Goal: Transaction & Acquisition: Book appointment/travel/reservation

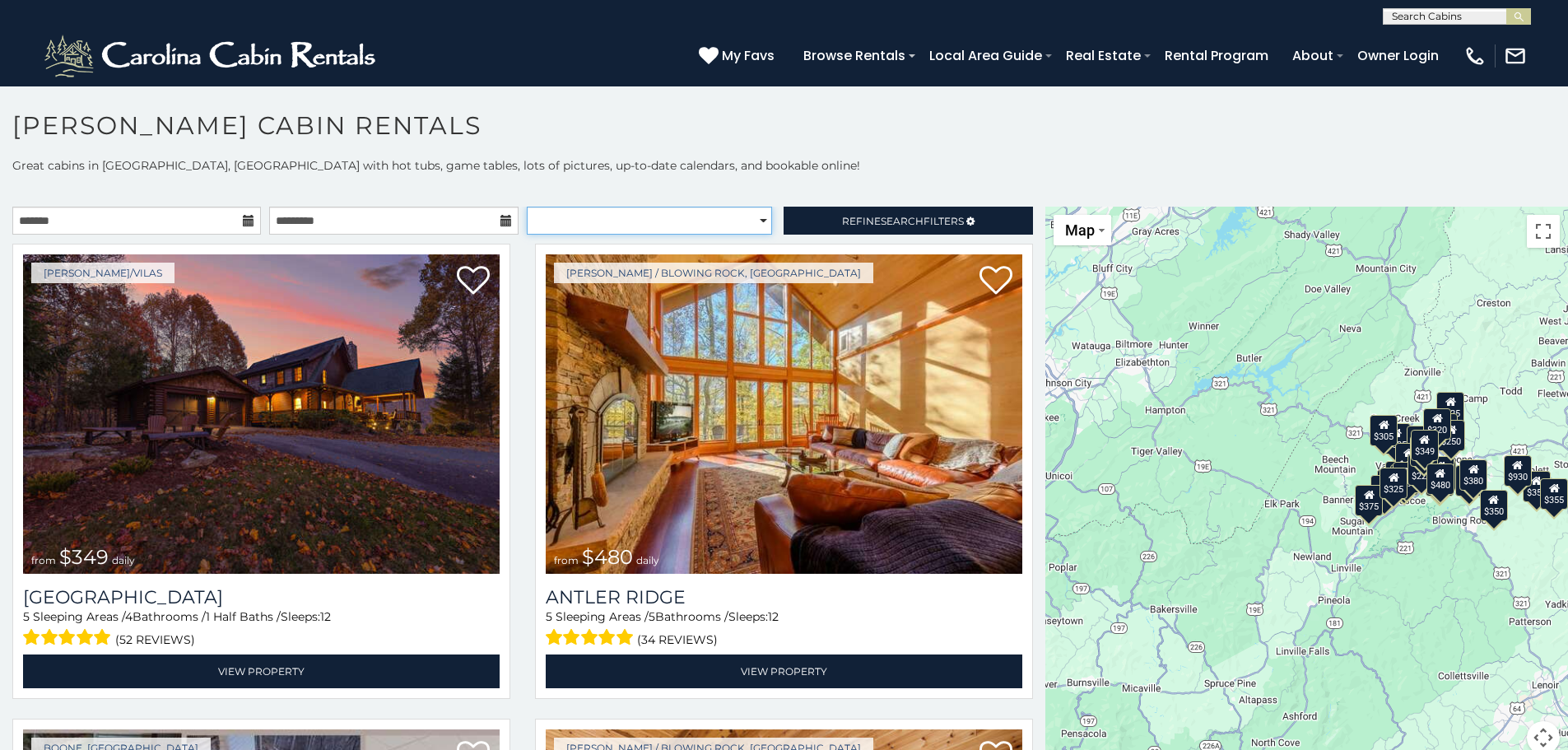
click at [694, 223] on select "**********" at bounding box center [650, 220] width 245 height 28
select select "**********"
click at [527, 207] on select "**********" at bounding box center [650, 220] width 245 height 28
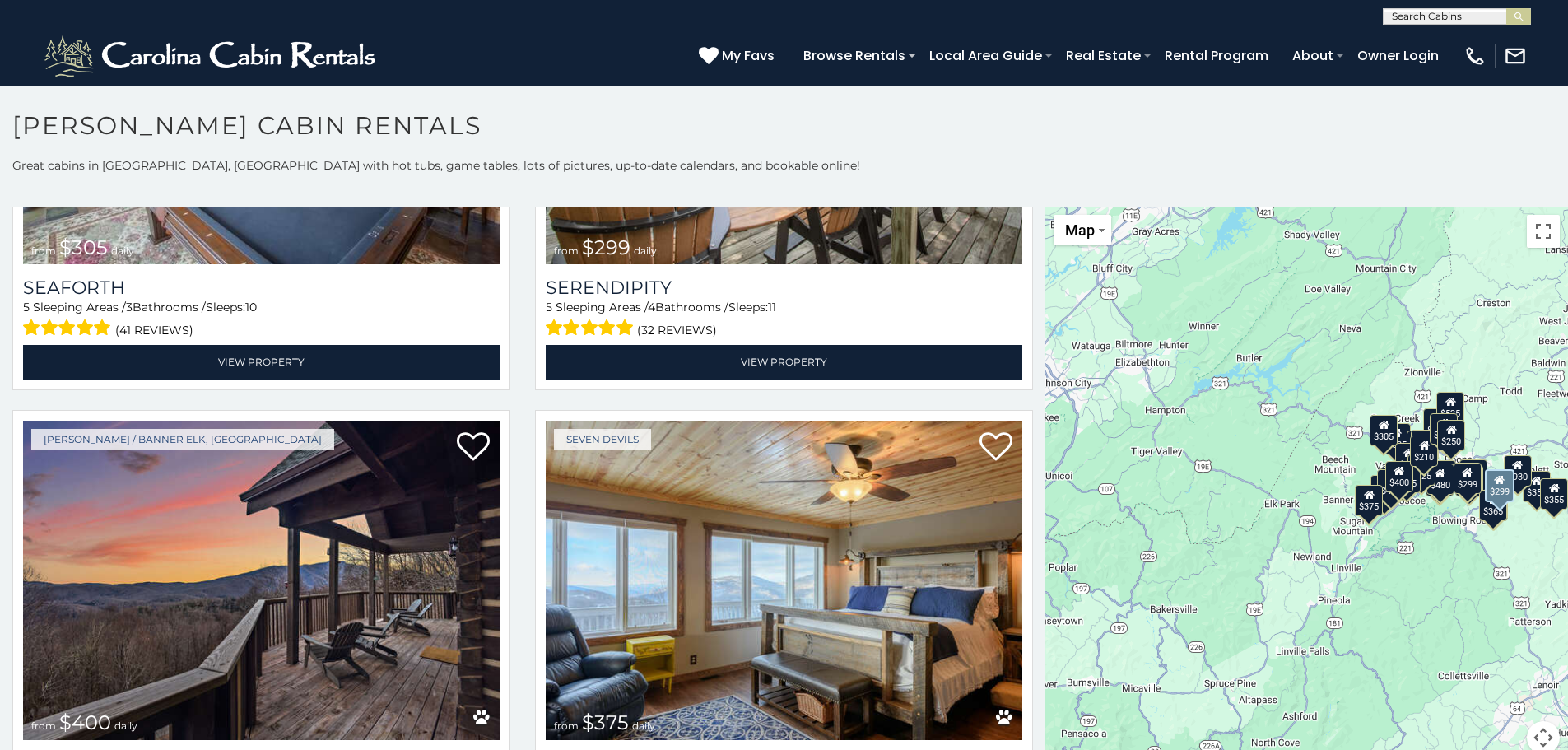
scroll to position [6094, 0]
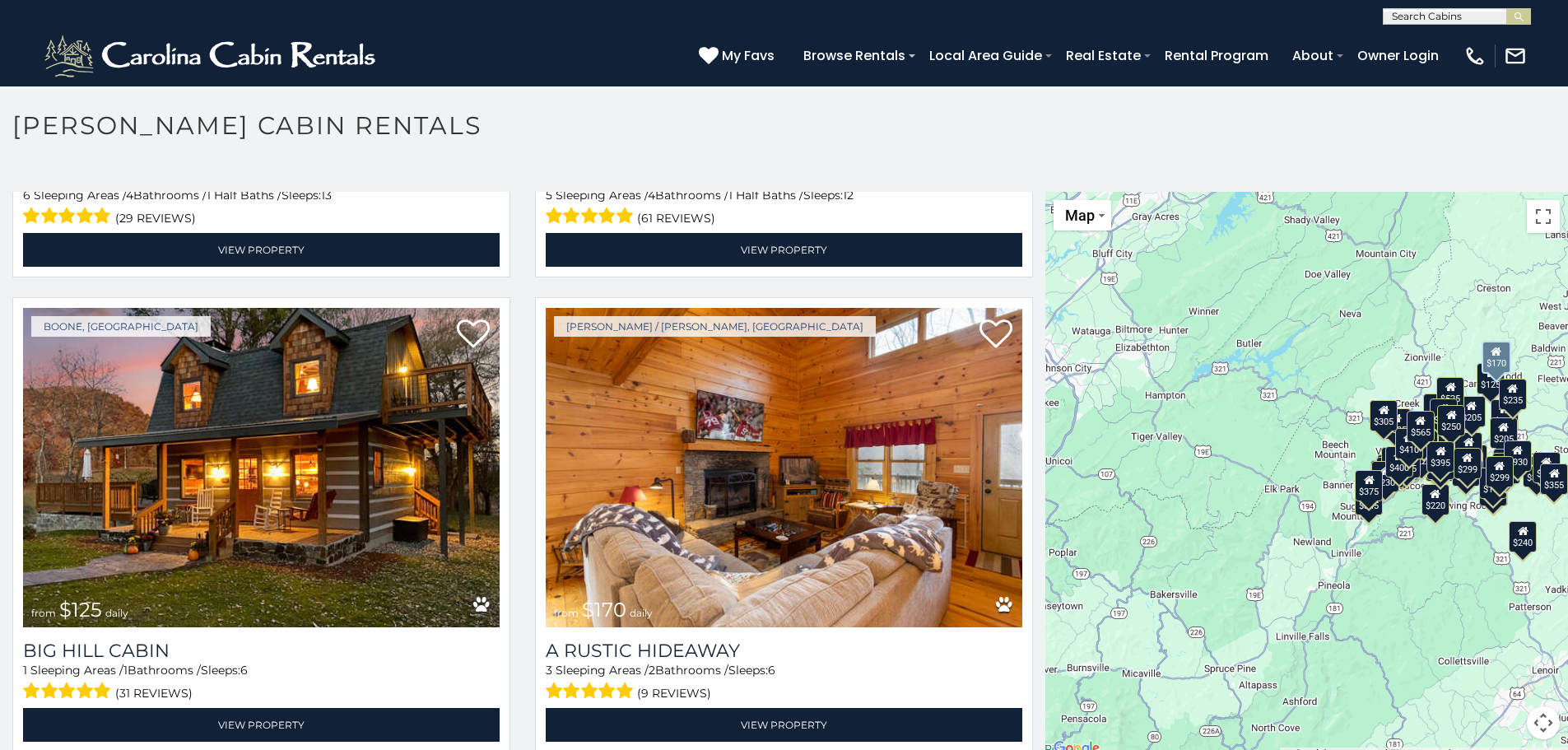
scroll to position [8011, 0]
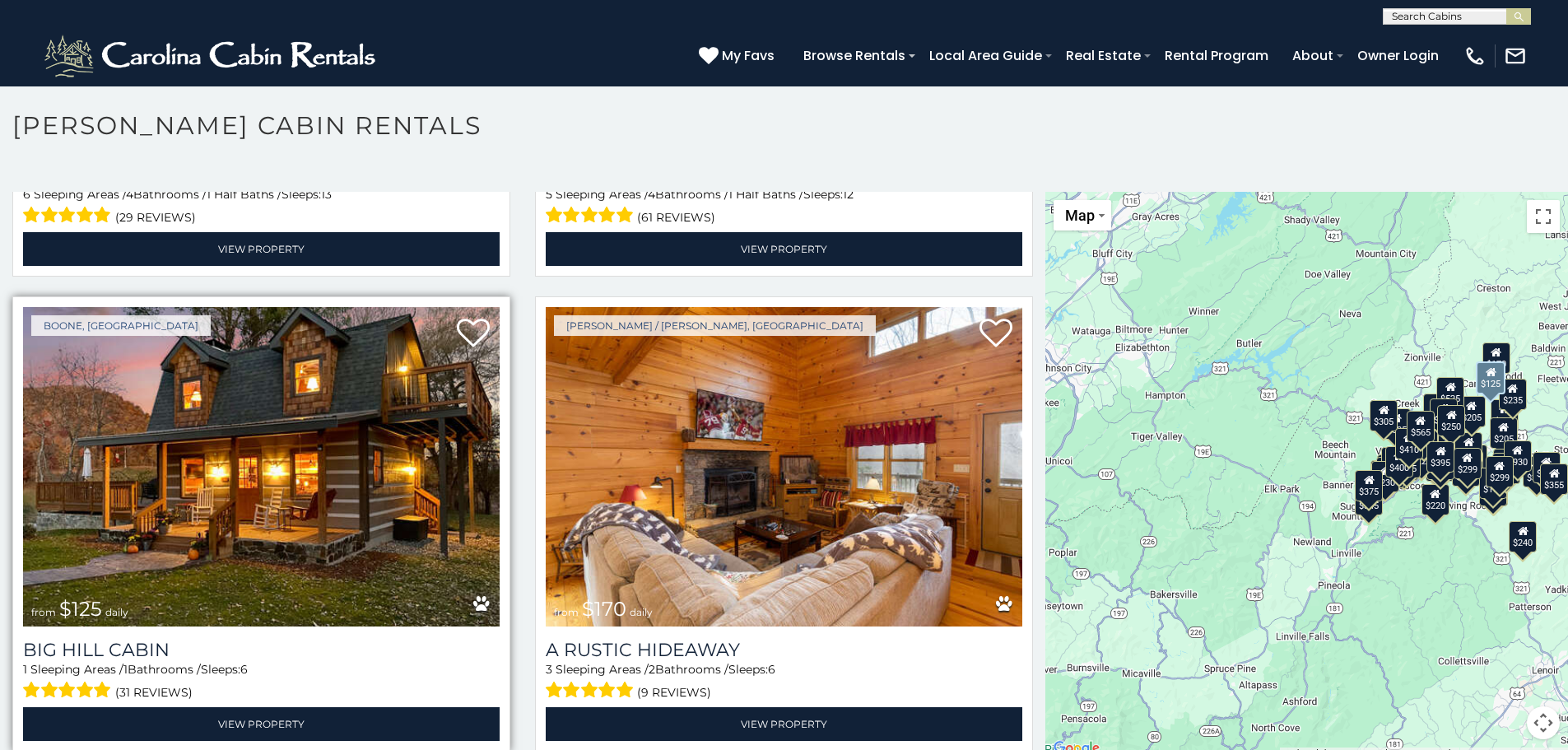
click at [183, 355] on img at bounding box center [262, 467] width 476 height 319
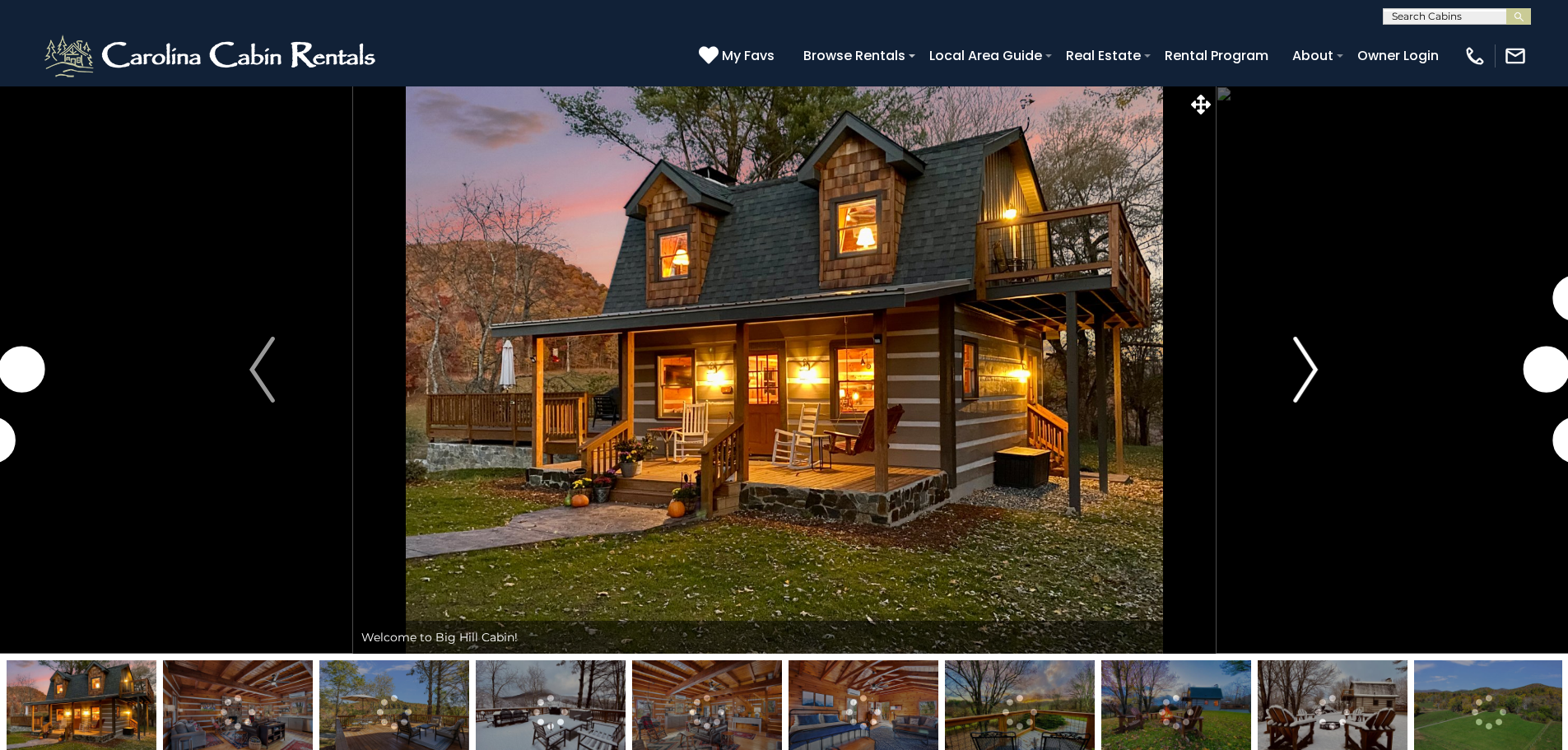
click at [1299, 378] on img "Next" at bounding box center [1305, 369] width 24 height 66
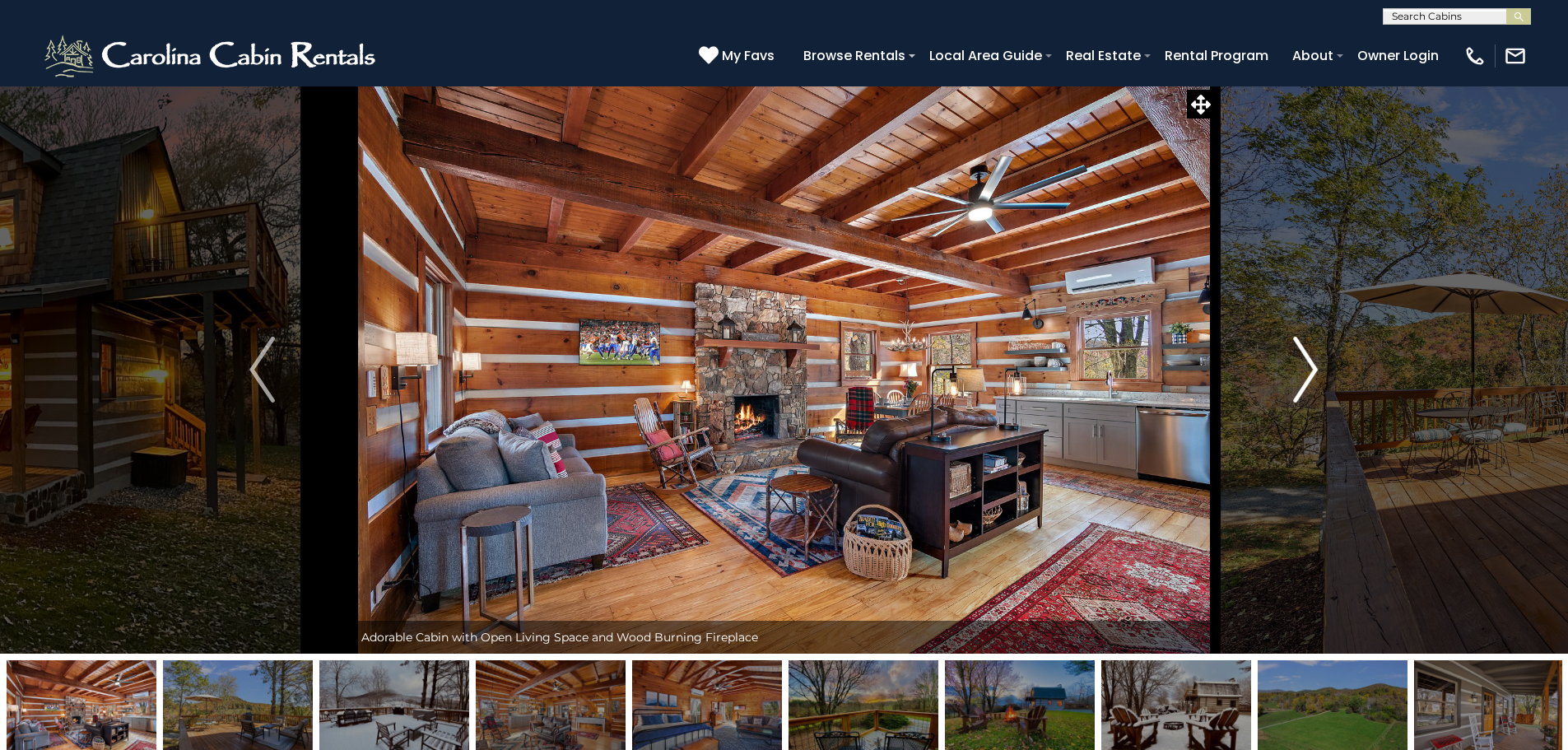
click at [1299, 378] on img "Next" at bounding box center [1305, 369] width 24 height 66
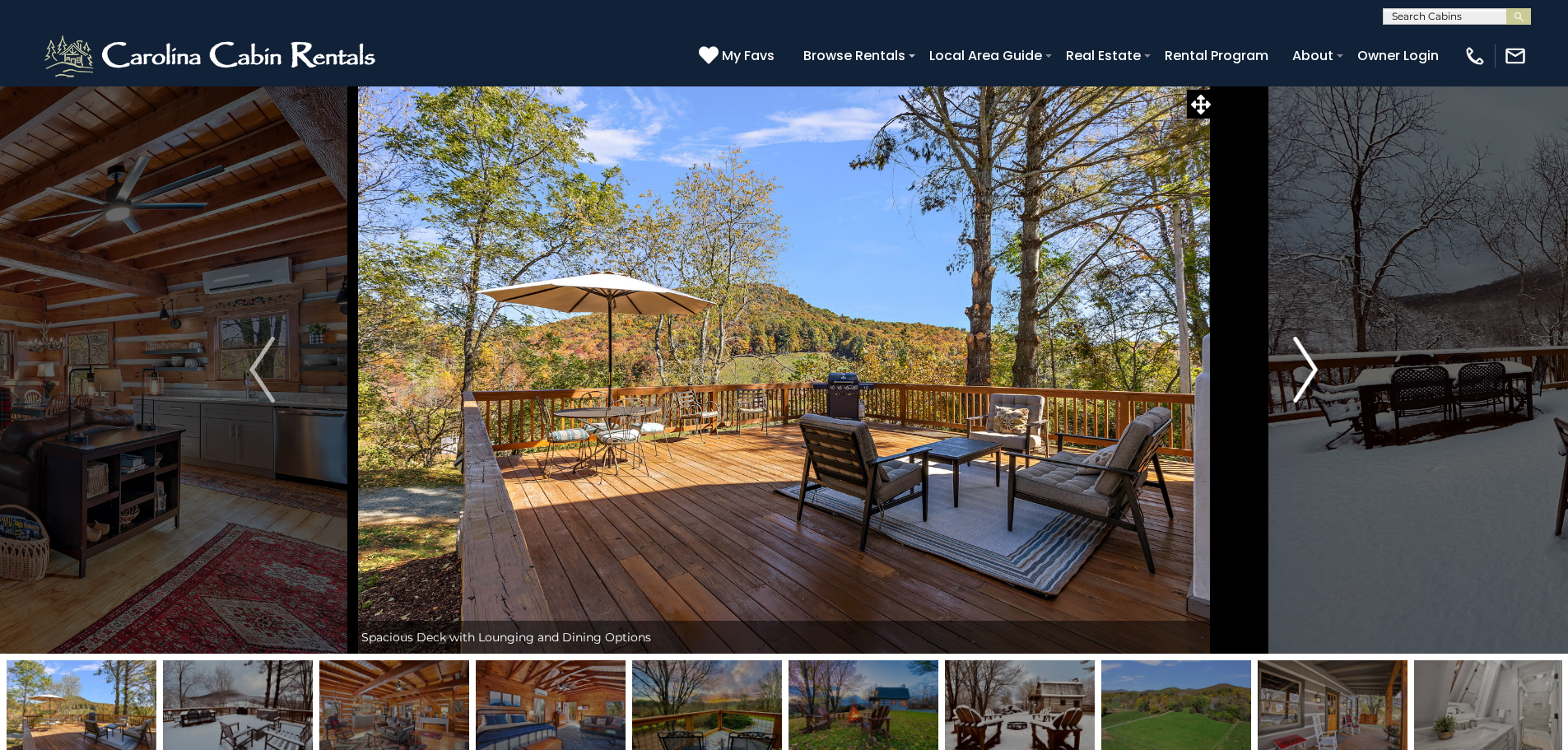
click at [1299, 378] on img "Next" at bounding box center [1305, 369] width 24 height 66
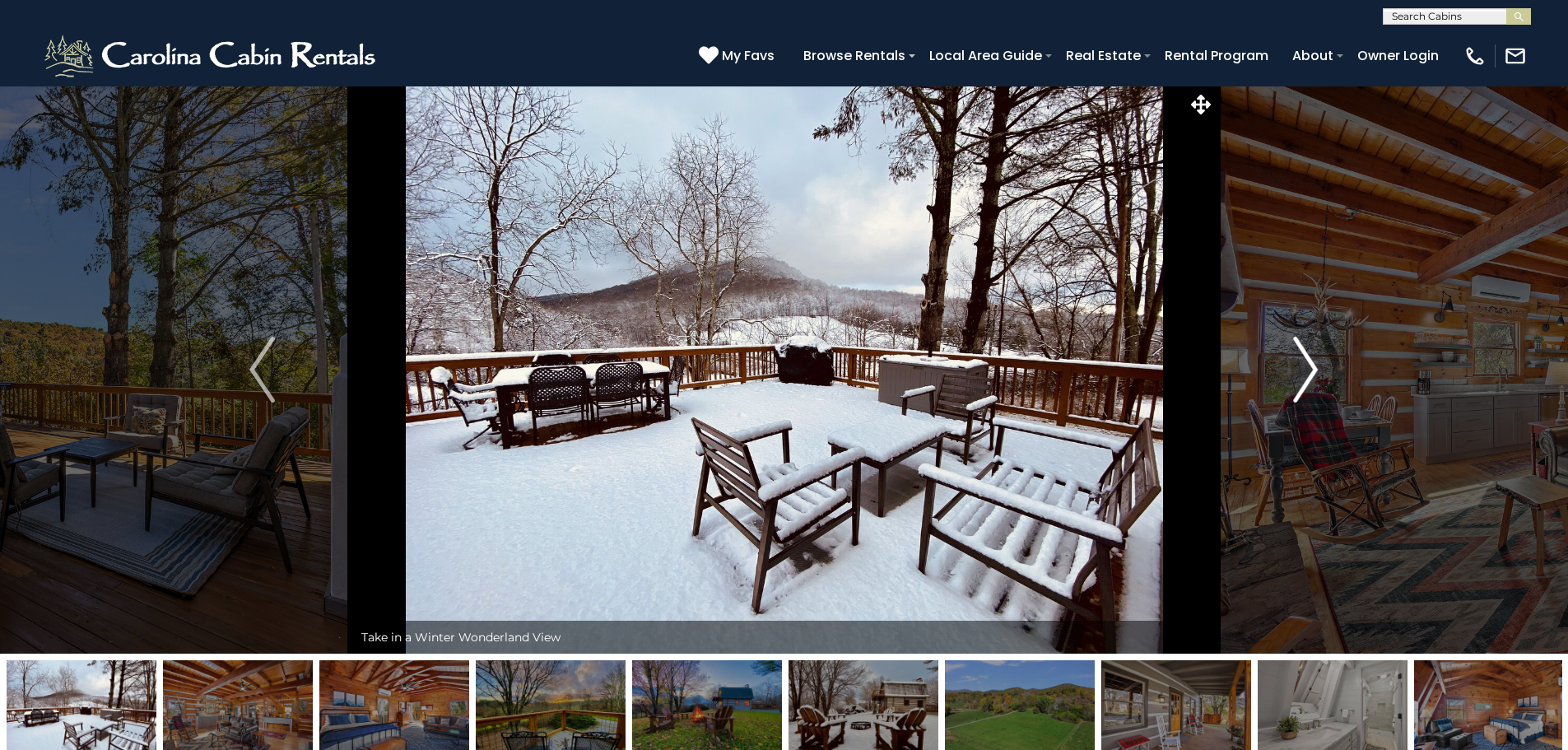
click at [1299, 378] on img "Next" at bounding box center [1305, 369] width 24 height 66
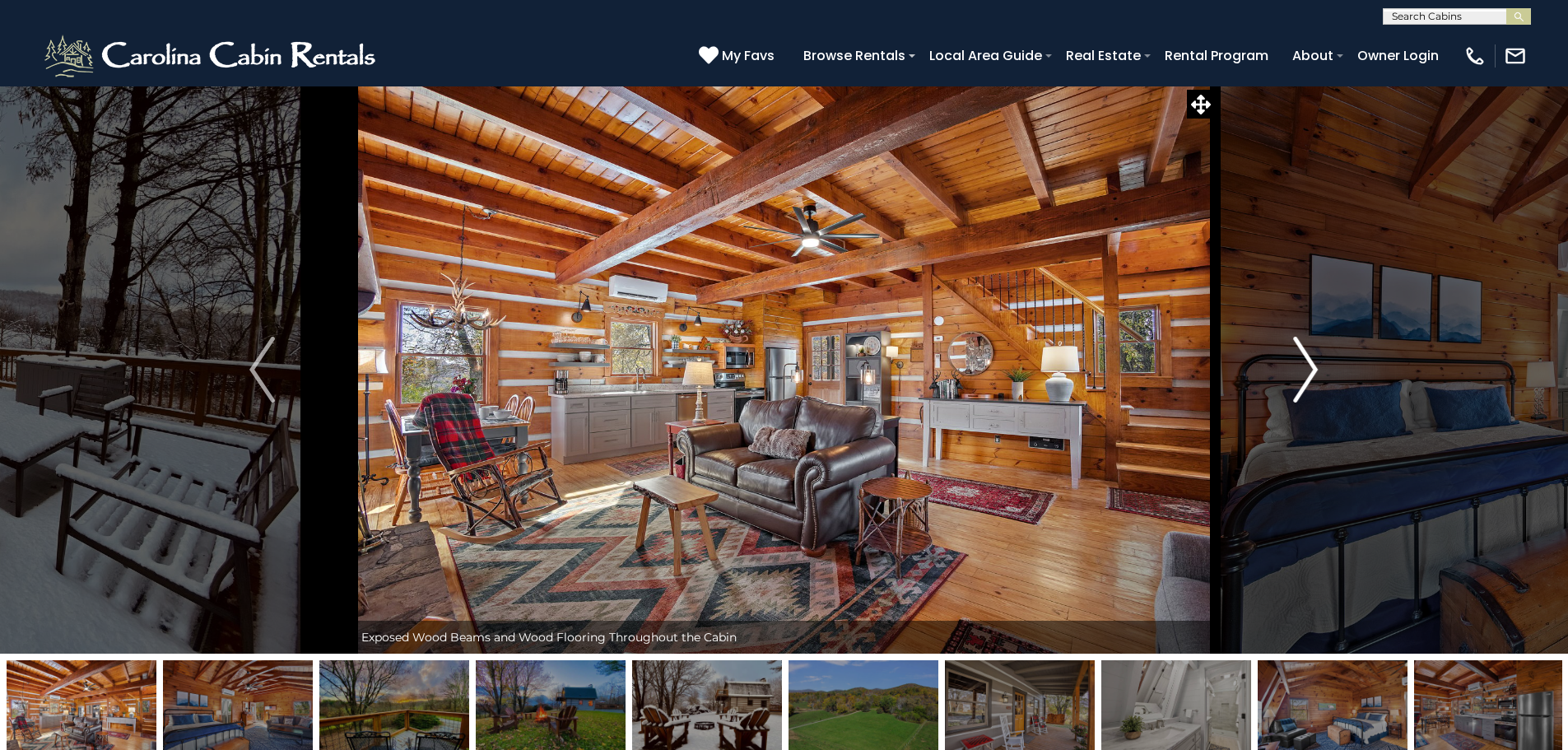
click at [1299, 378] on img "Next" at bounding box center [1305, 369] width 24 height 66
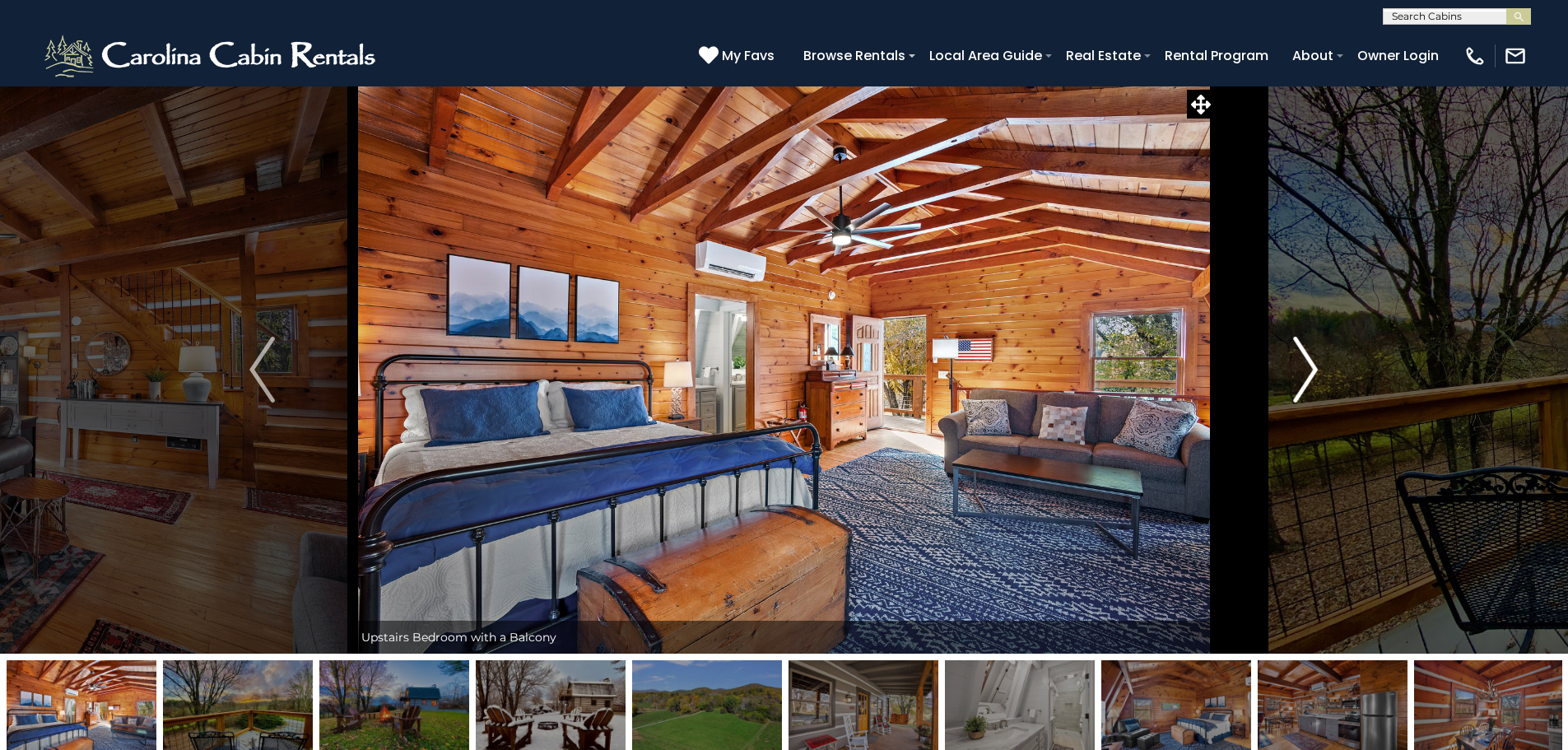
click at [1299, 378] on img "Next" at bounding box center [1305, 369] width 24 height 66
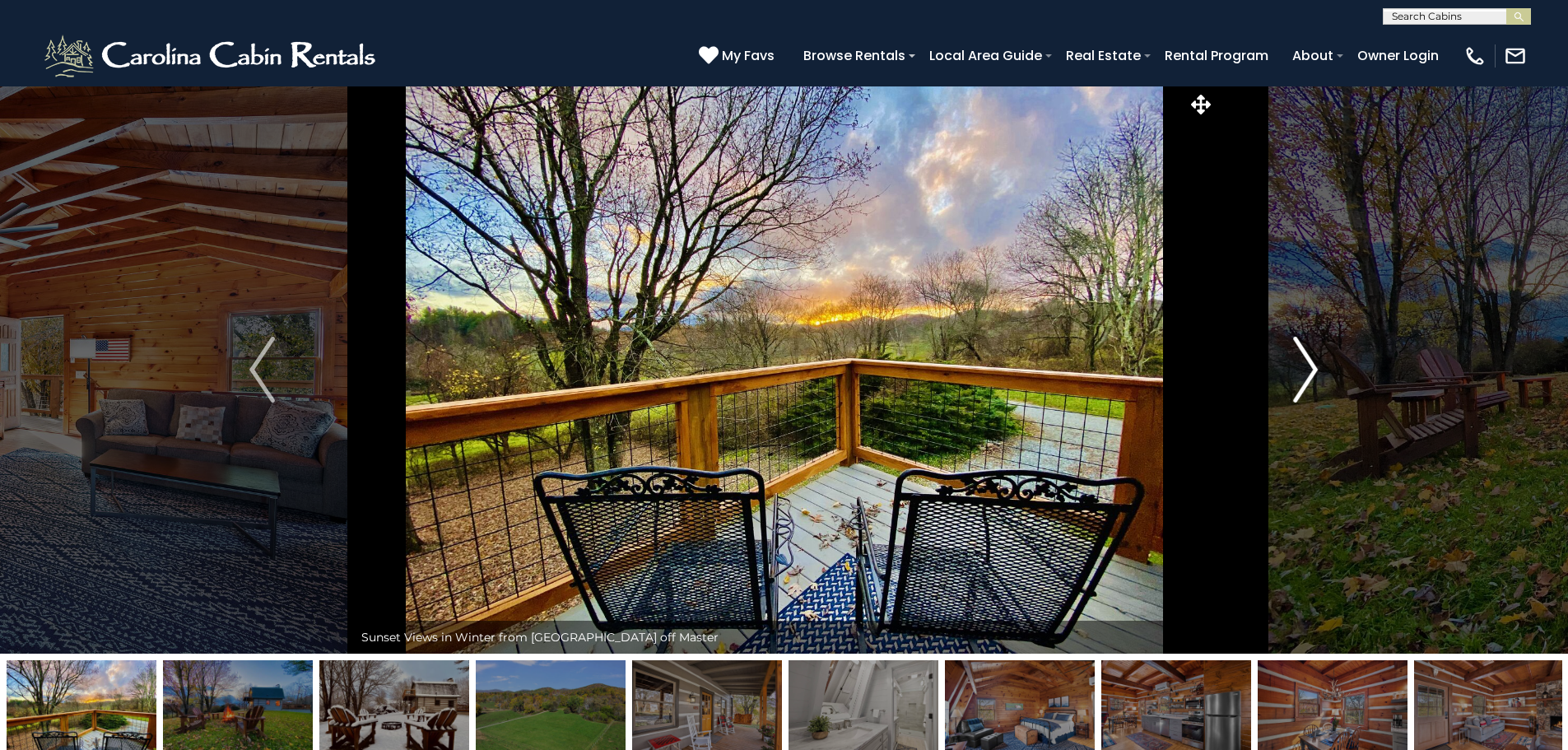
click at [1299, 378] on img "Next" at bounding box center [1305, 369] width 24 height 66
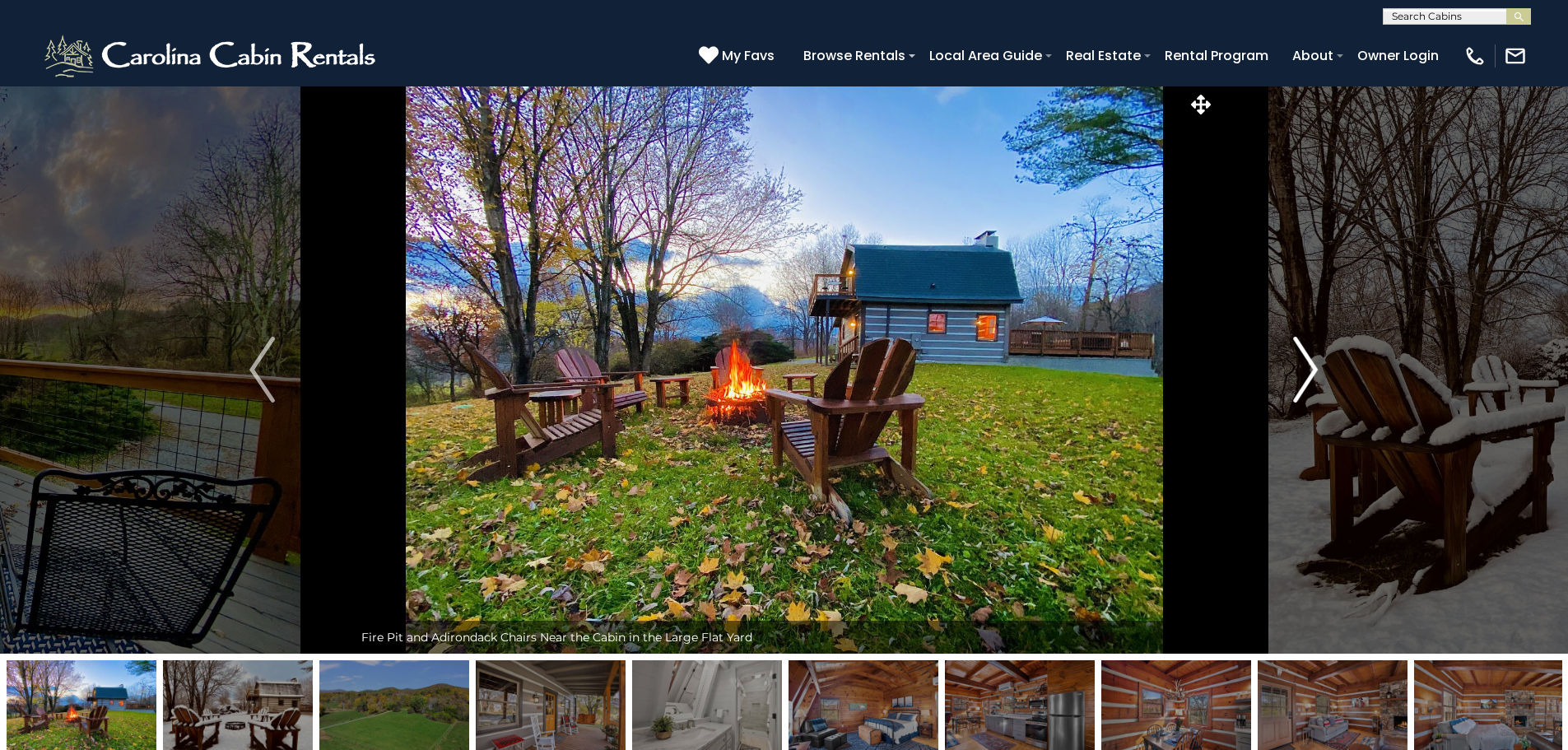
click at [1299, 378] on img "Next" at bounding box center [1305, 369] width 24 height 66
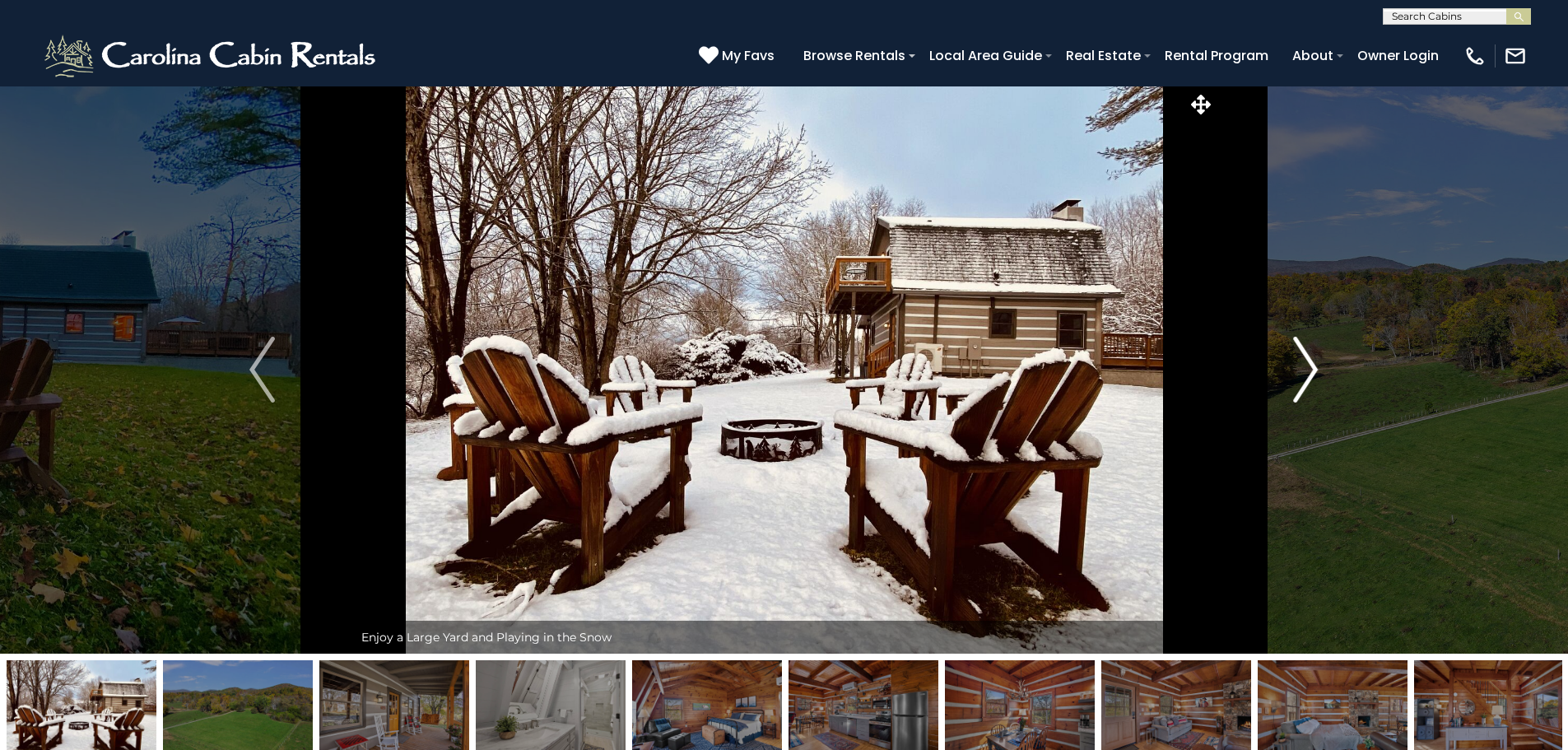
click at [1299, 378] on img "Next" at bounding box center [1305, 369] width 24 height 66
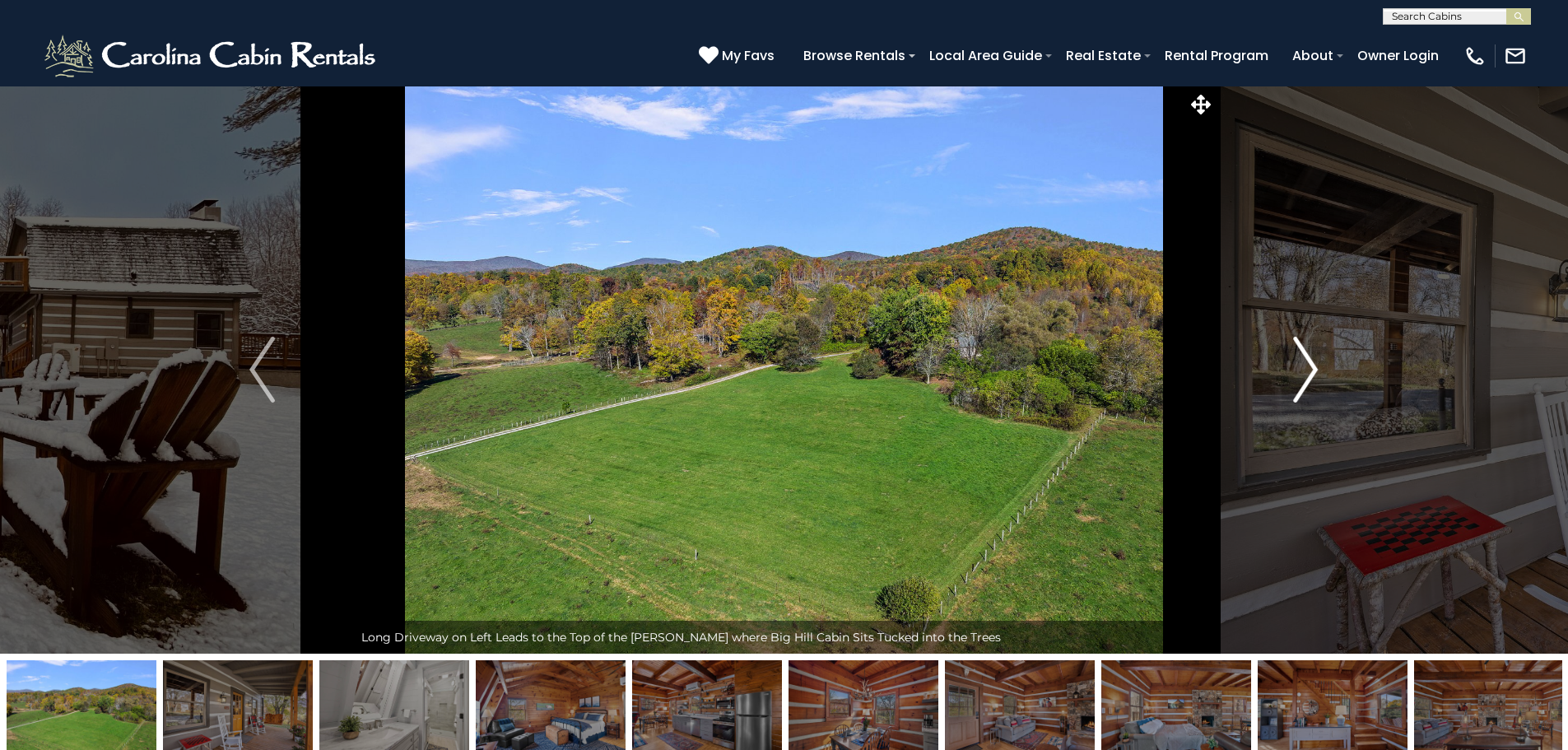
click at [1299, 378] on img "Next" at bounding box center [1305, 369] width 24 height 66
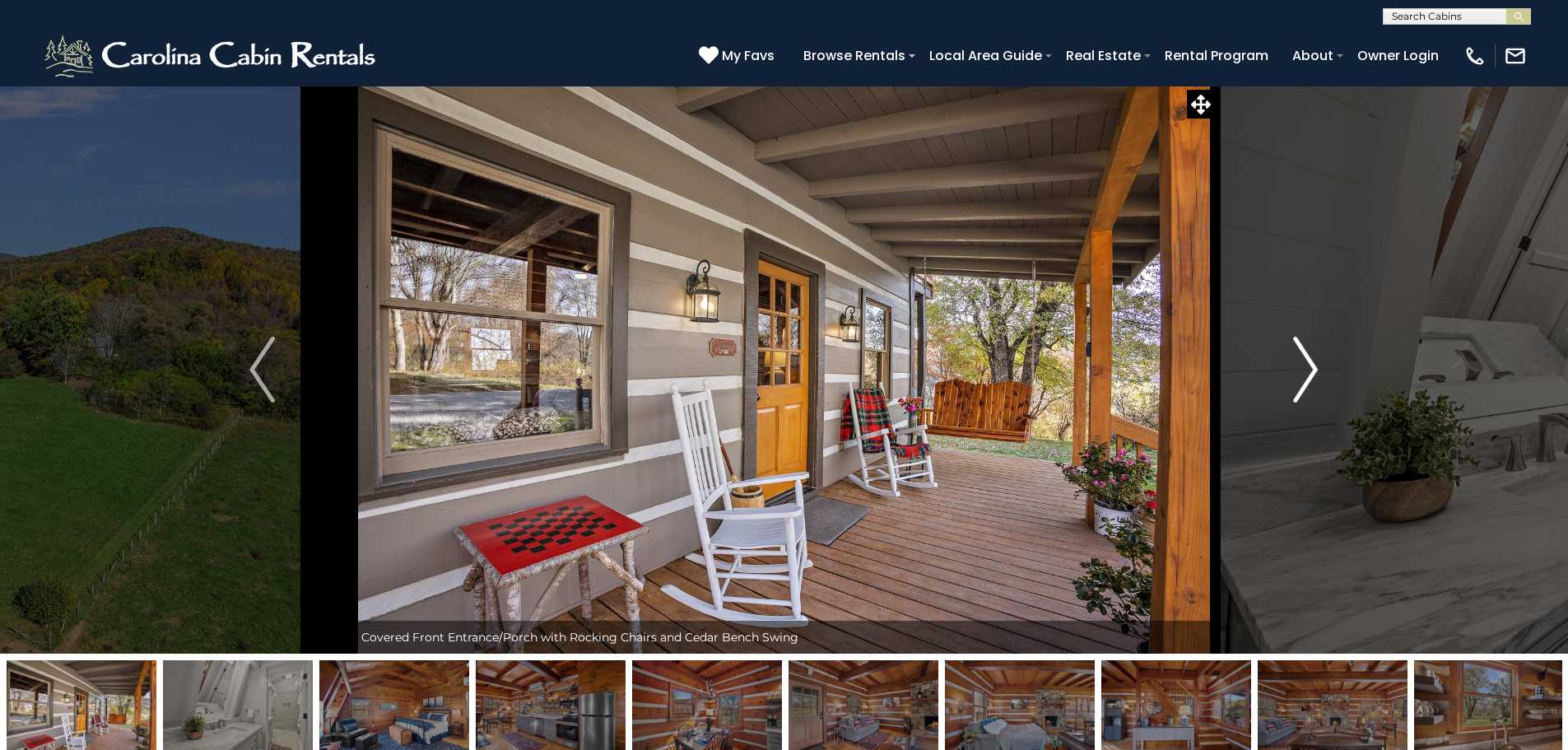
click at [1299, 378] on img "Next" at bounding box center [1305, 369] width 24 height 66
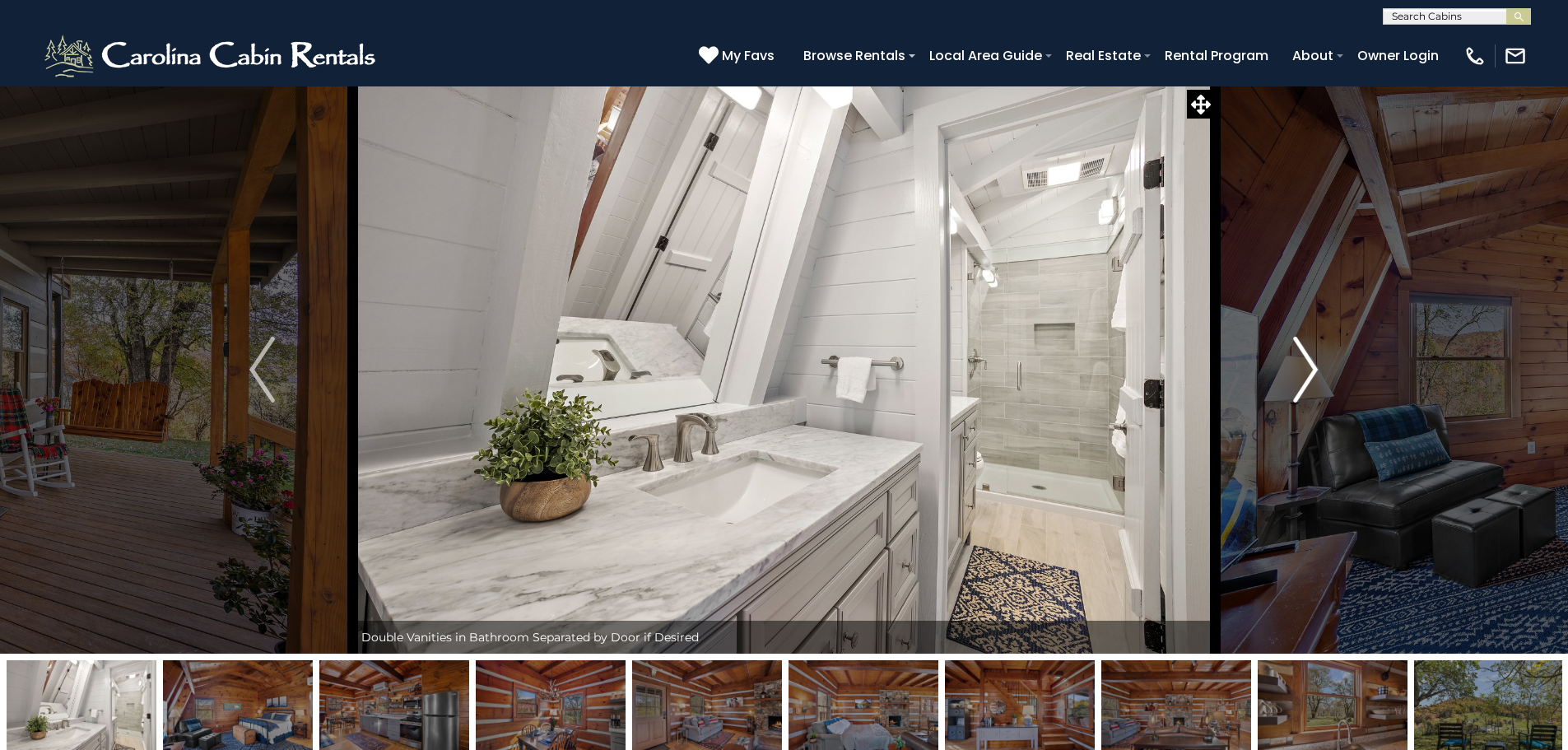
click at [1299, 378] on img "Next" at bounding box center [1305, 369] width 24 height 66
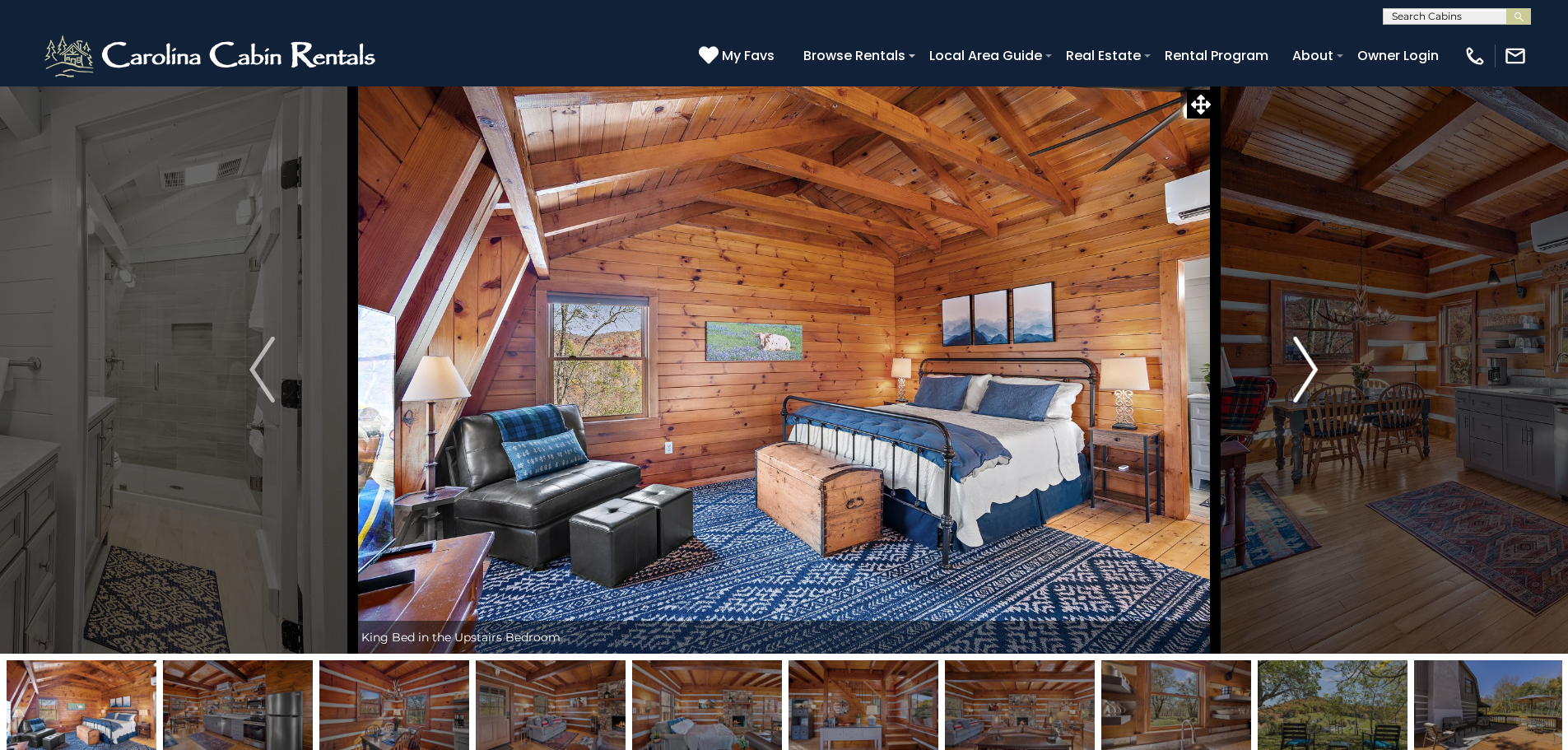
click at [1299, 378] on img "Next" at bounding box center [1305, 369] width 24 height 66
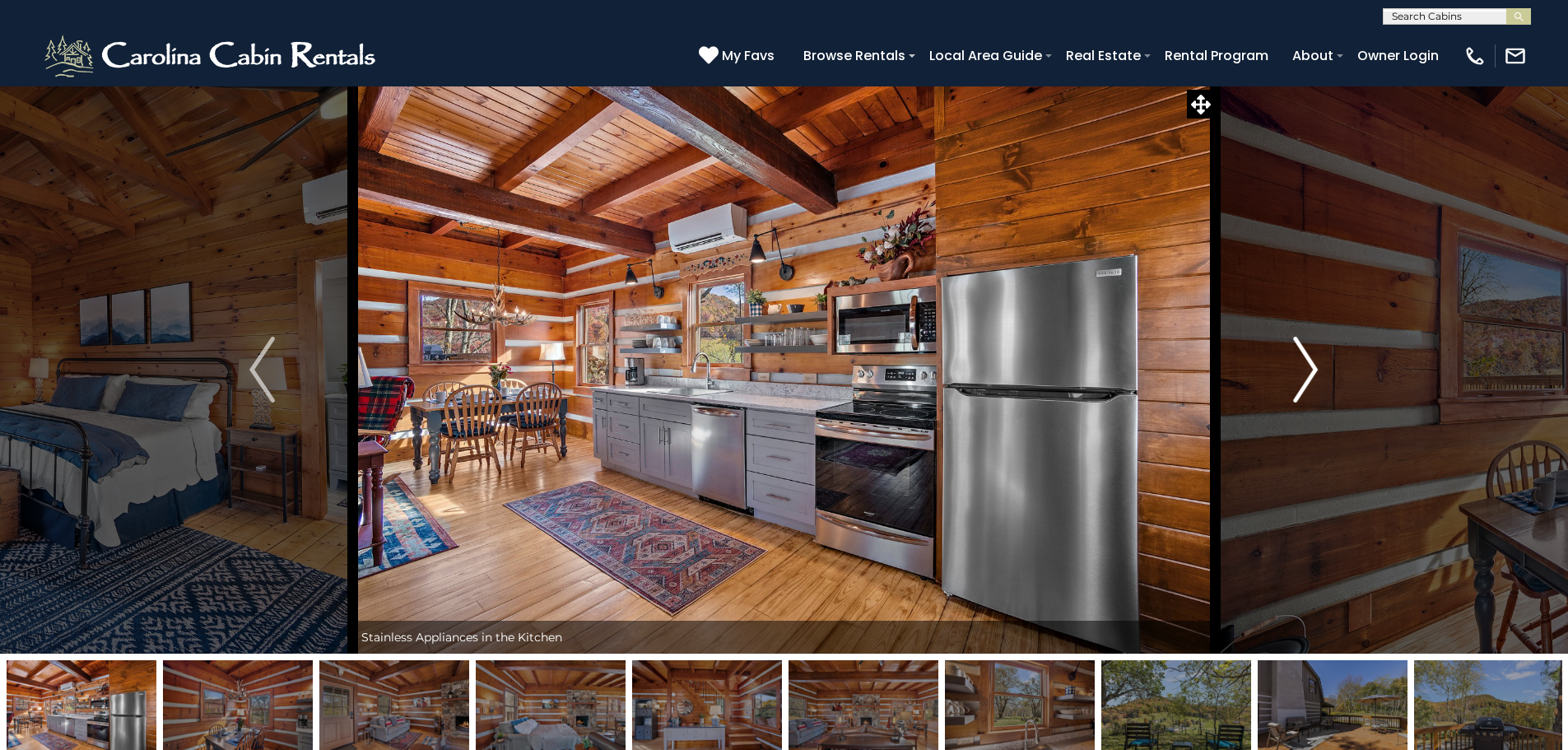
click at [1299, 378] on img "Next" at bounding box center [1305, 369] width 24 height 66
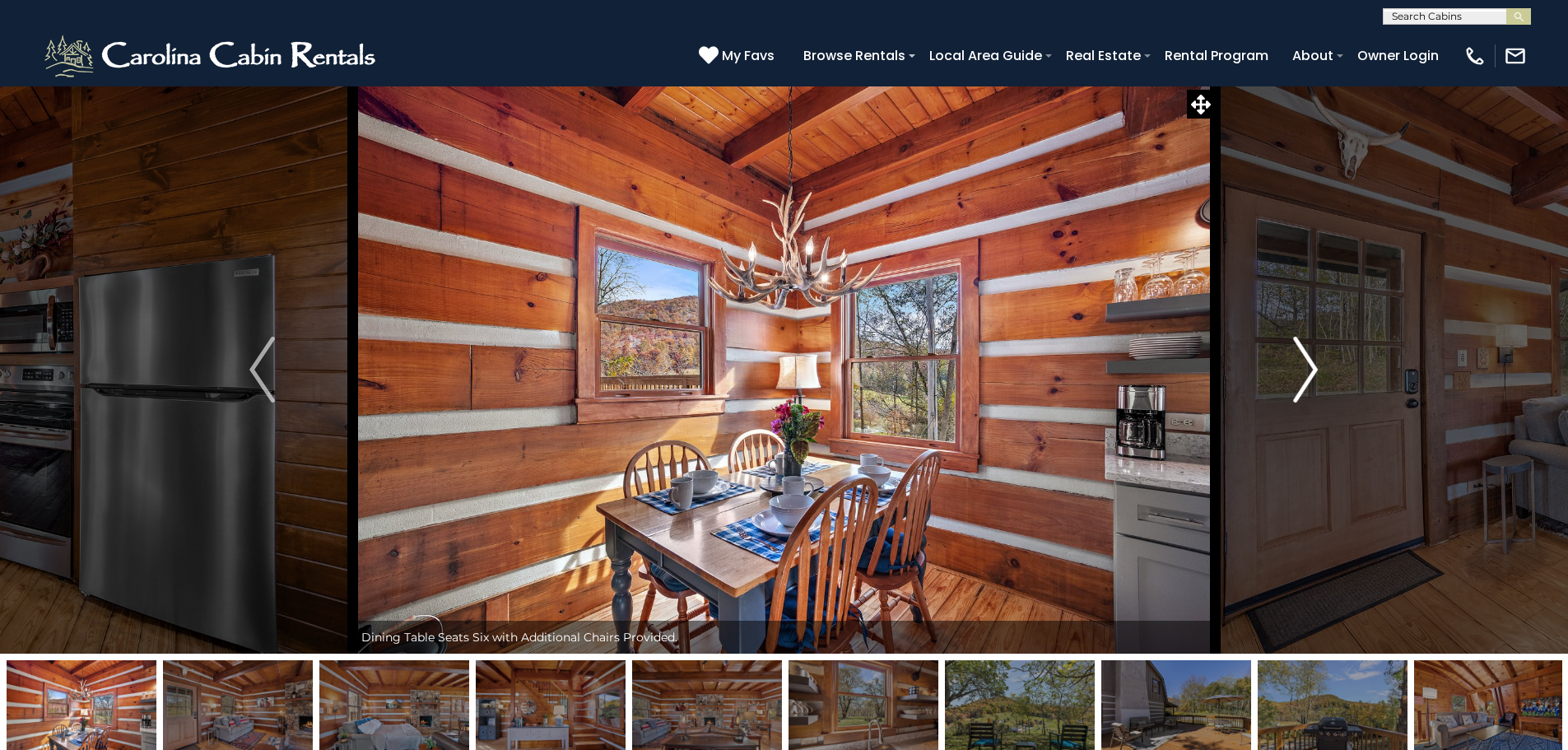
click at [1299, 378] on img "Next" at bounding box center [1305, 369] width 24 height 66
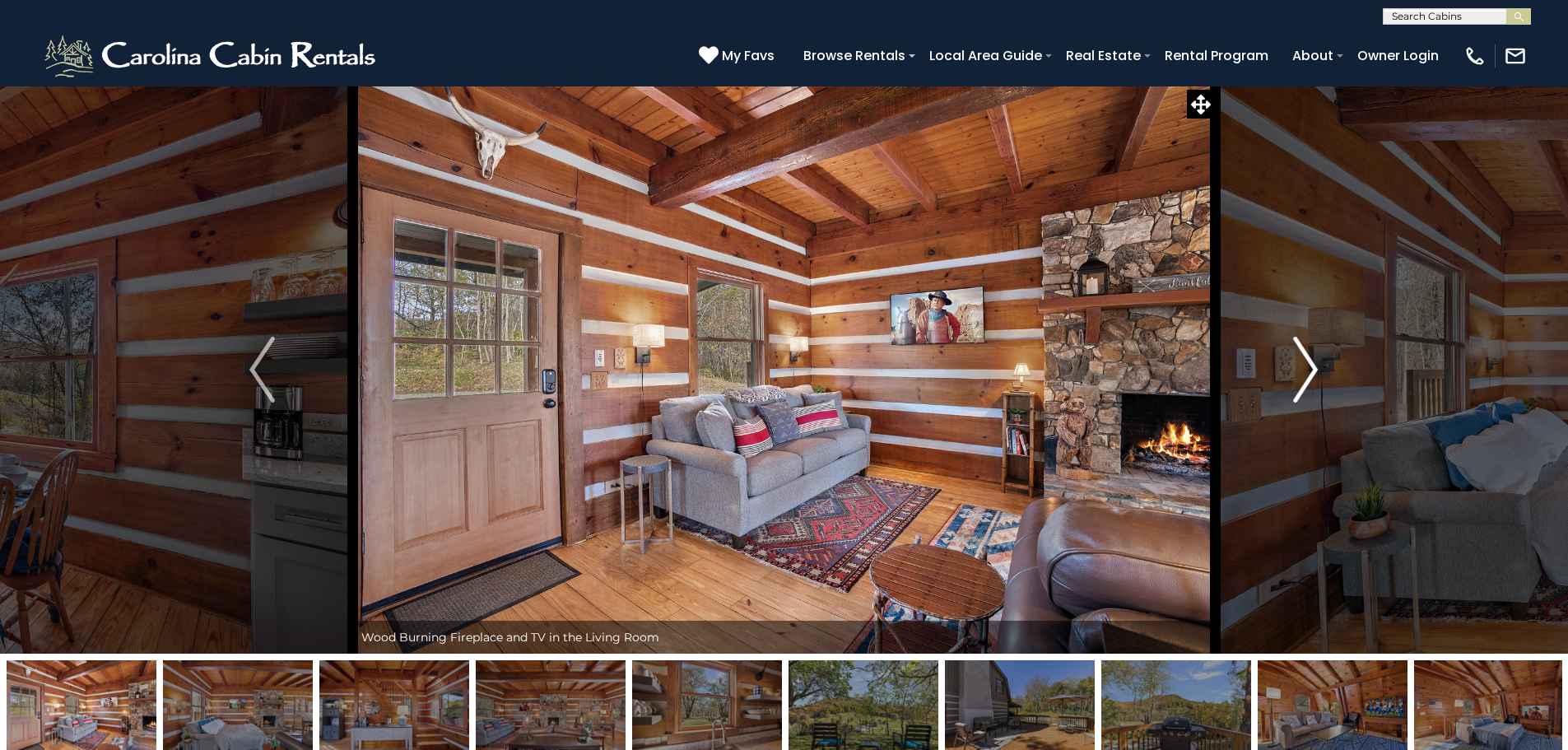
click at [1299, 378] on img "Next" at bounding box center [1305, 369] width 24 height 66
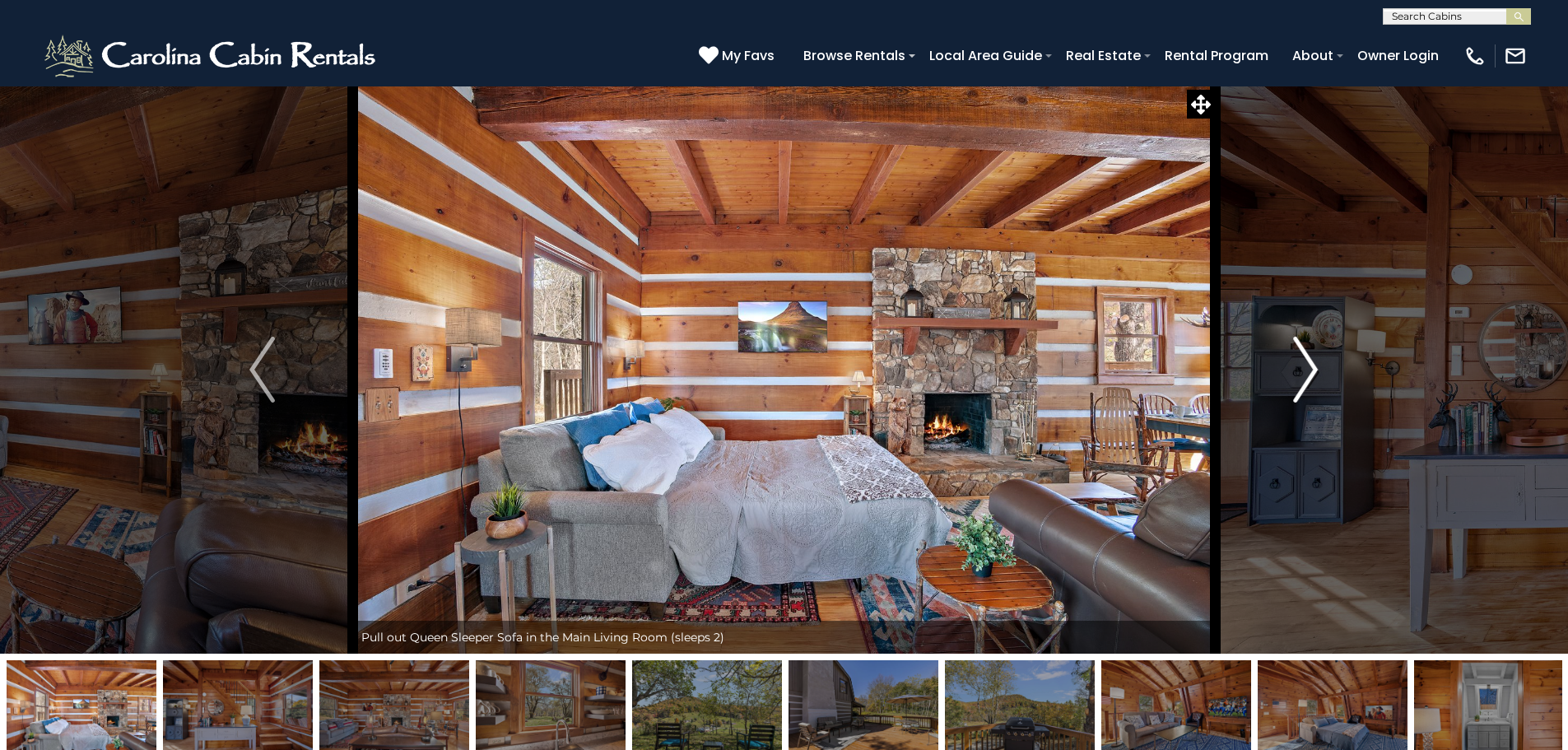
click at [1299, 378] on img "Next" at bounding box center [1305, 369] width 24 height 66
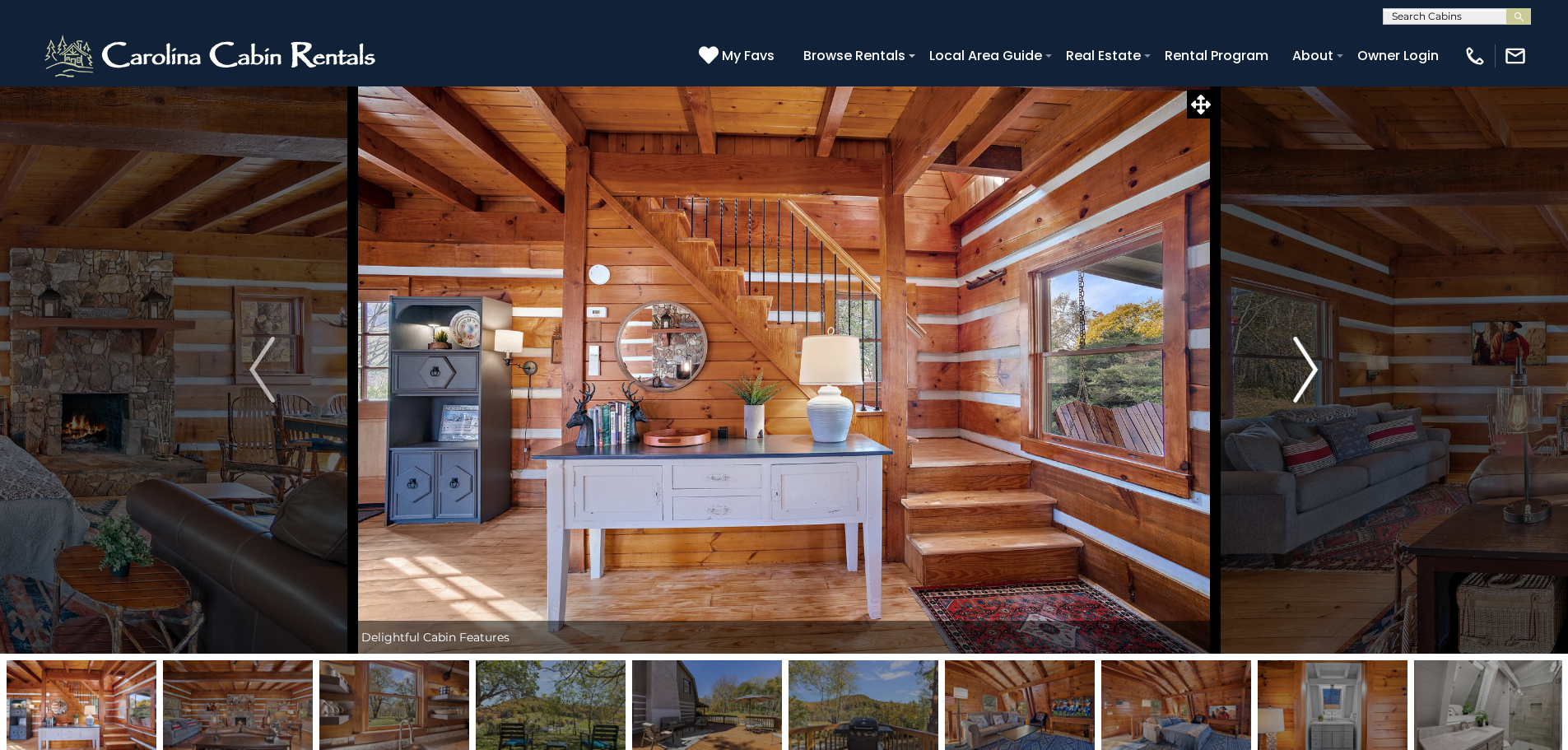
click at [1299, 378] on img "Next" at bounding box center [1305, 369] width 24 height 66
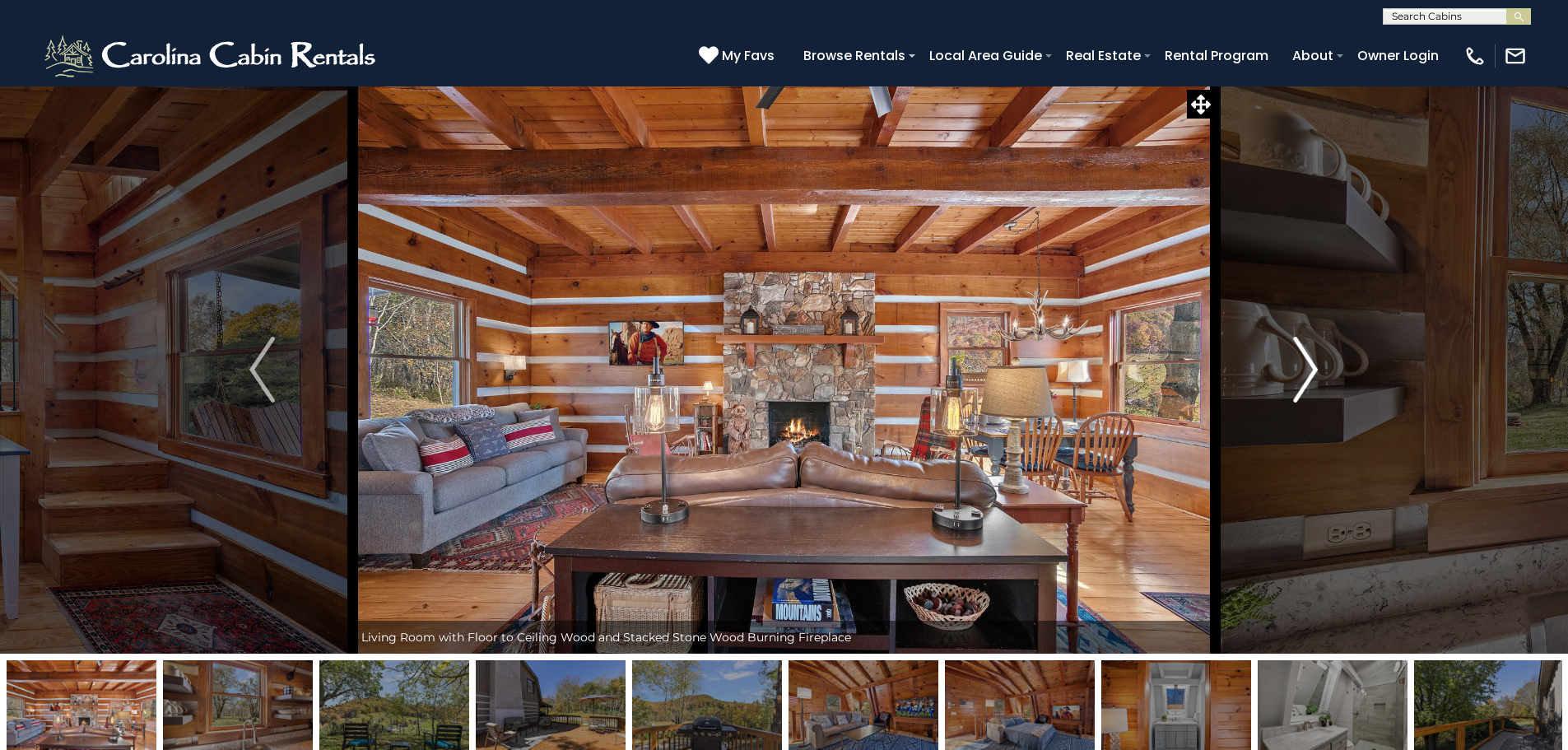
click at [1299, 378] on img "Next" at bounding box center [1305, 369] width 24 height 66
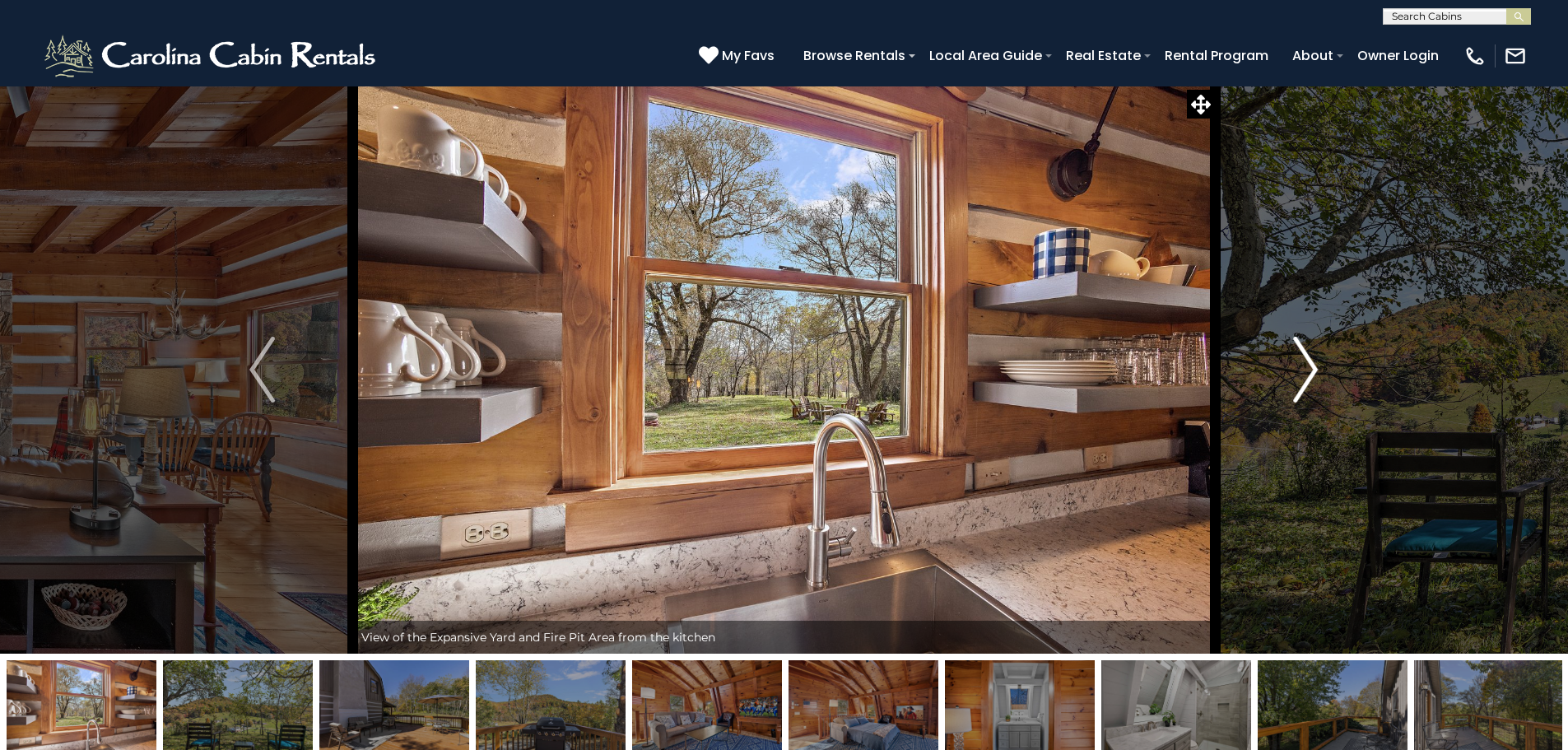
click at [1299, 378] on img "Next" at bounding box center [1305, 369] width 24 height 66
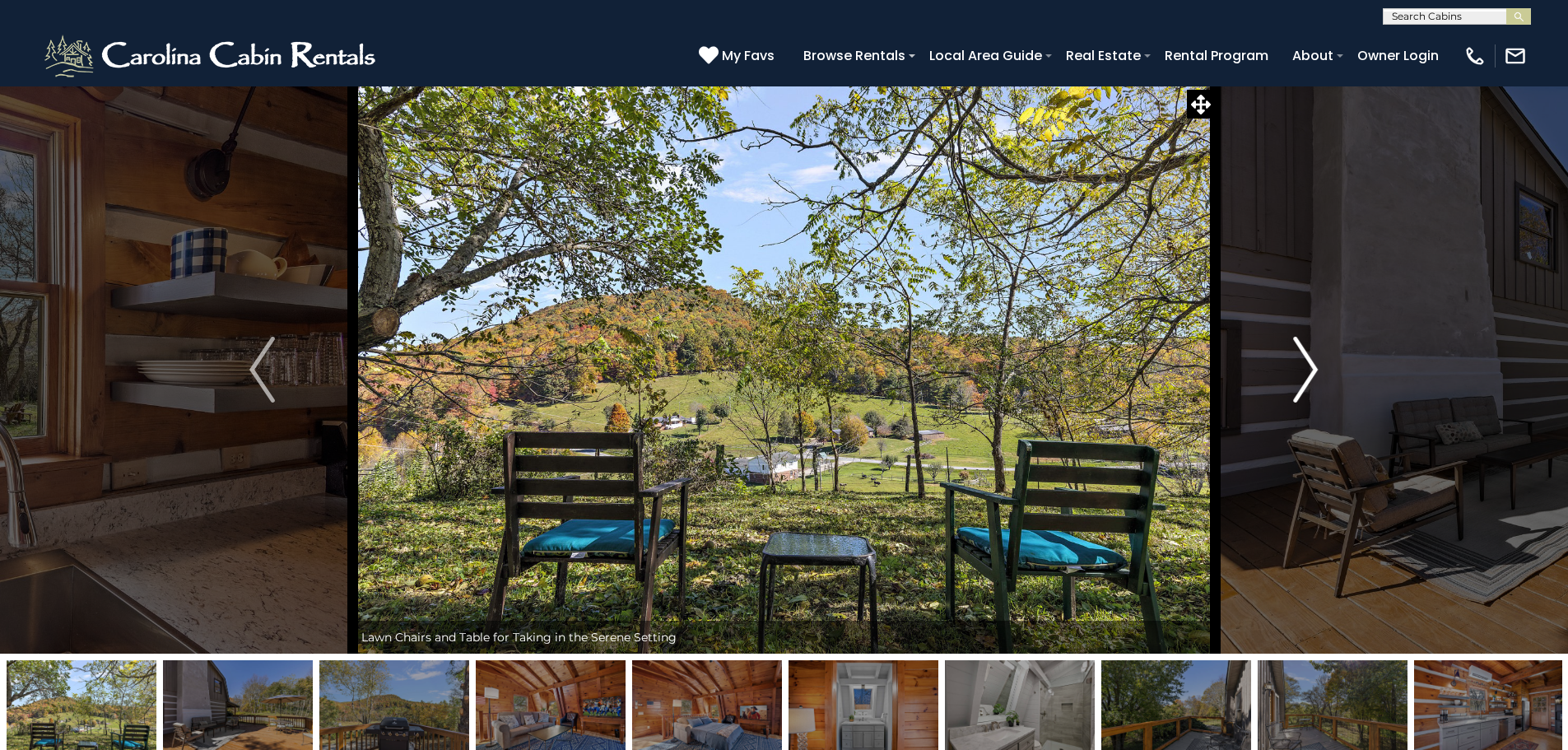
click at [1299, 378] on img "Next" at bounding box center [1305, 369] width 24 height 66
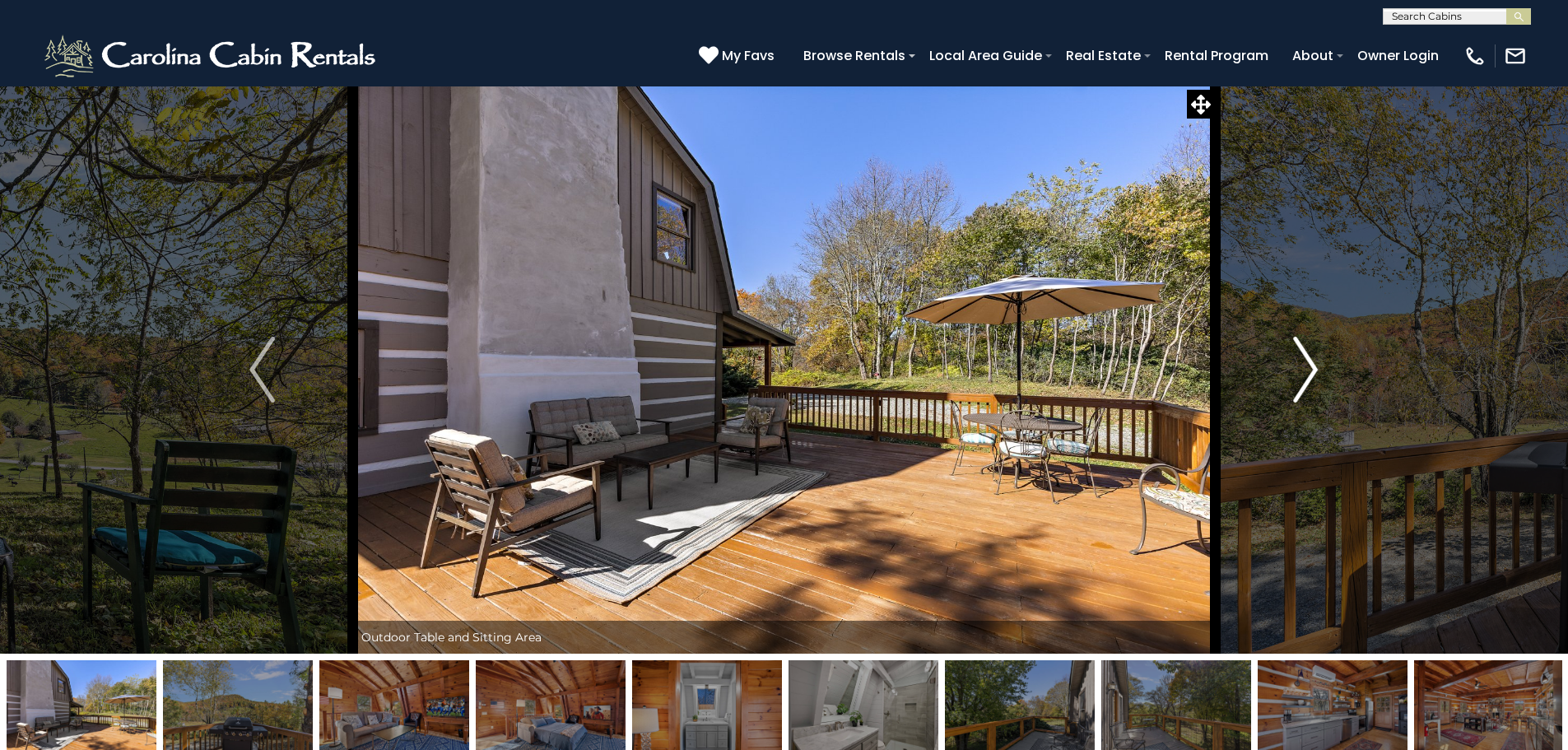
click at [1299, 378] on img "Next" at bounding box center [1305, 369] width 24 height 66
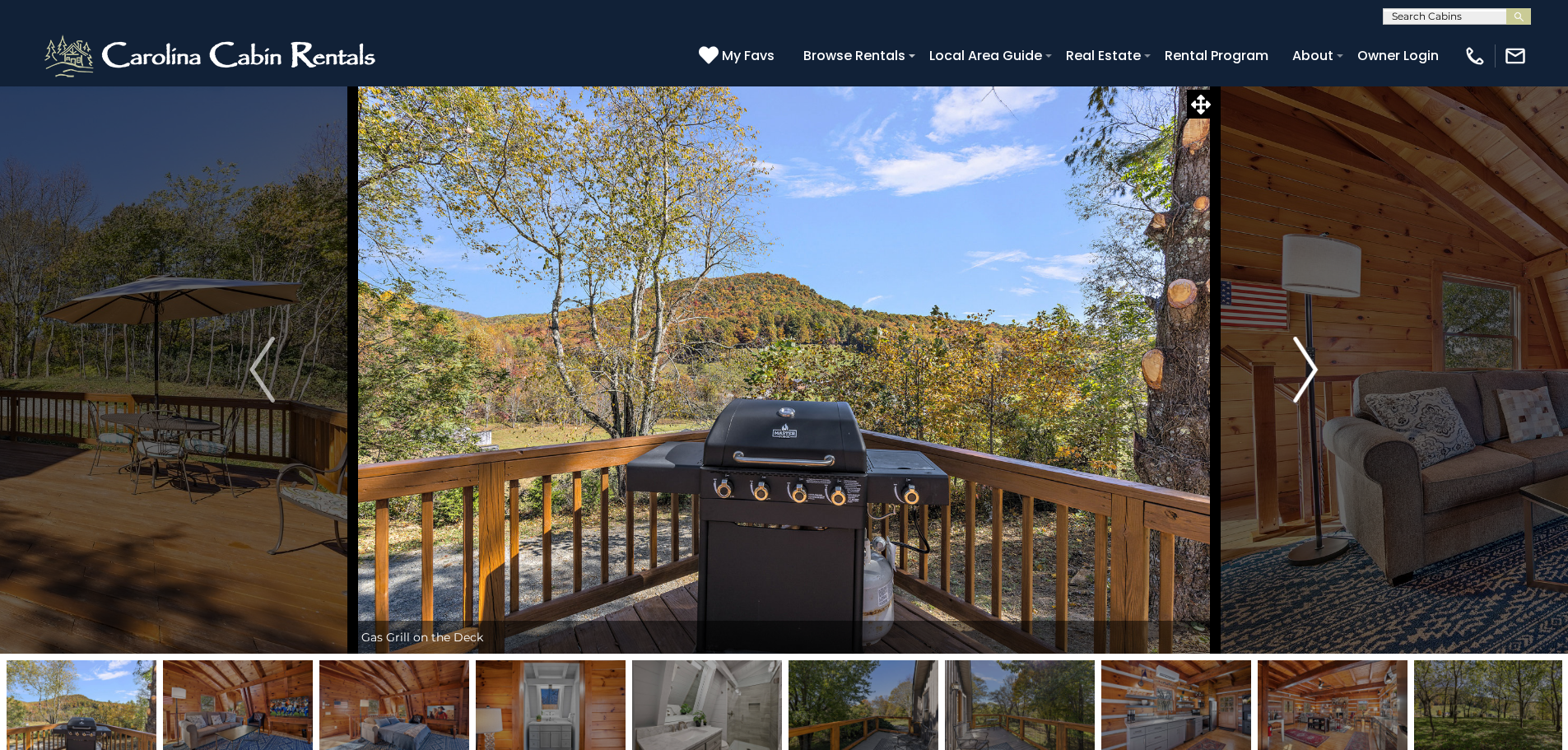
click at [1299, 378] on img "Next" at bounding box center [1305, 369] width 24 height 66
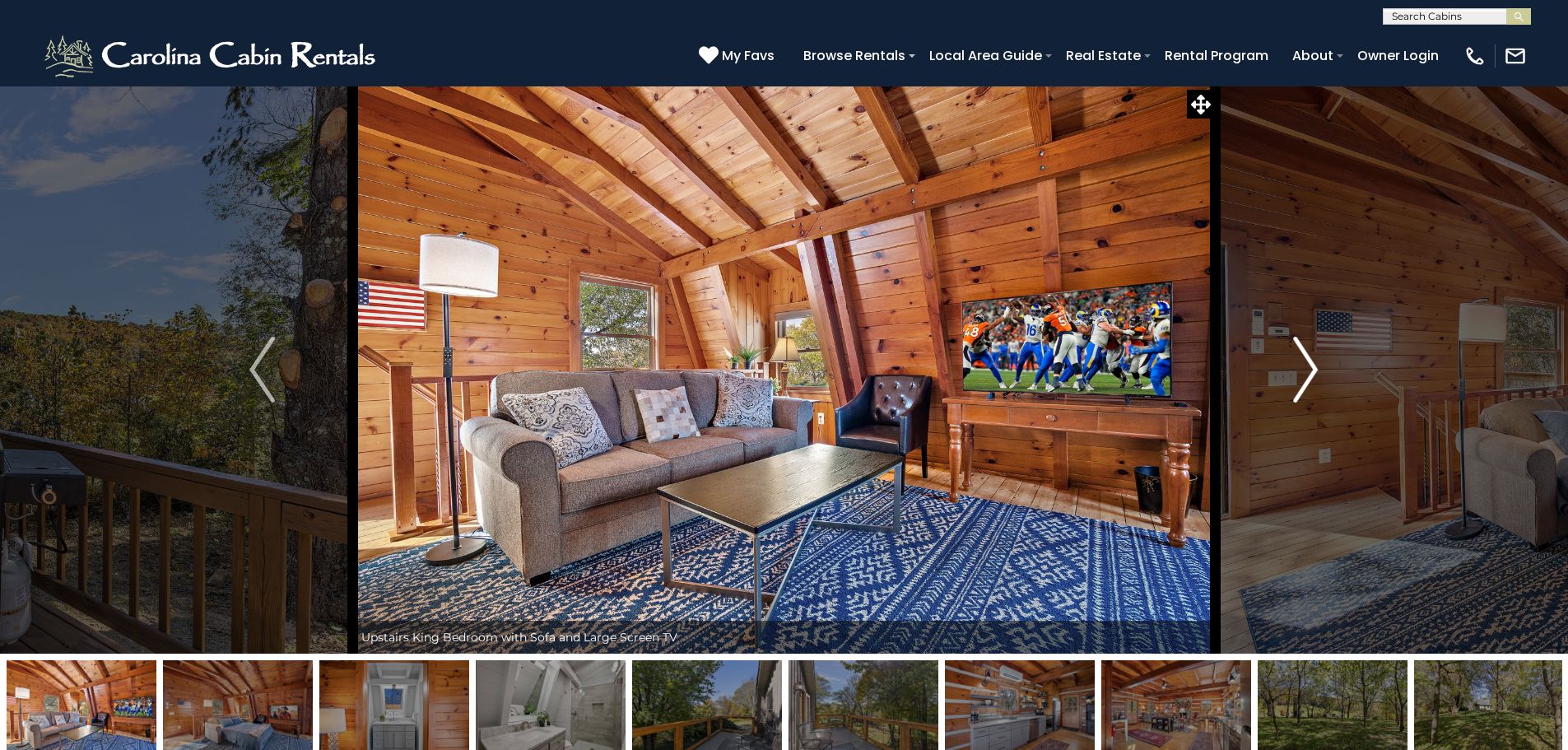
click at [1299, 378] on img "Next" at bounding box center [1305, 369] width 24 height 66
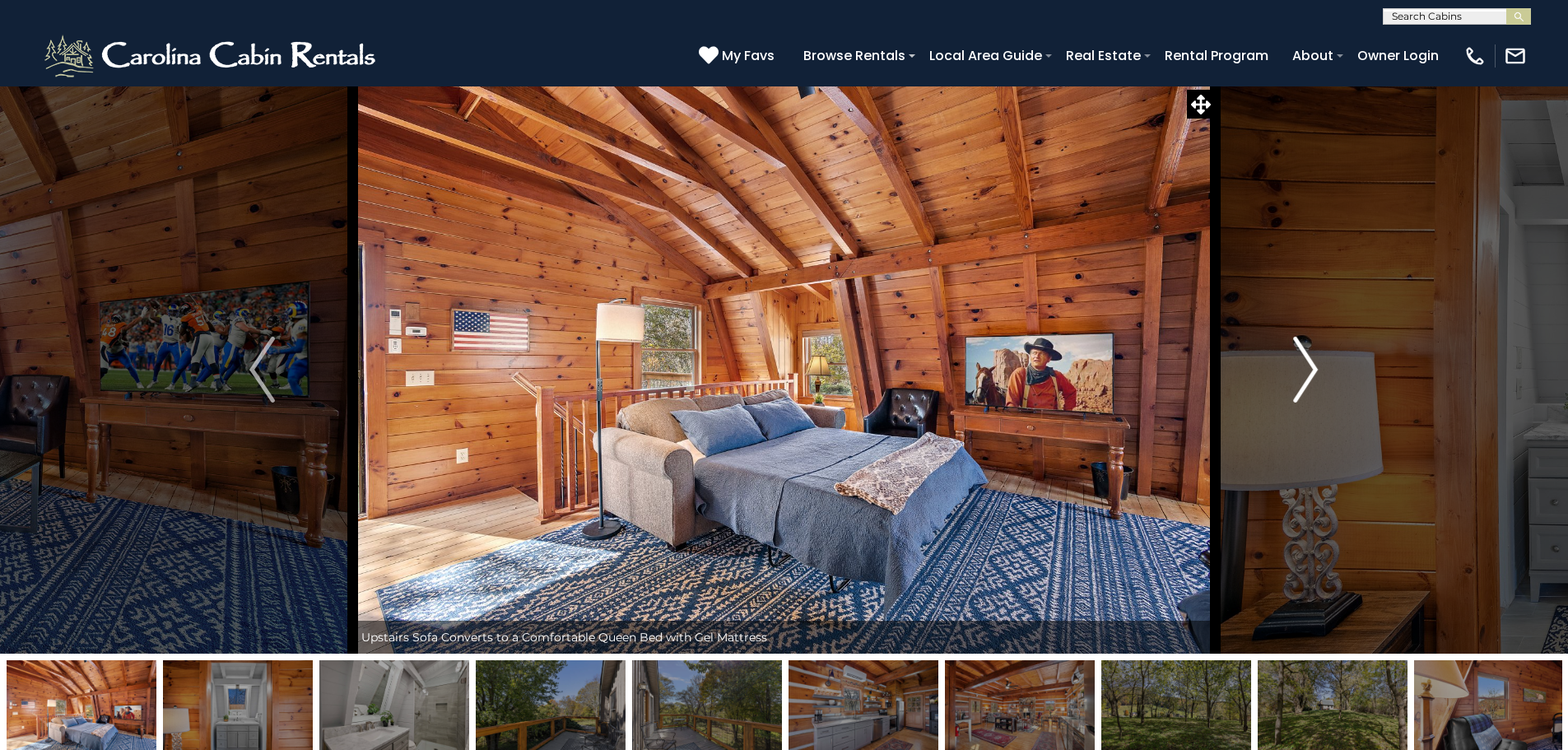
click at [1299, 378] on img "Next" at bounding box center [1305, 369] width 24 height 66
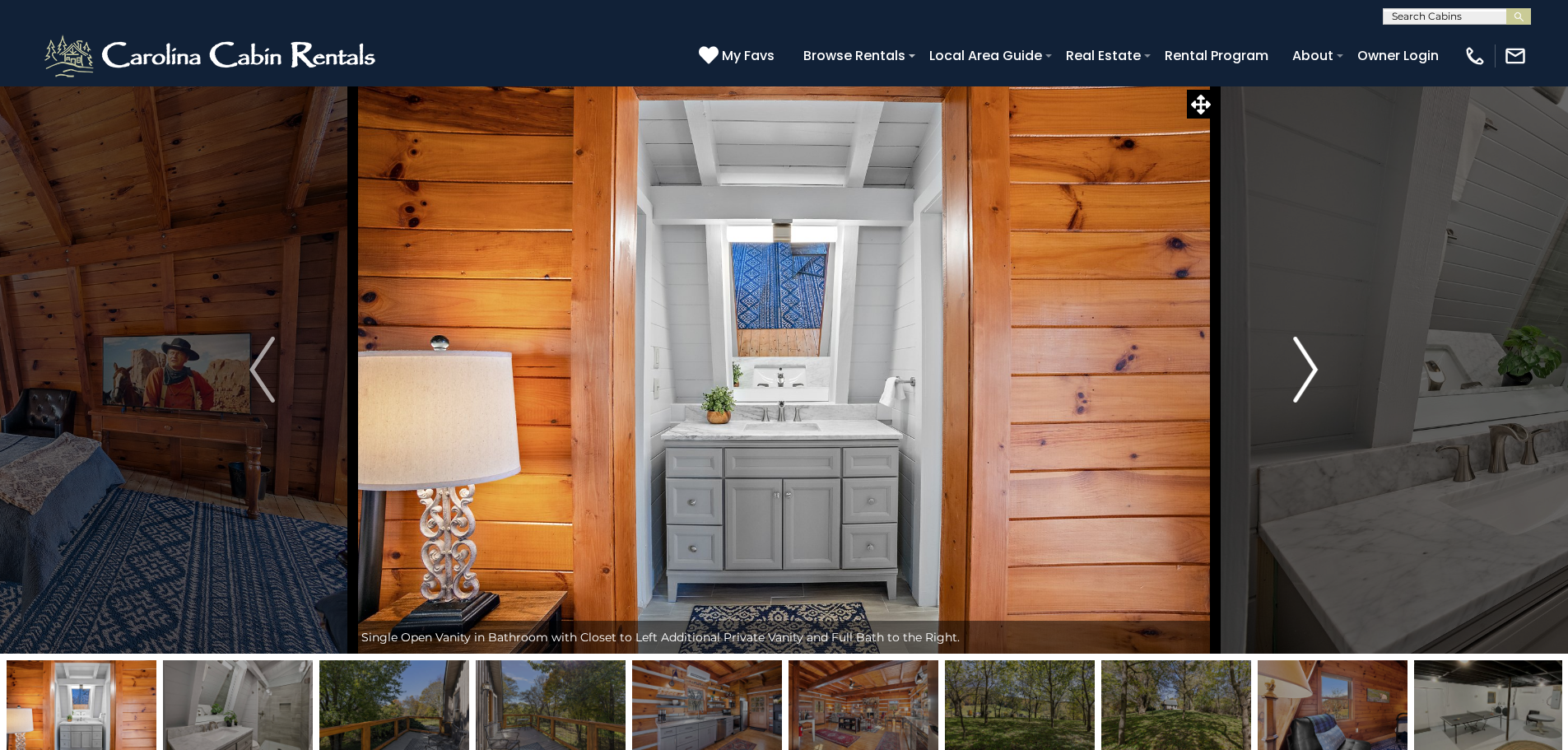
click at [1299, 378] on img "Next" at bounding box center [1305, 369] width 24 height 66
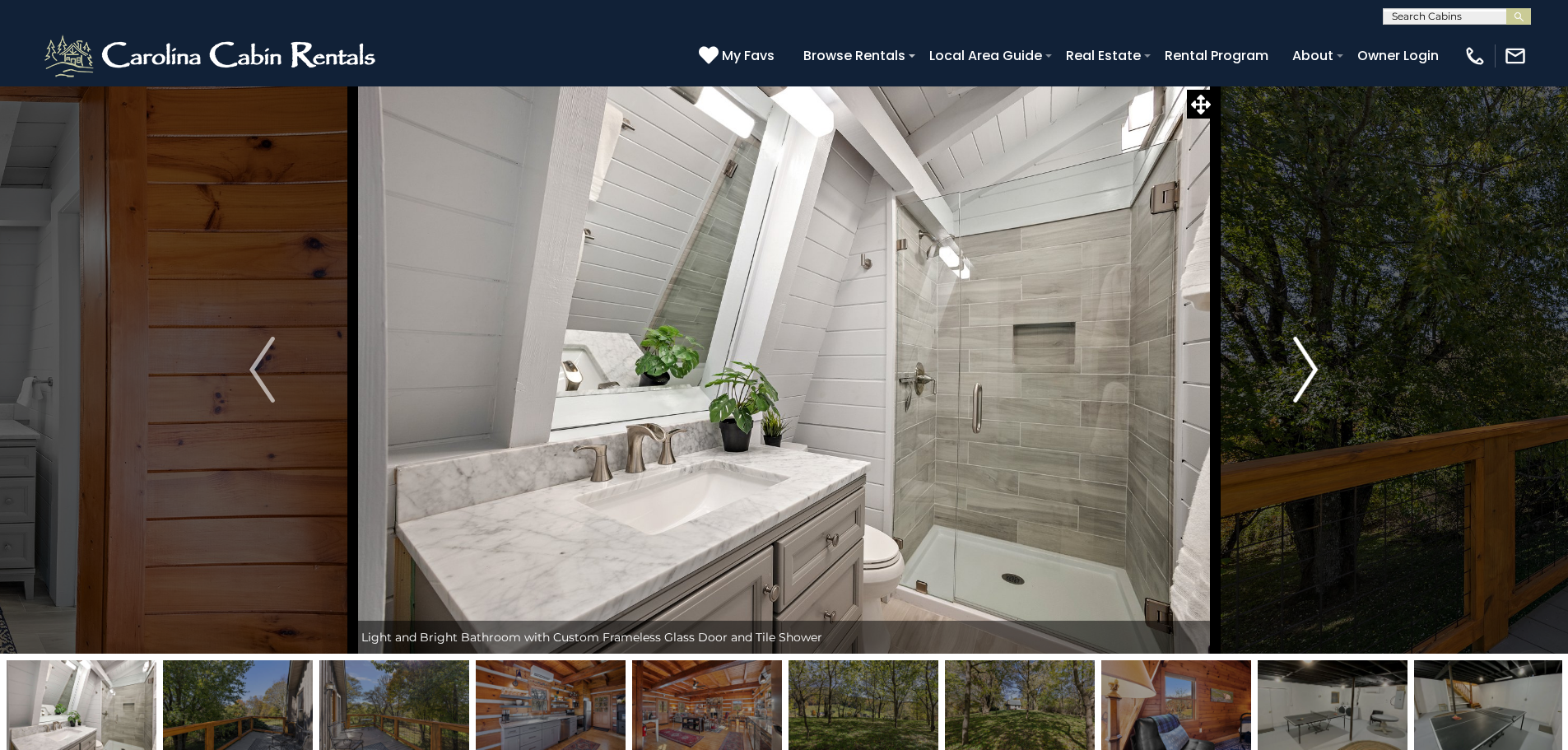
click at [1299, 378] on img "Next" at bounding box center [1305, 369] width 24 height 66
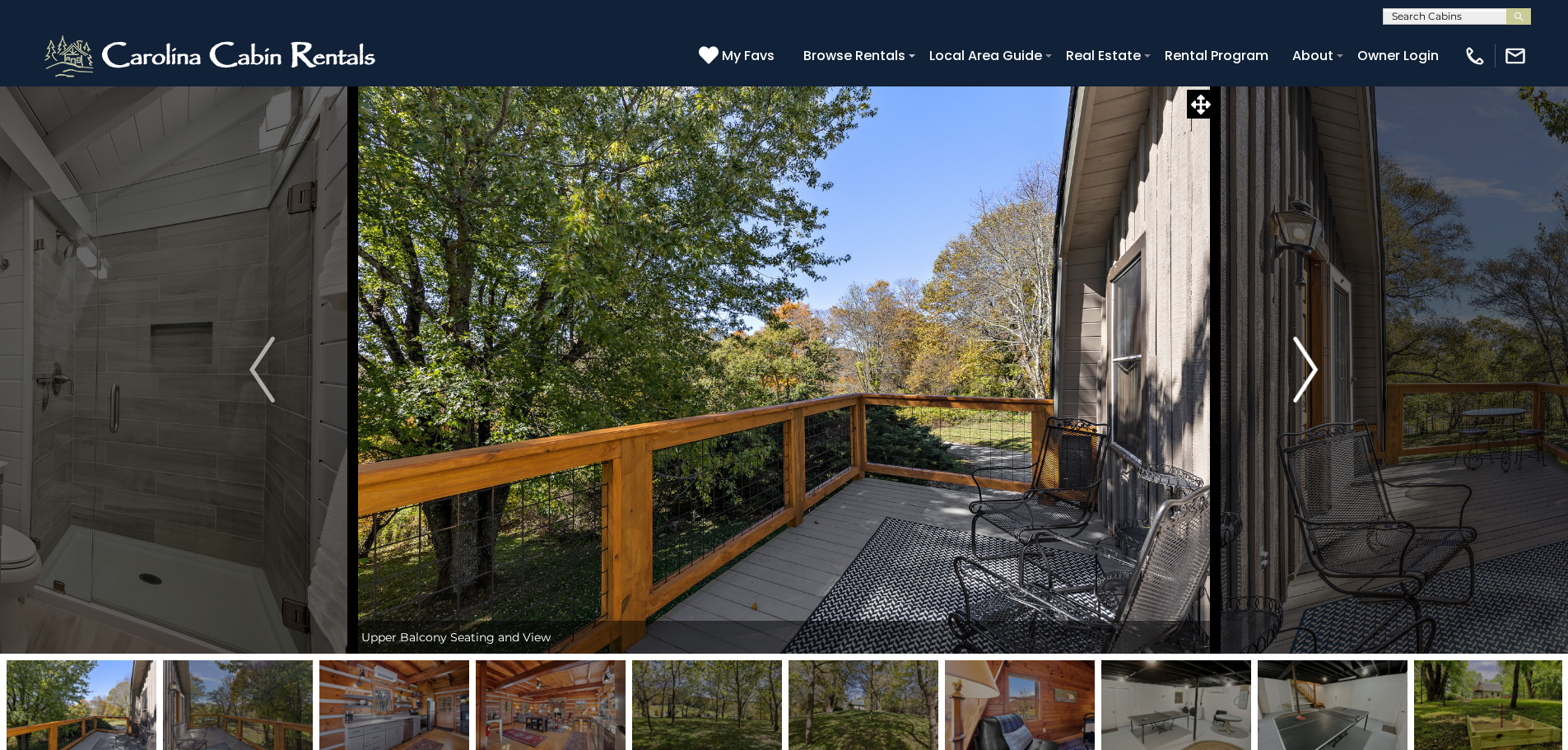
click at [1299, 378] on img "Next" at bounding box center [1305, 369] width 24 height 66
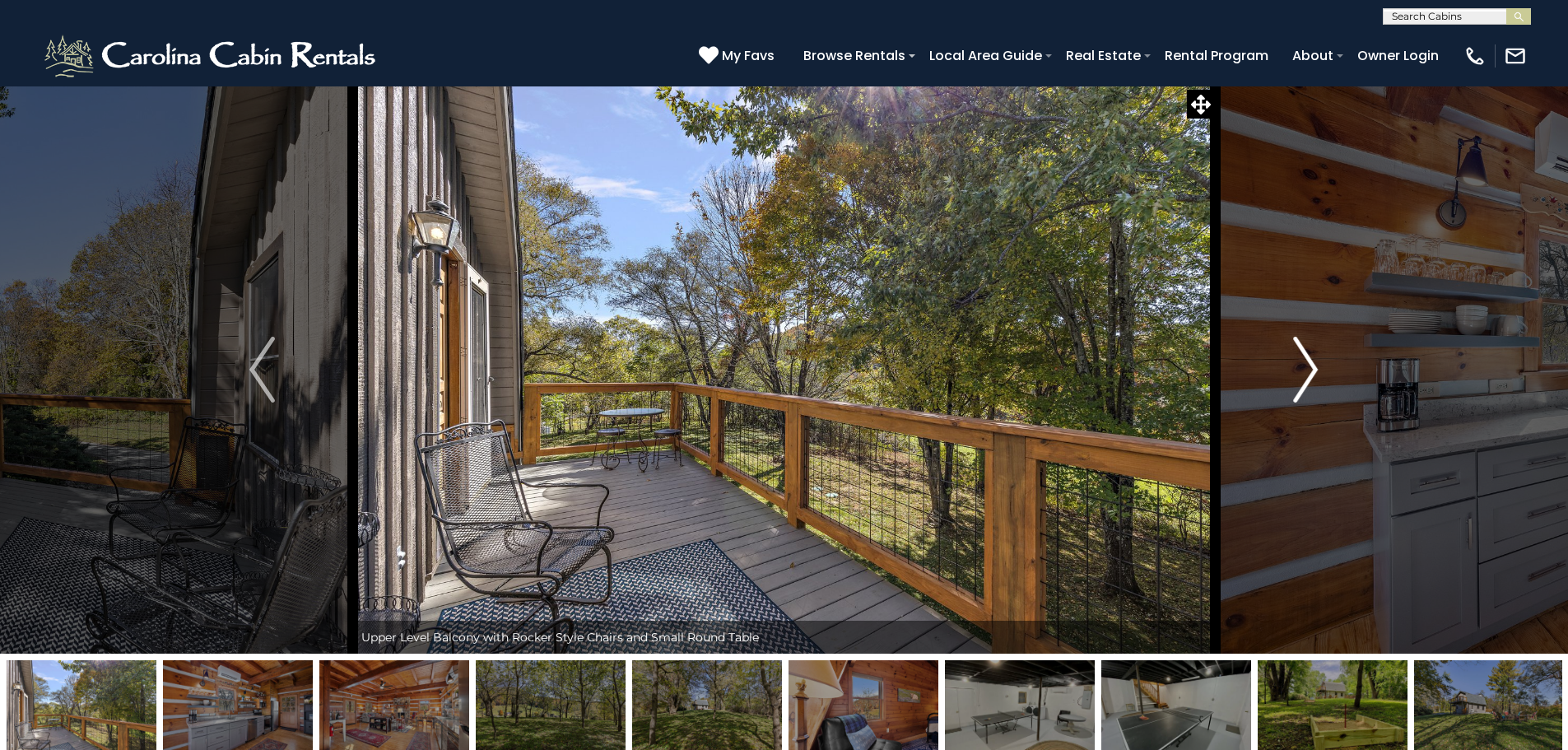
click at [1299, 378] on img "Next" at bounding box center [1305, 369] width 24 height 66
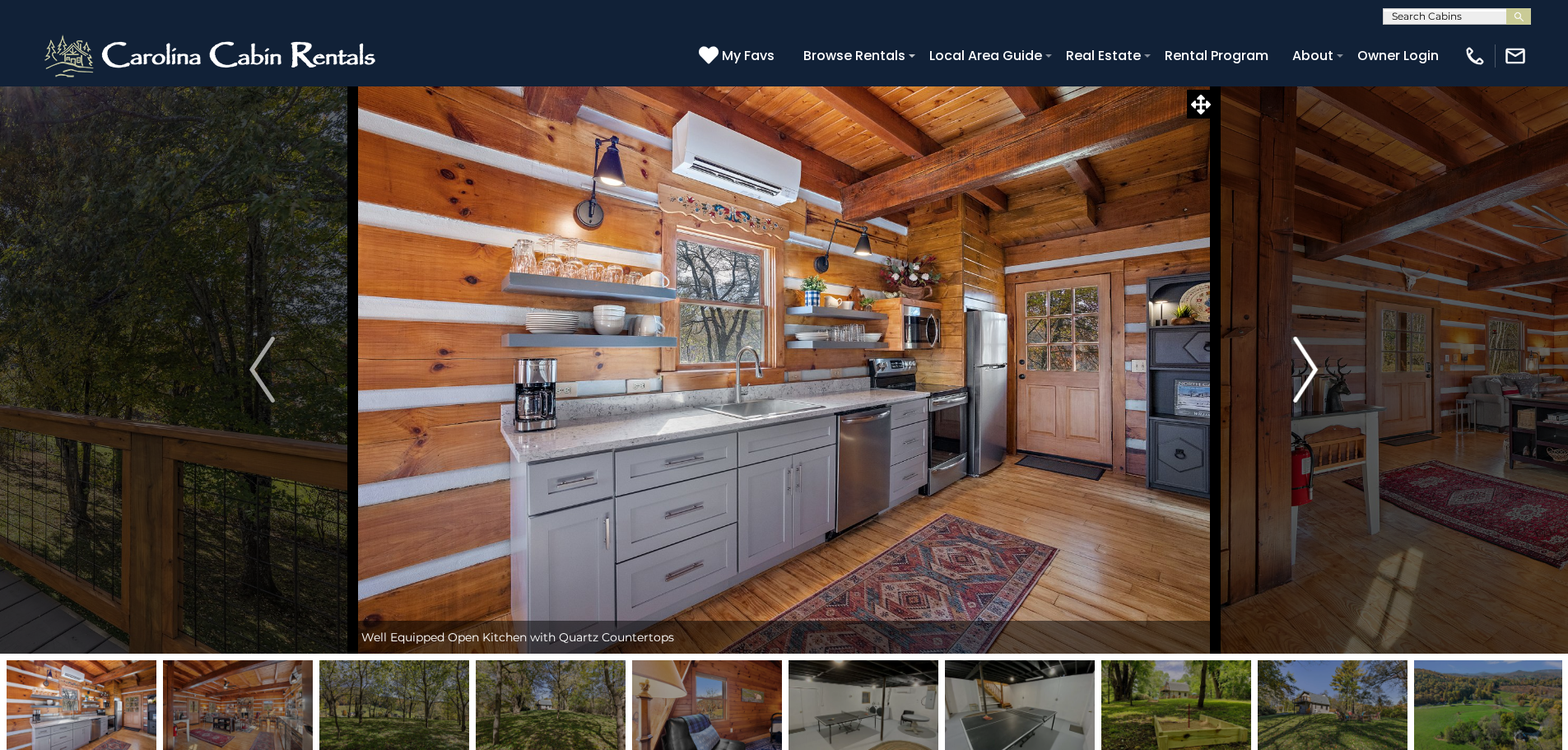
click at [1299, 378] on img "Next" at bounding box center [1305, 369] width 24 height 66
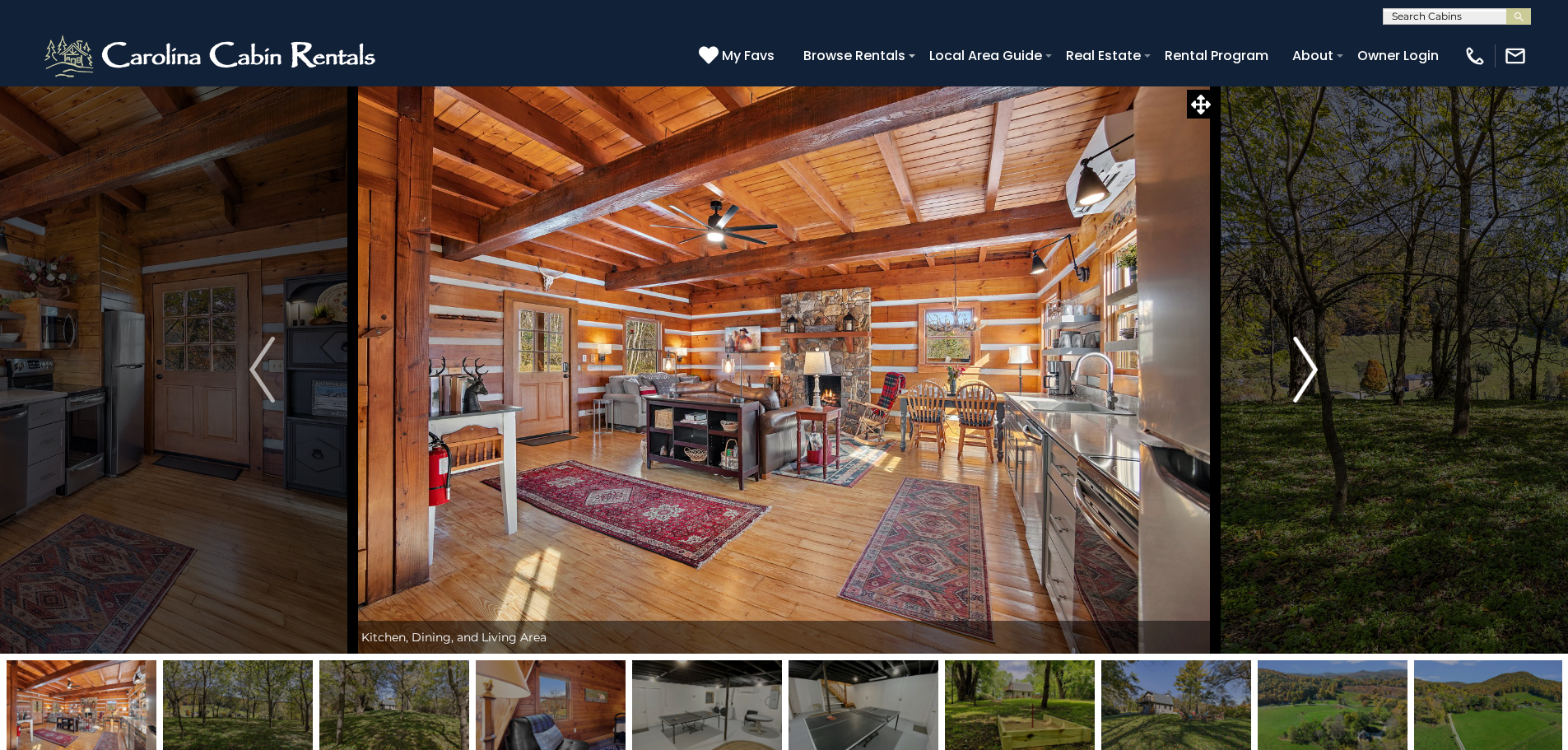
click at [1299, 378] on img "Next" at bounding box center [1305, 369] width 24 height 66
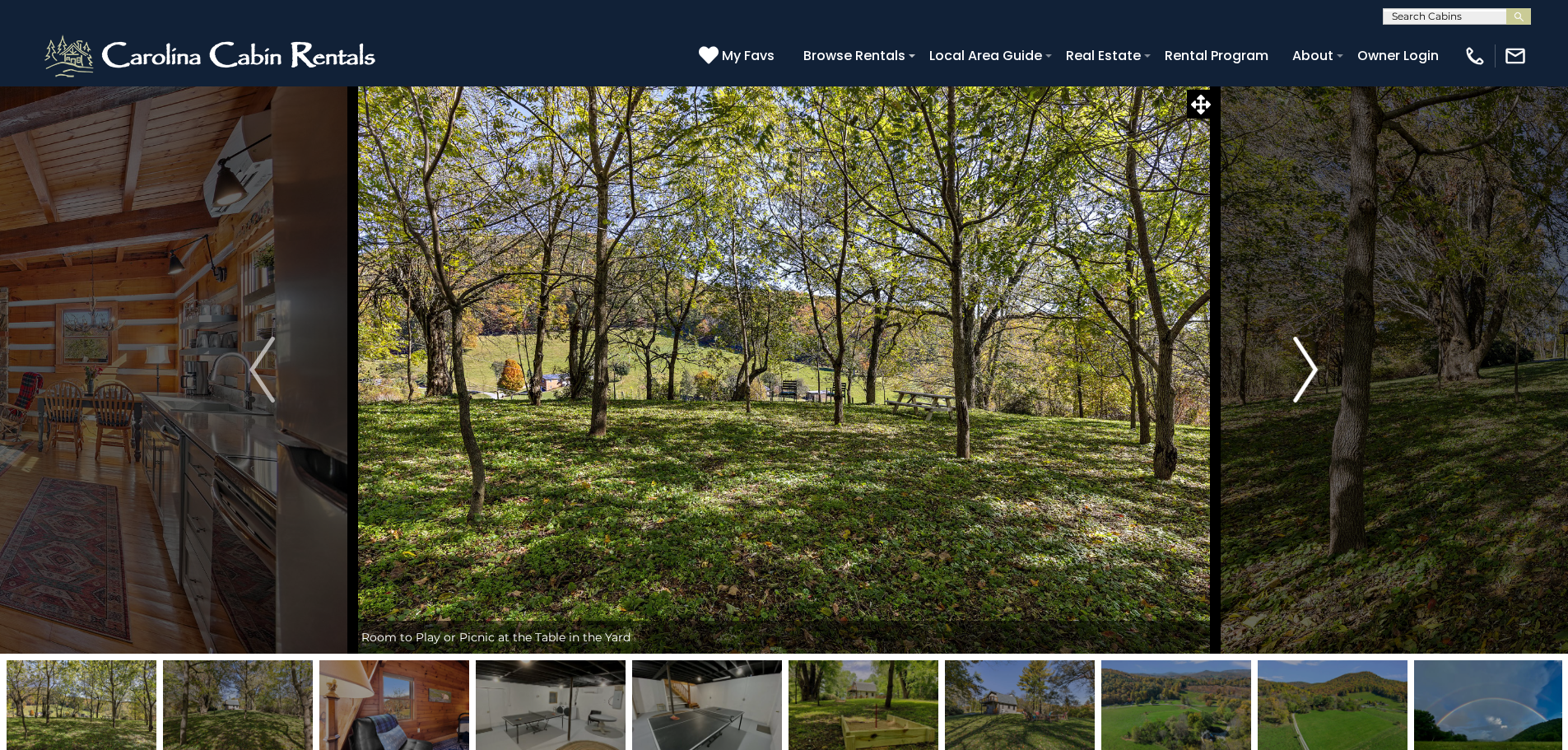
click at [1299, 378] on img "Next" at bounding box center [1305, 369] width 24 height 66
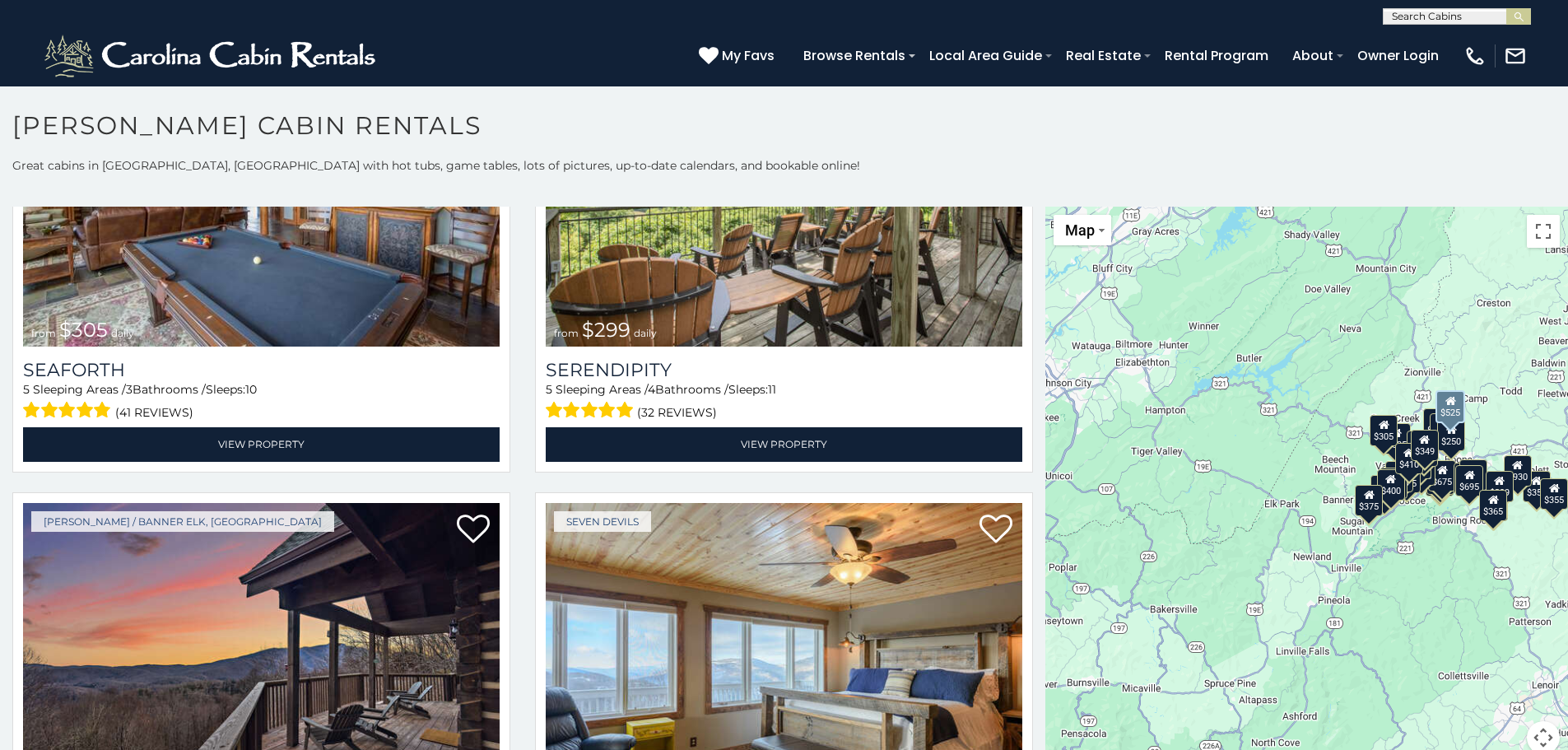
scroll to position [6528, 0]
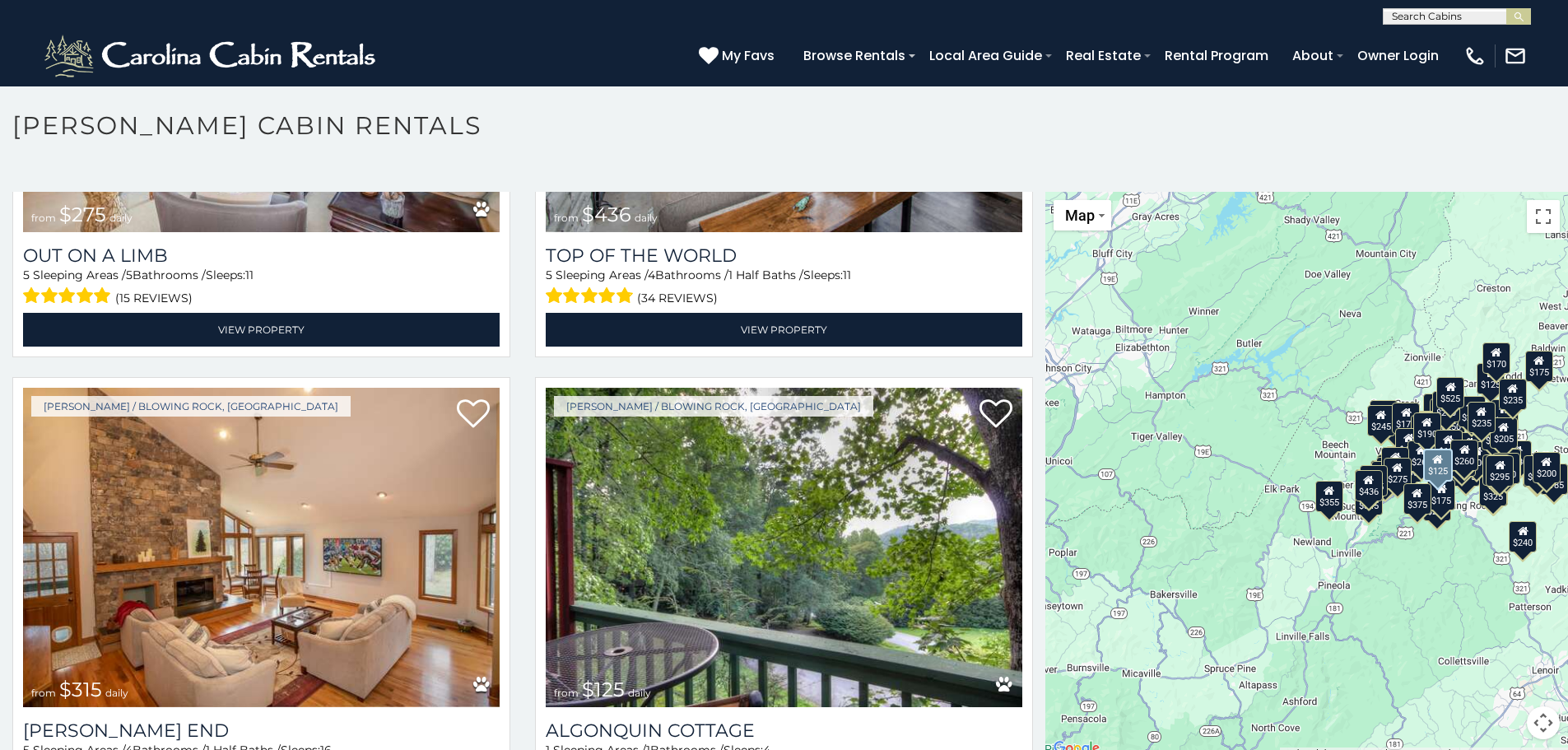
scroll to position [19269, 0]
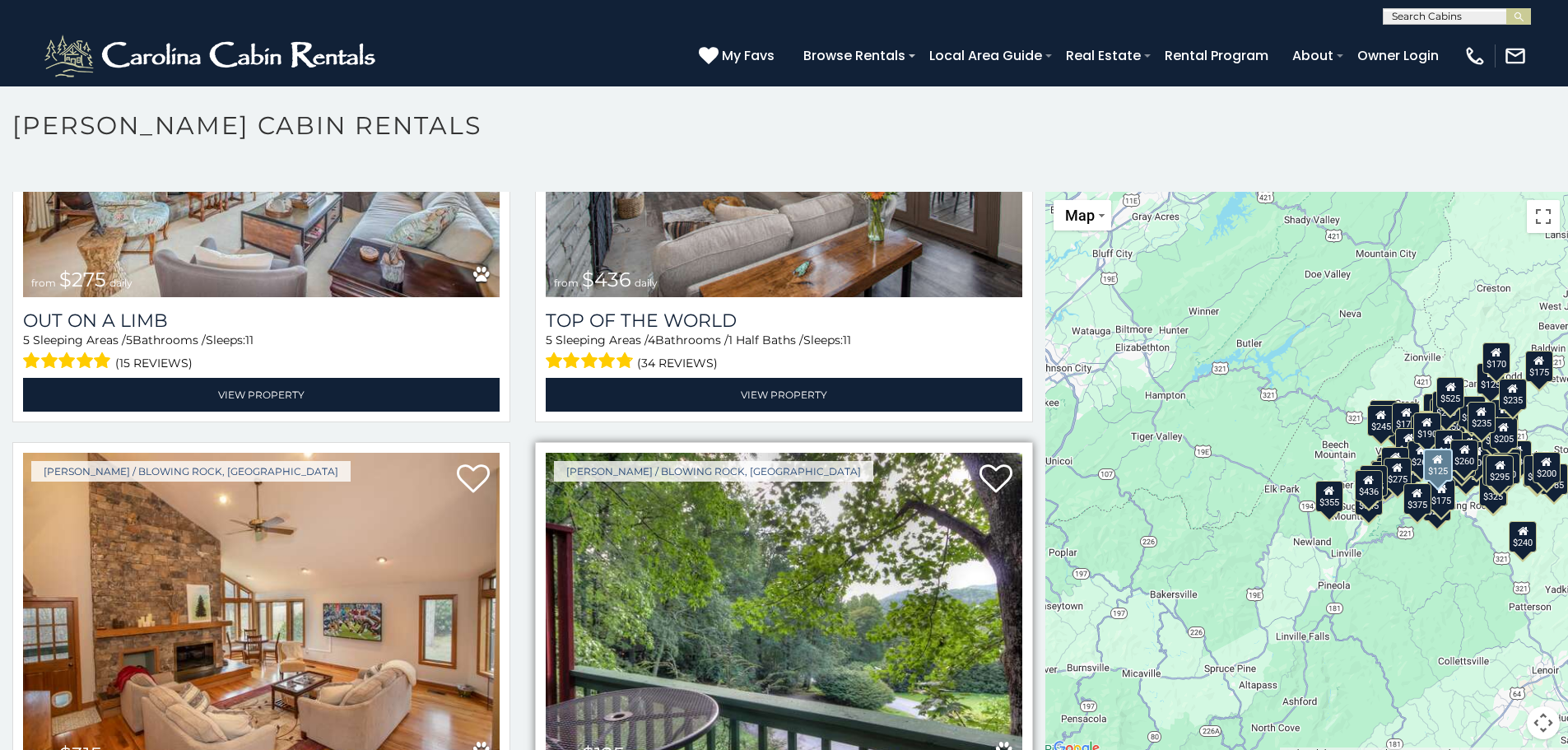
click at [770, 453] on img at bounding box center [784, 613] width 476 height 319
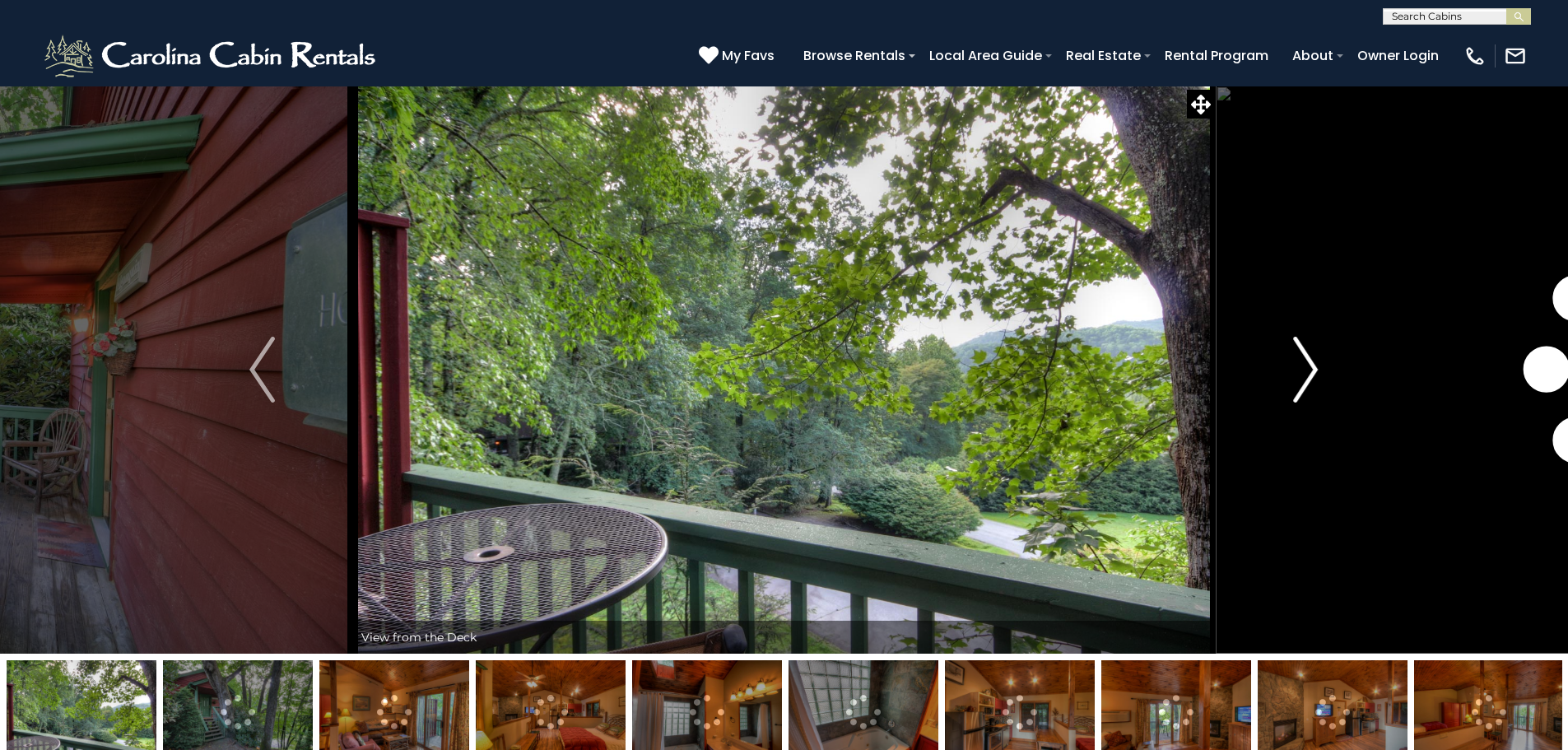
click at [1299, 366] on img "Next" at bounding box center [1305, 369] width 24 height 66
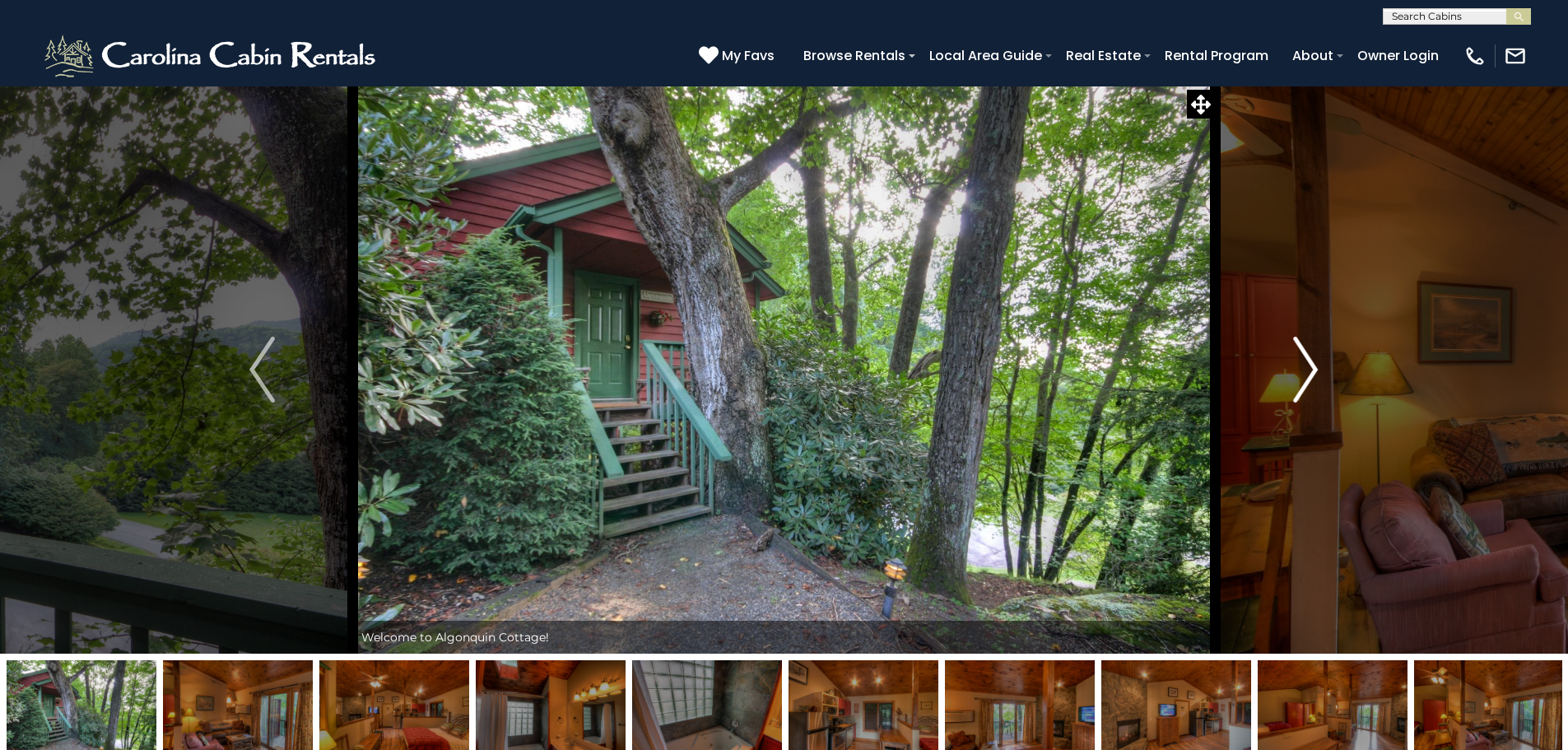
click at [1299, 366] on img "Next" at bounding box center [1305, 369] width 24 height 66
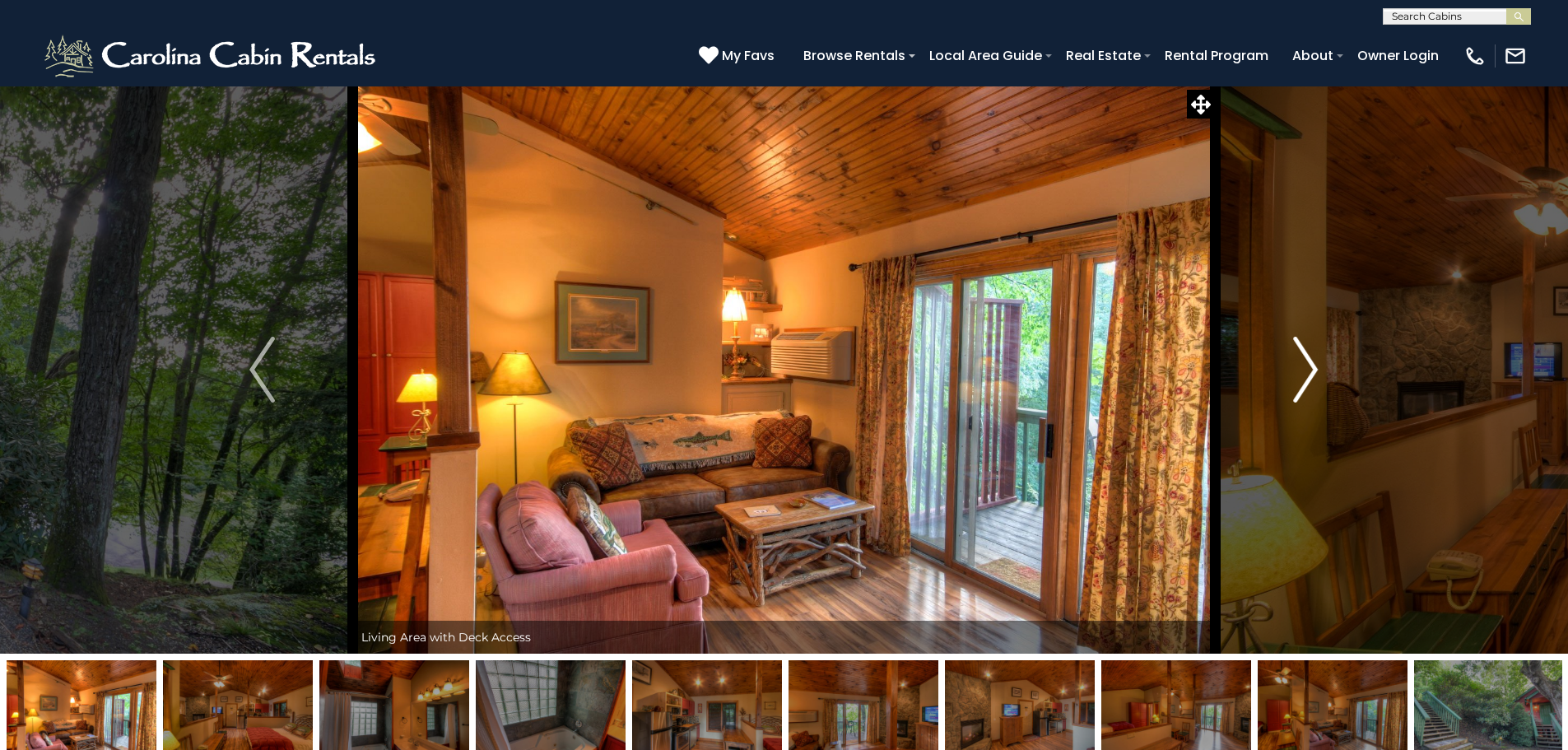
click at [1299, 366] on img "Next" at bounding box center [1305, 369] width 24 height 66
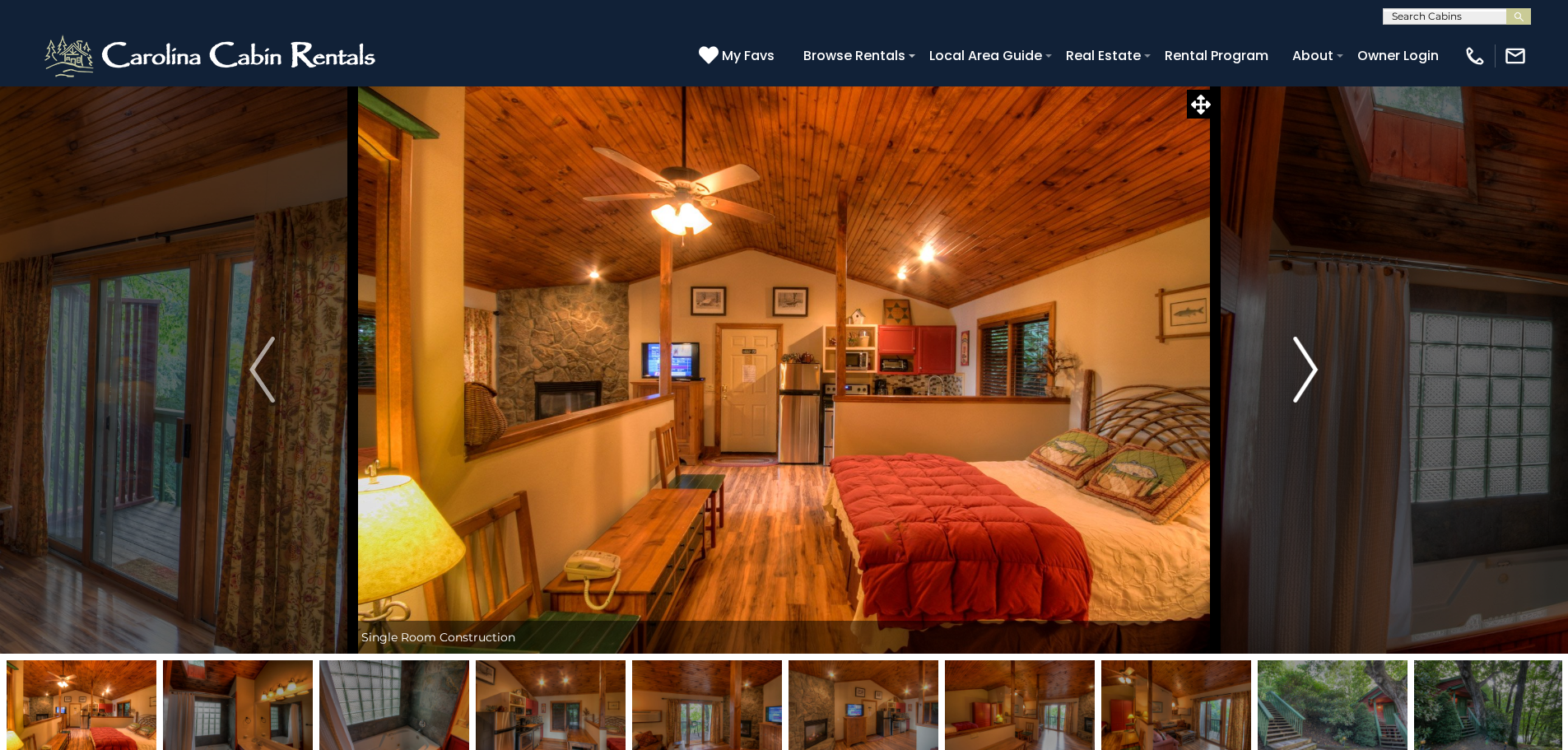
click at [1299, 366] on img "Next" at bounding box center [1305, 369] width 24 height 66
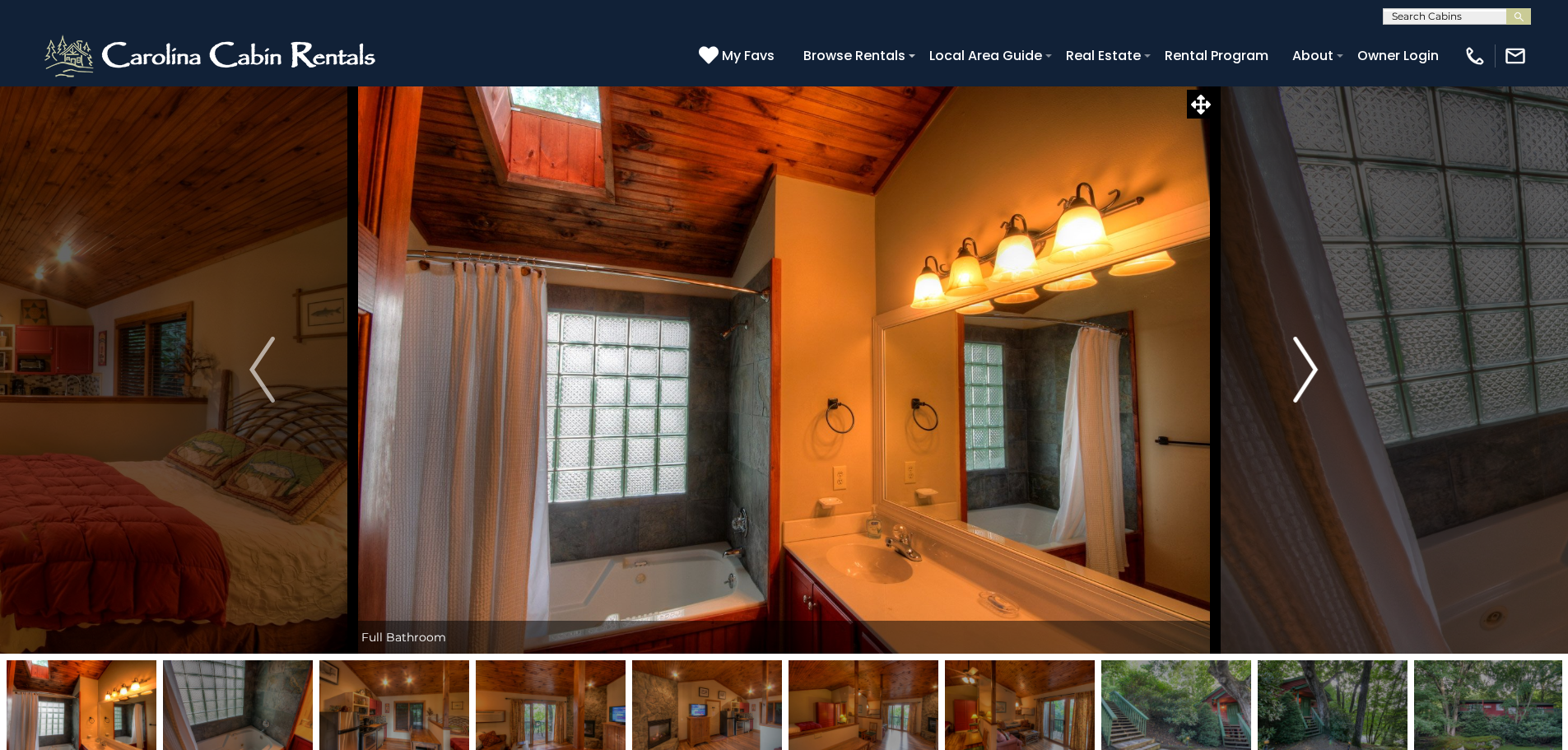
click at [1299, 366] on img "Next" at bounding box center [1305, 369] width 24 height 66
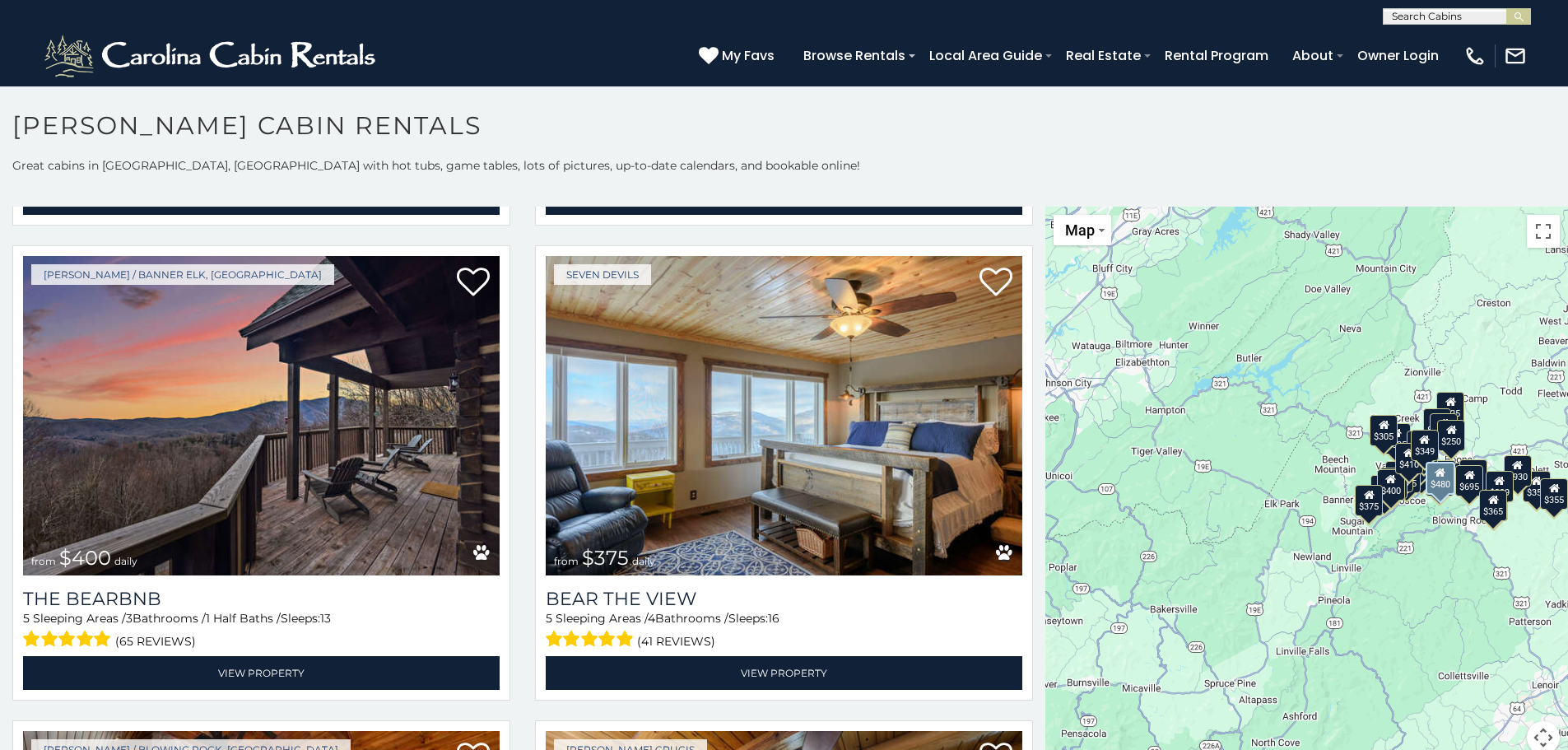
scroll to position [6528, 0]
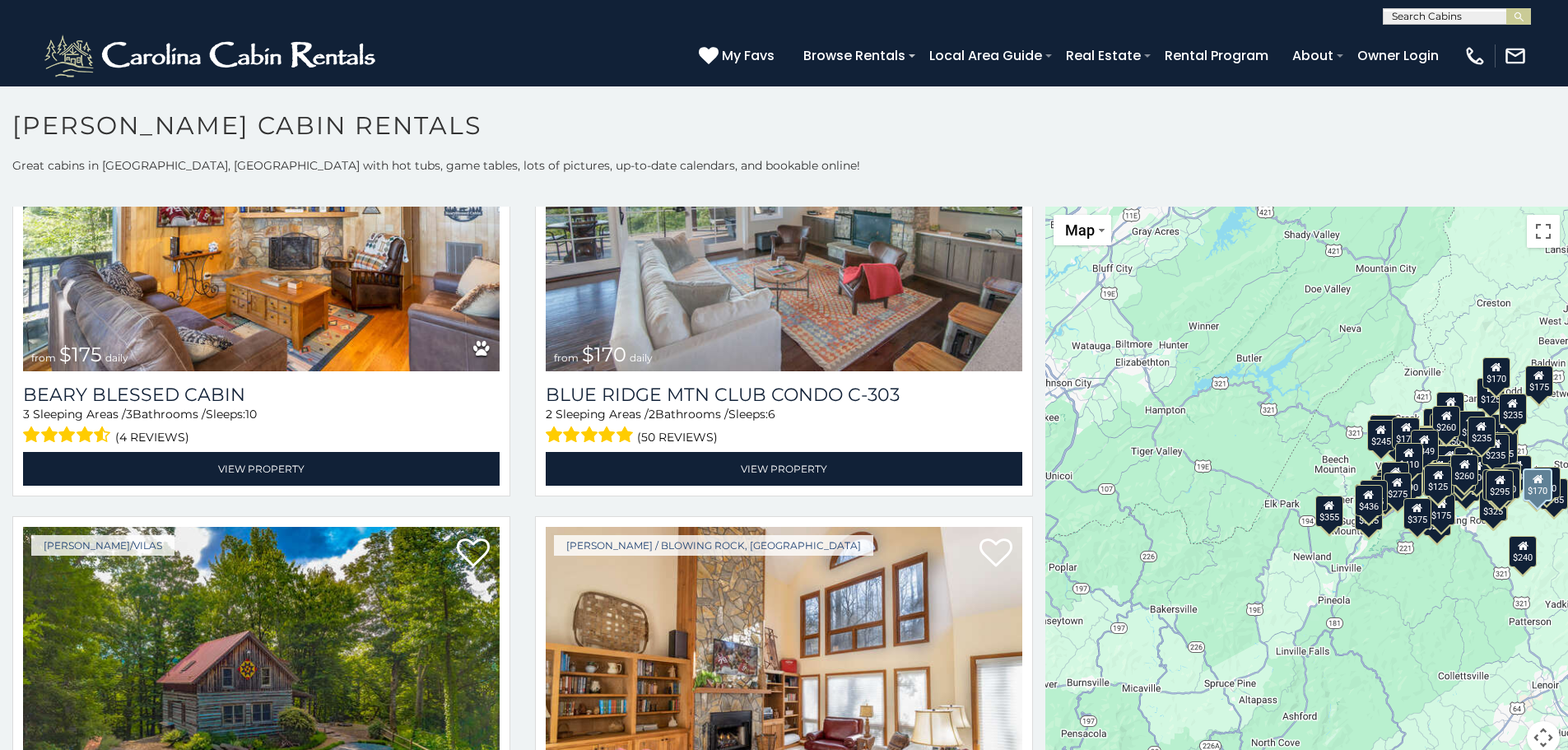
scroll to position [20645, 0]
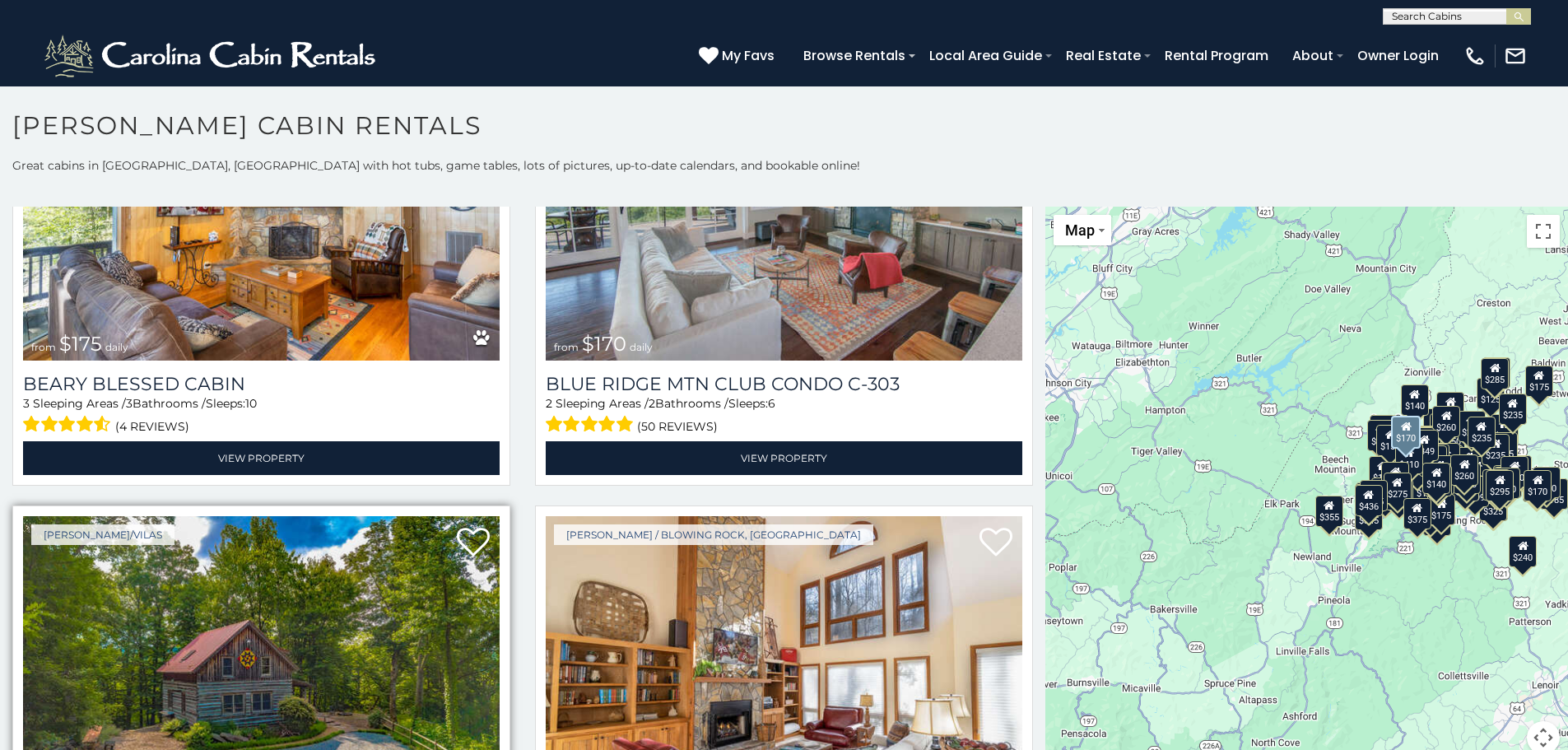
click at [334, 516] on img at bounding box center [262, 676] width 476 height 319
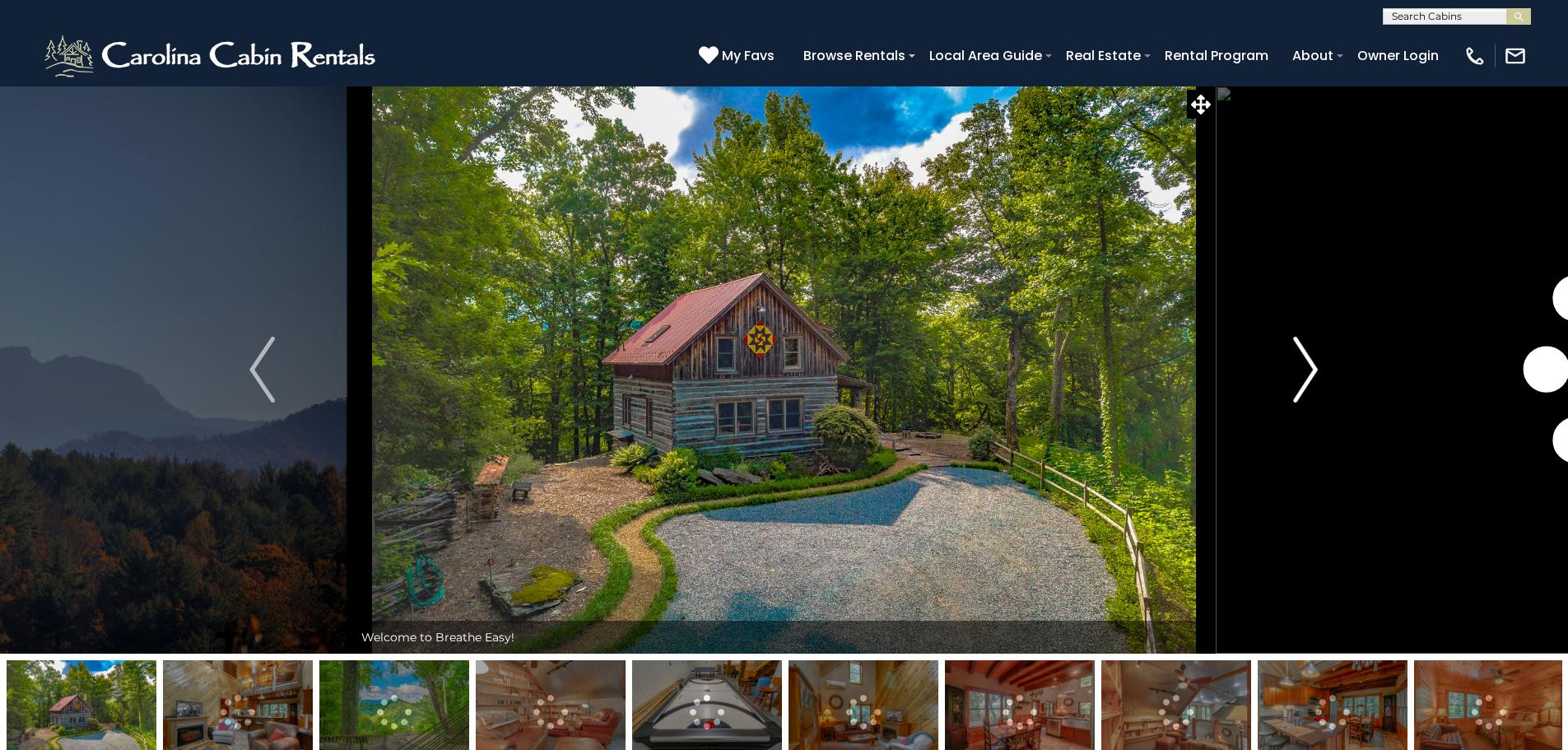
click at [1305, 377] on img "Next" at bounding box center [1305, 369] width 24 height 66
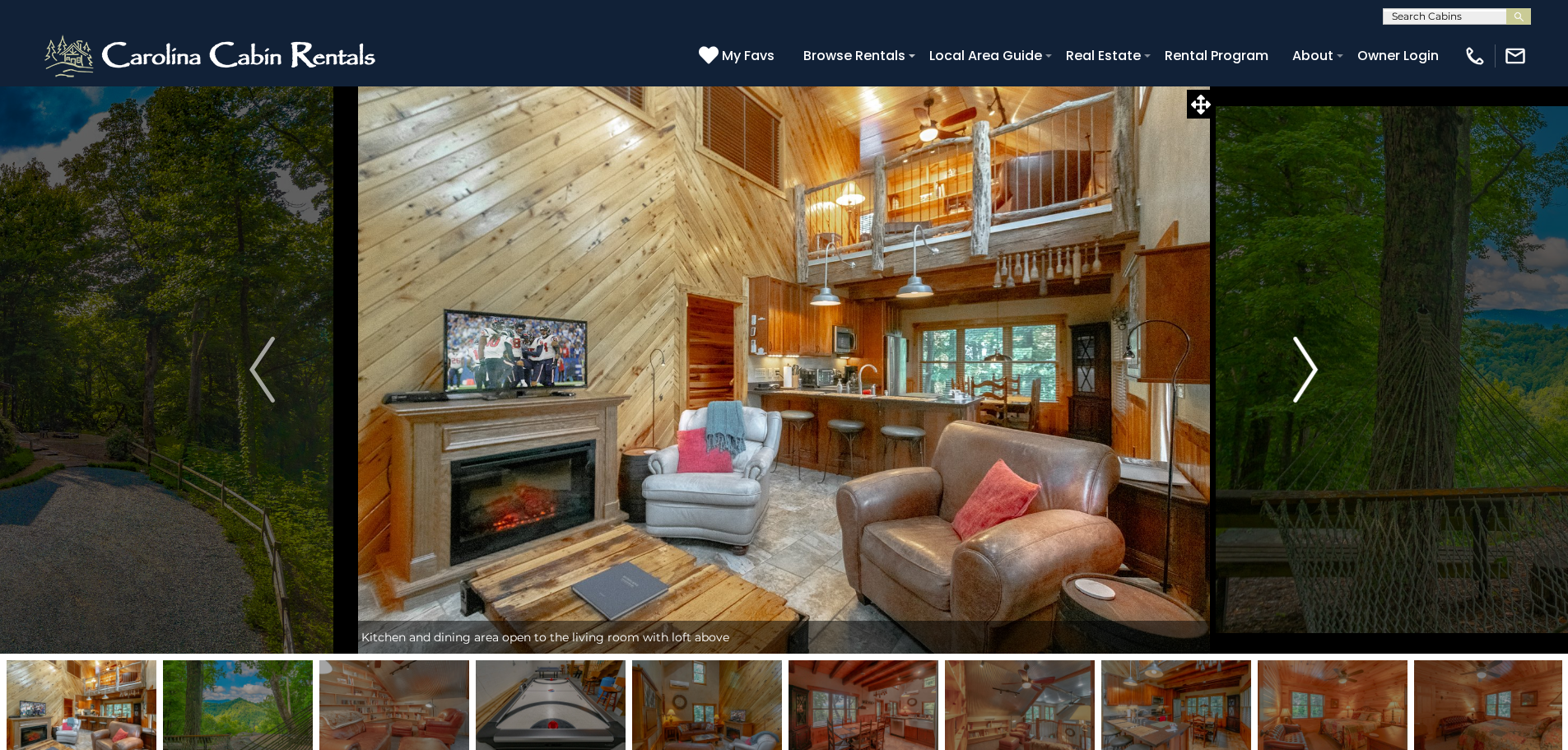
click at [1305, 377] on img "Next" at bounding box center [1305, 369] width 24 height 66
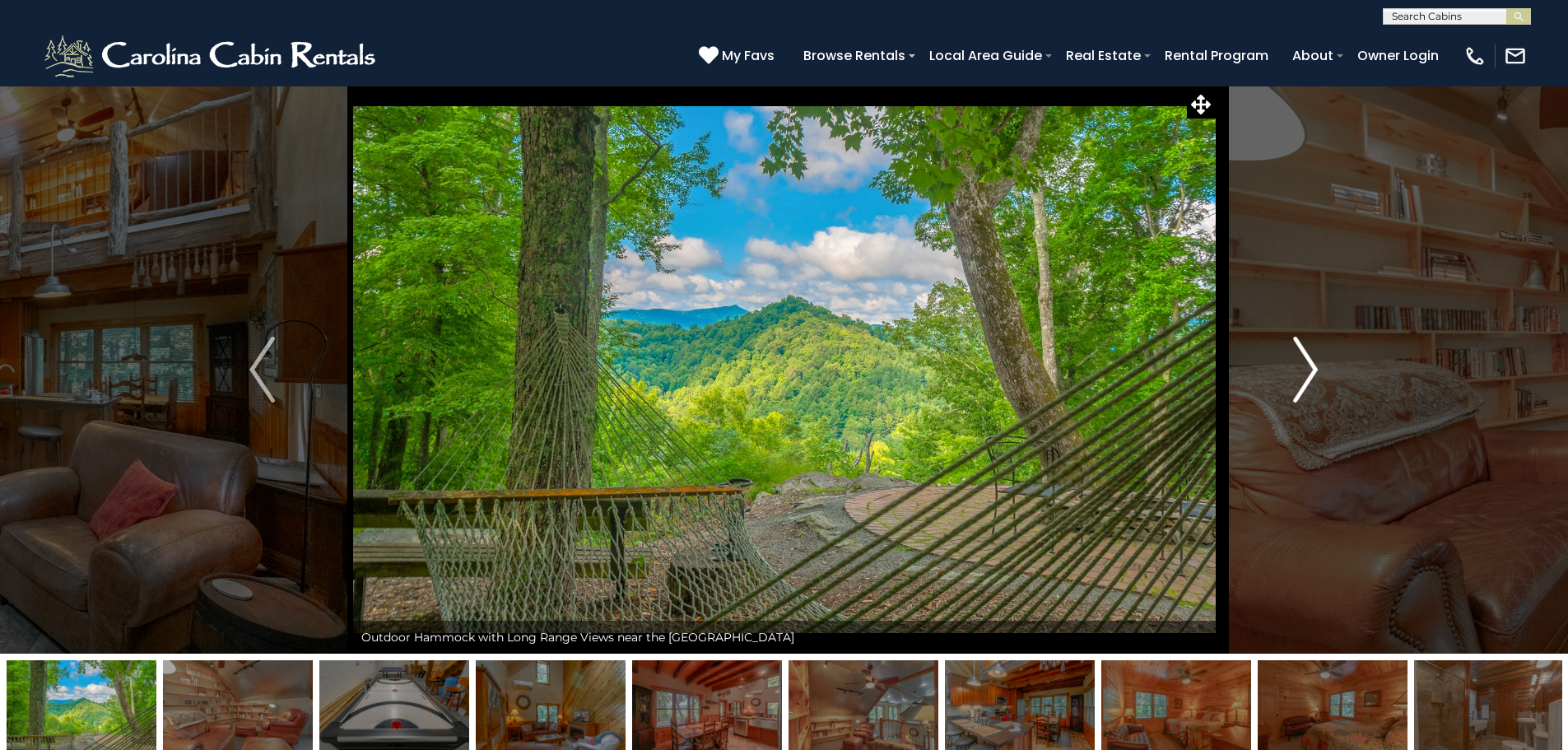
click at [1305, 377] on img "Next" at bounding box center [1305, 369] width 24 height 66
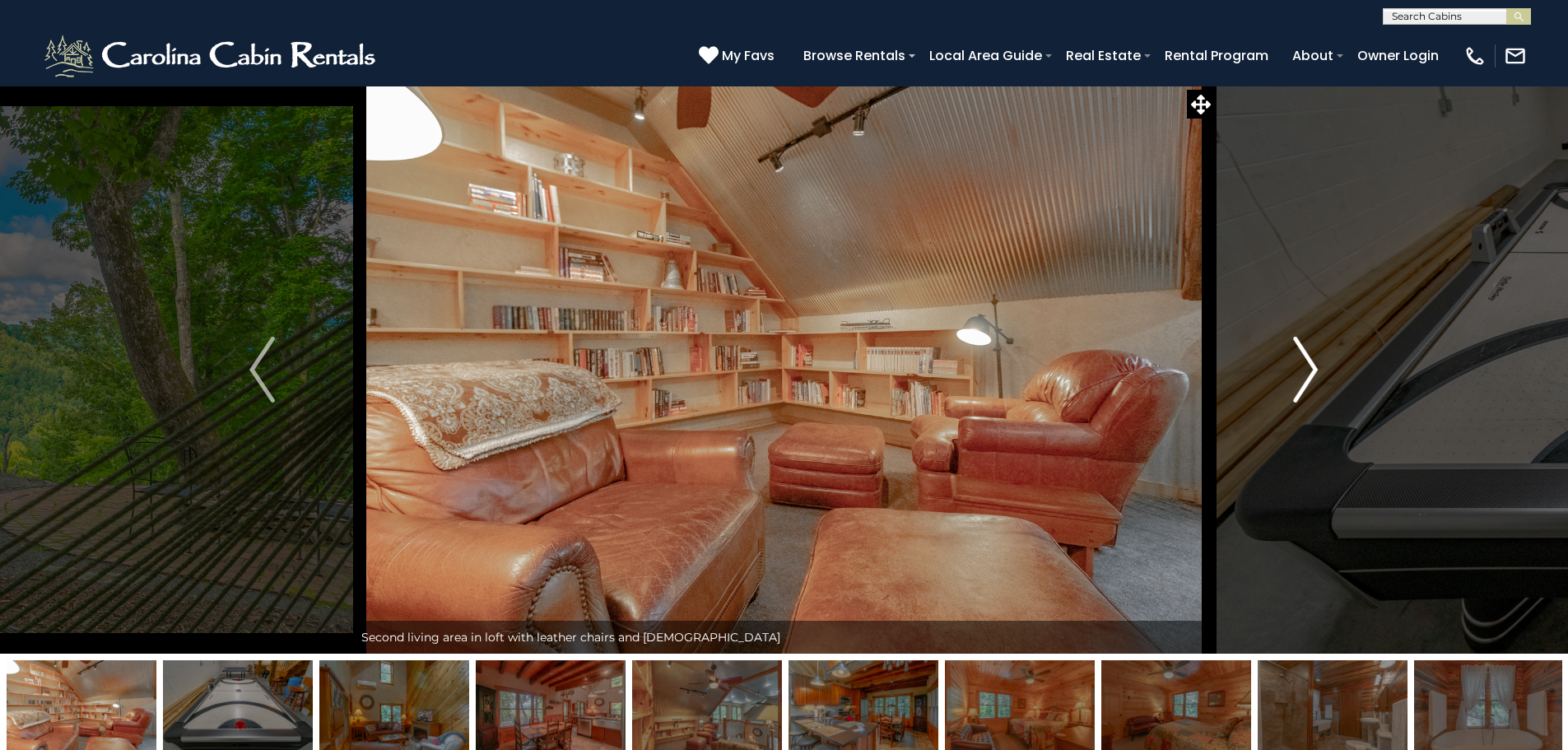
click at [1305, 377] on img "Next" at bounding box center [1305, 369] width 24 height 66
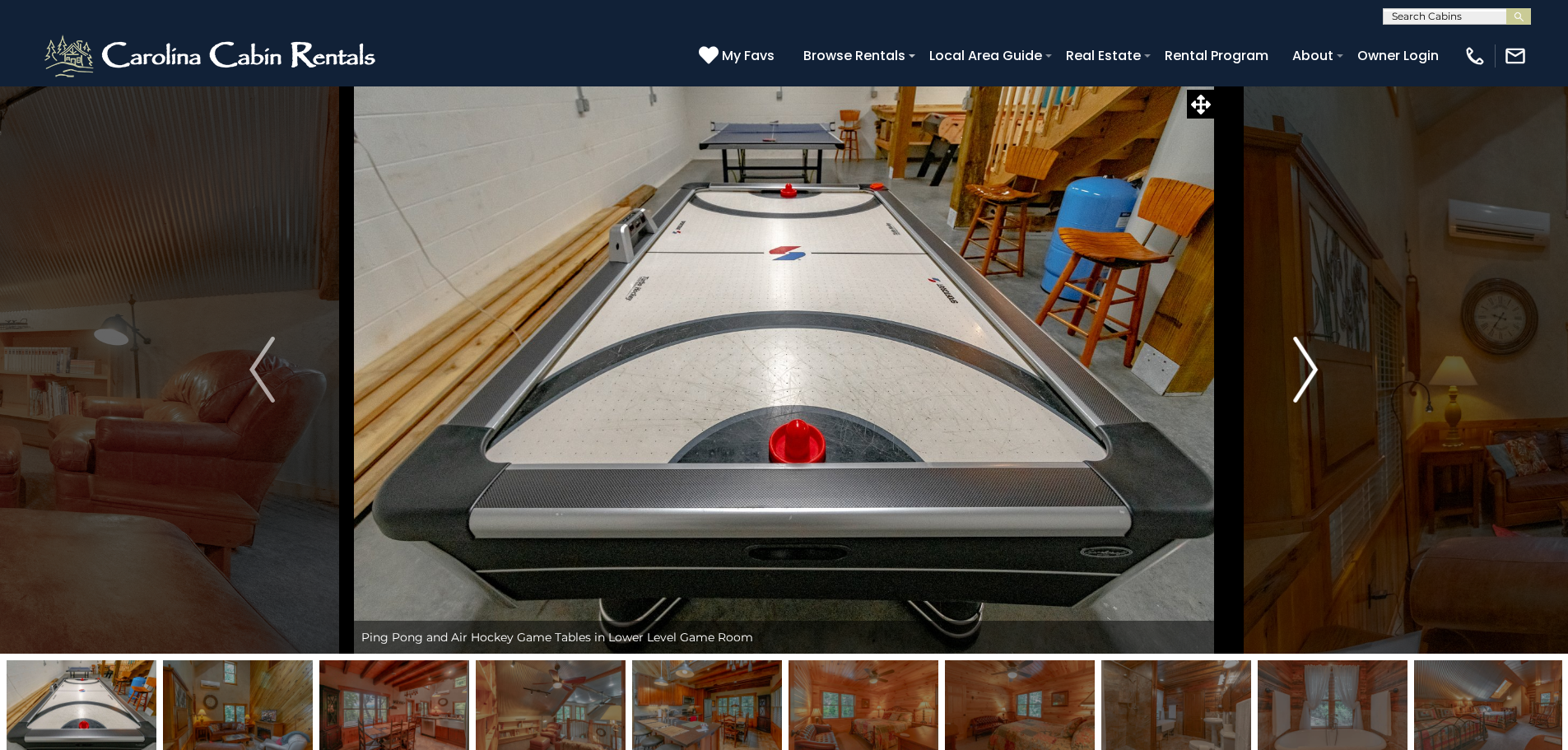
click at [1305, 377] on img "Next" at bounding box center [1305, 369] width 24 height 66
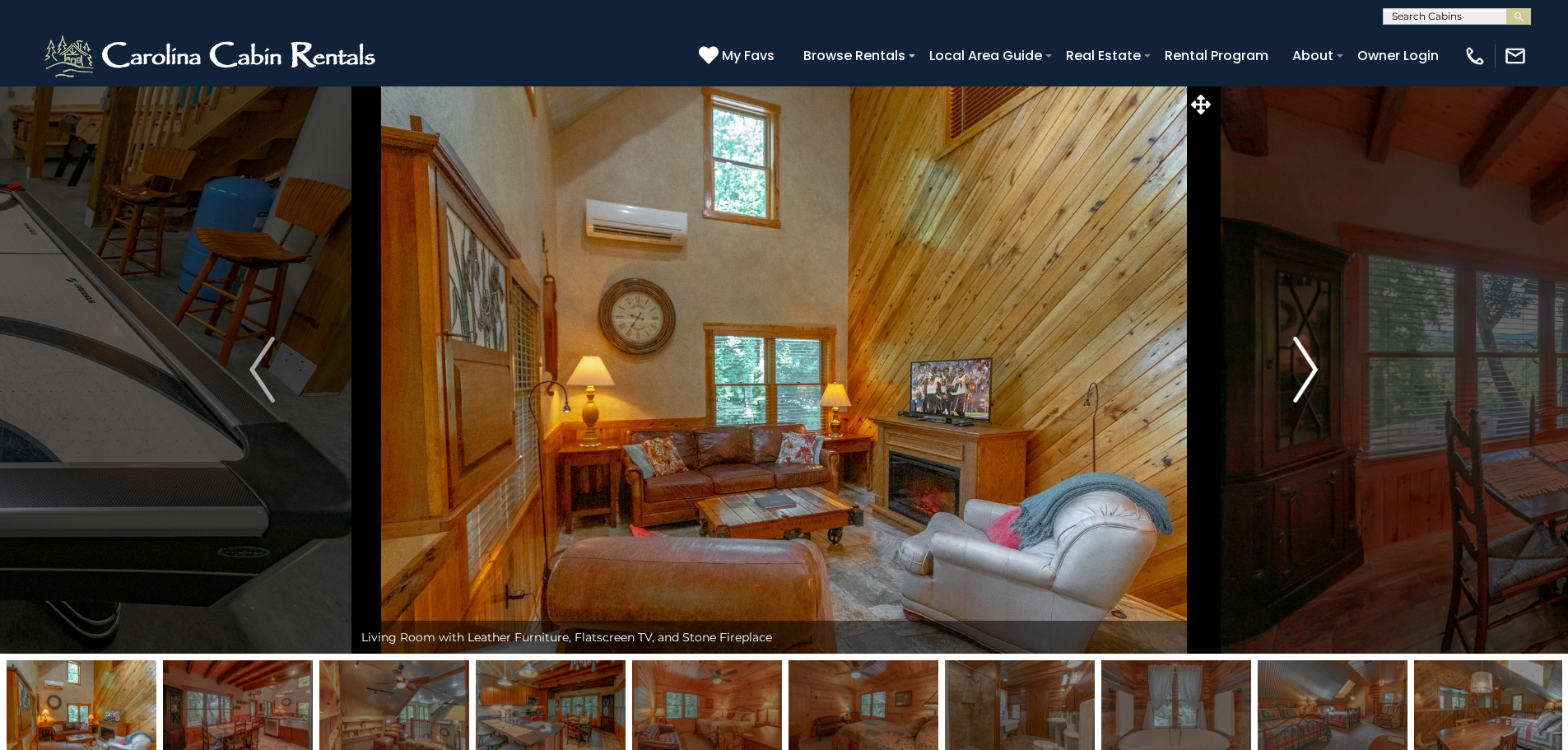
click at [1305, 377] on img "Next" at bounding box center [1305, 369] width 24 height 66
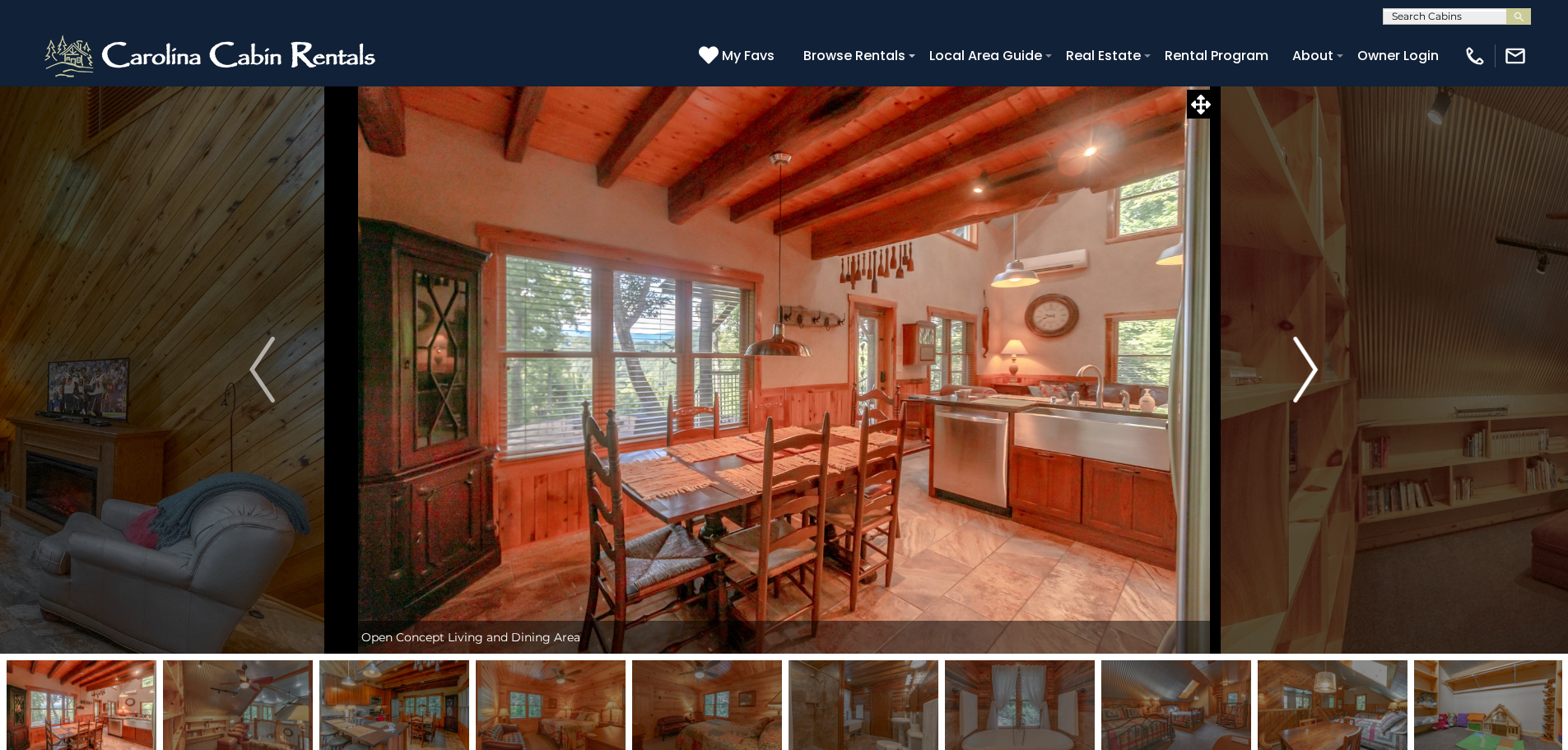
click at [1305, 377] on img "Next" at bounding box center [1305, 369] width 24 height 66
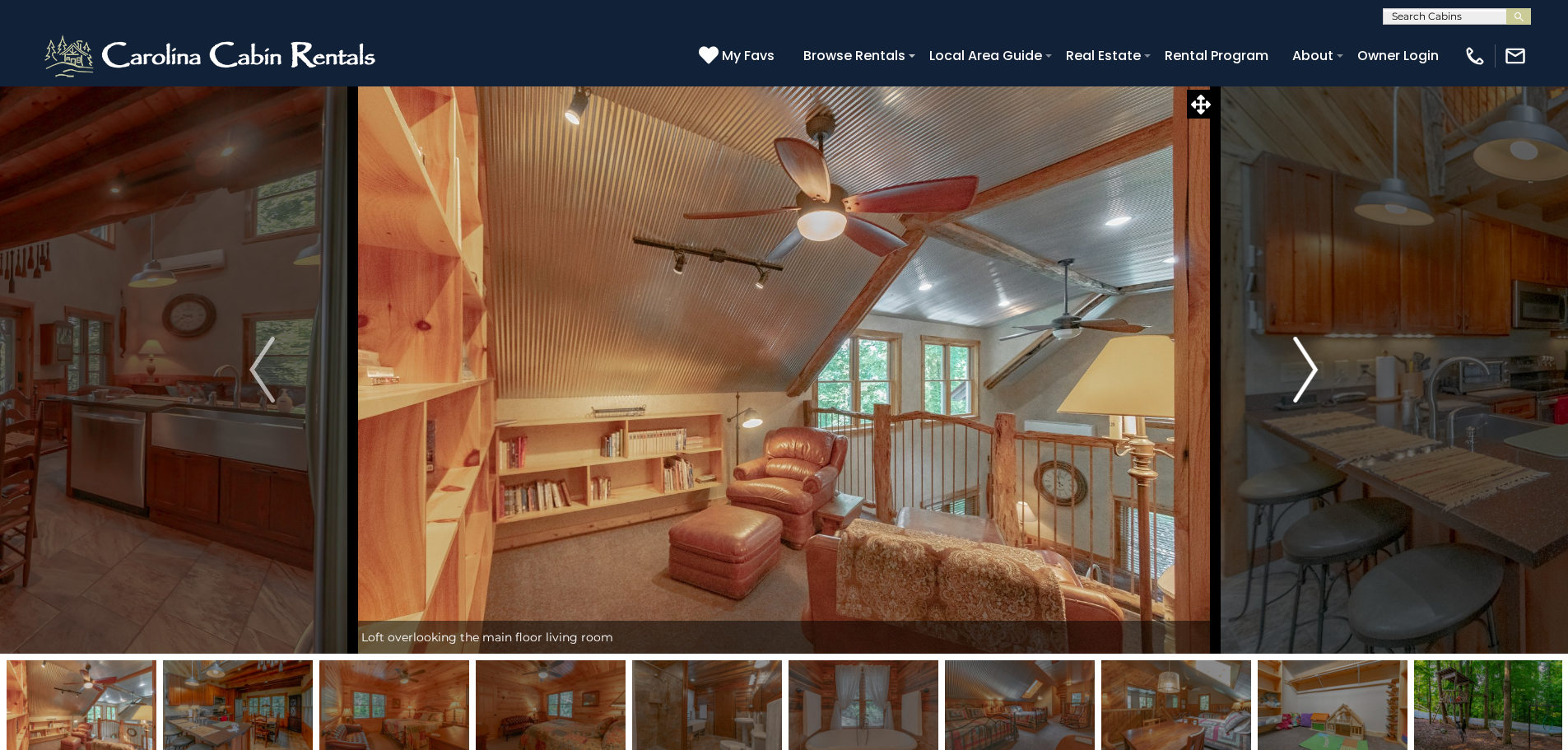
click at [1305, 377] on img "Next" at bounding box center [1305, 369] width 24 height 66
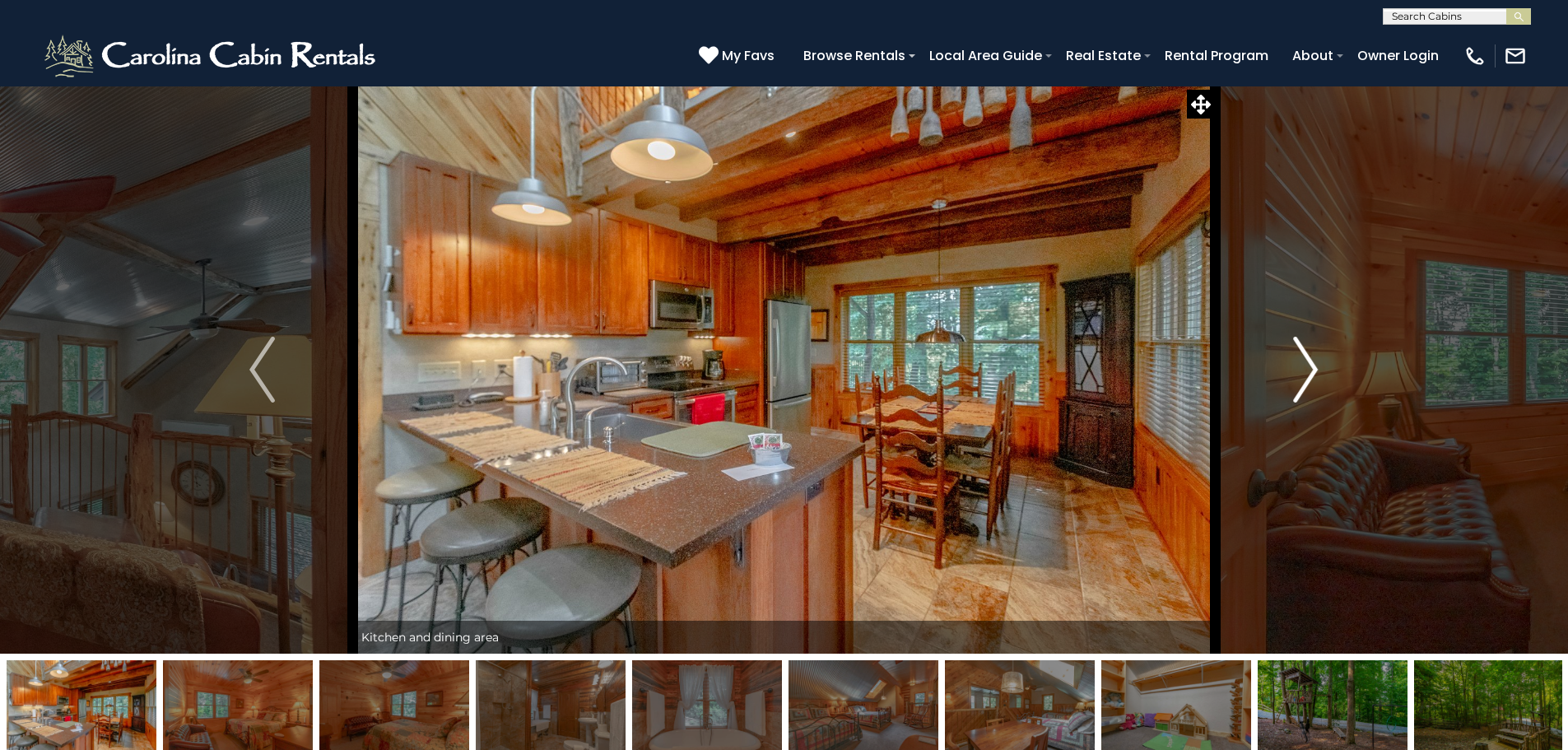
click at [1305, 377] on img "Next" at bounding box center [1305, 369] width 24 height 66
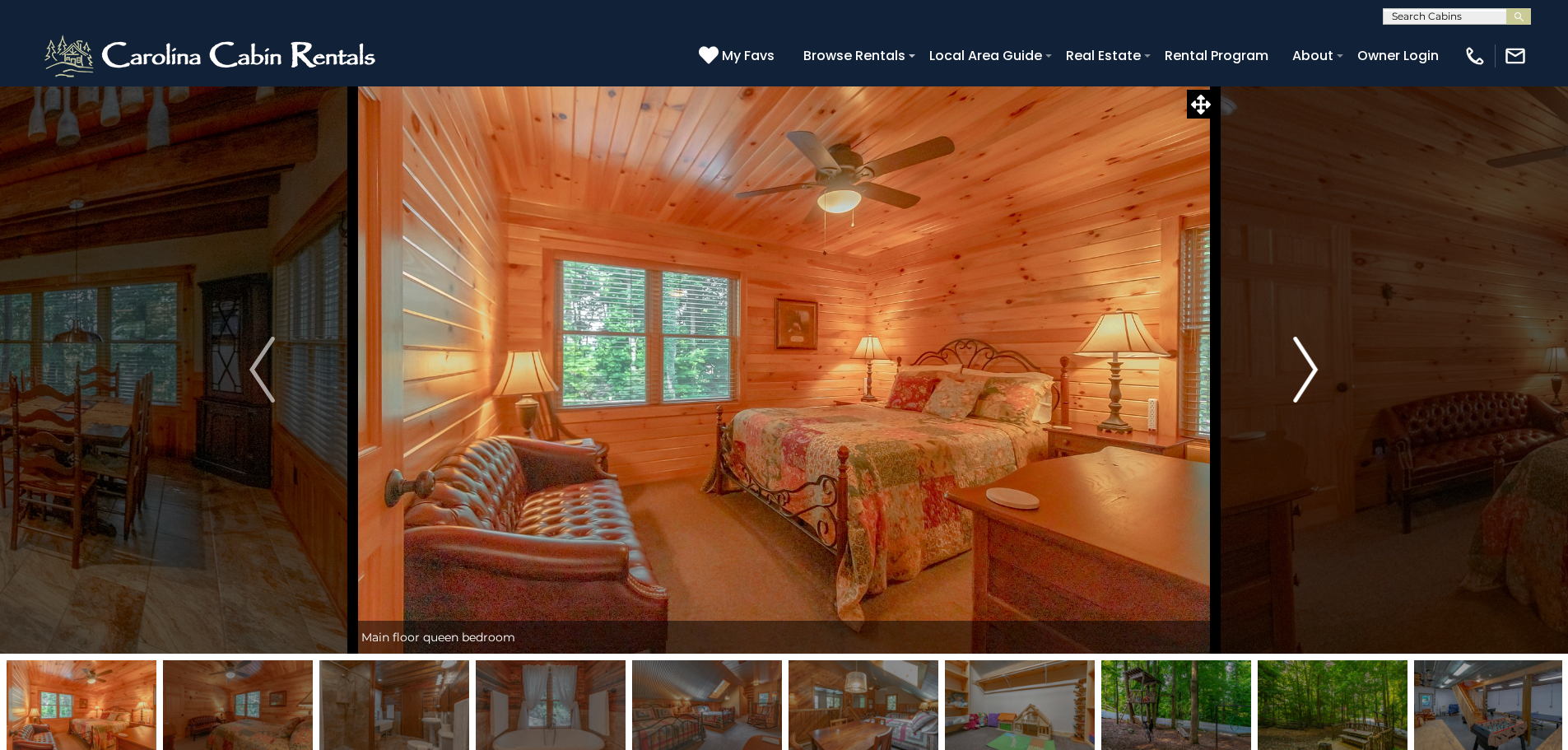
click at [1305, 377] on img "Next" at bounding box center [1305, 369] width 24 height 66
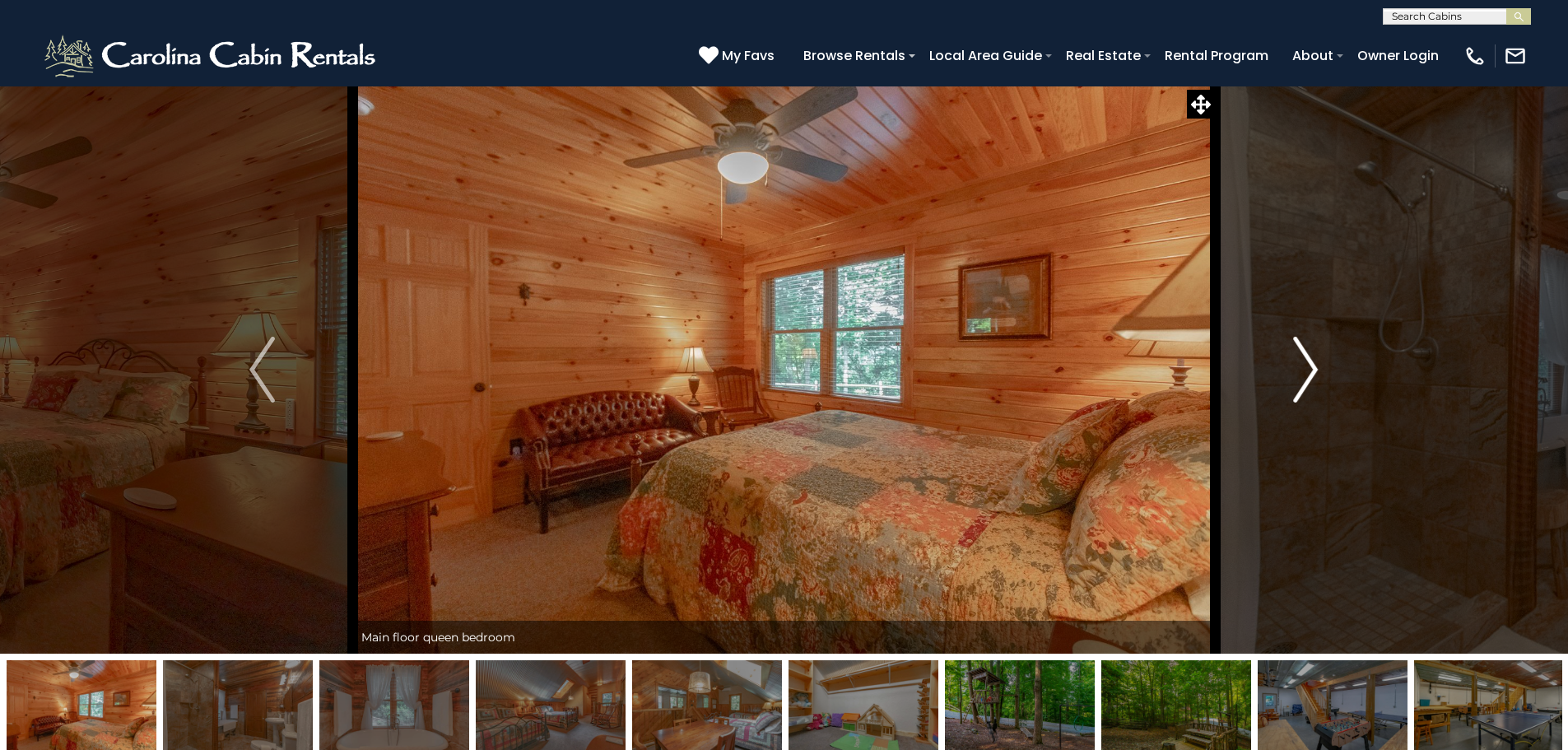
click at [1305, 377] on img "Next" at bounding box center [1305, 369] width 24 height 66
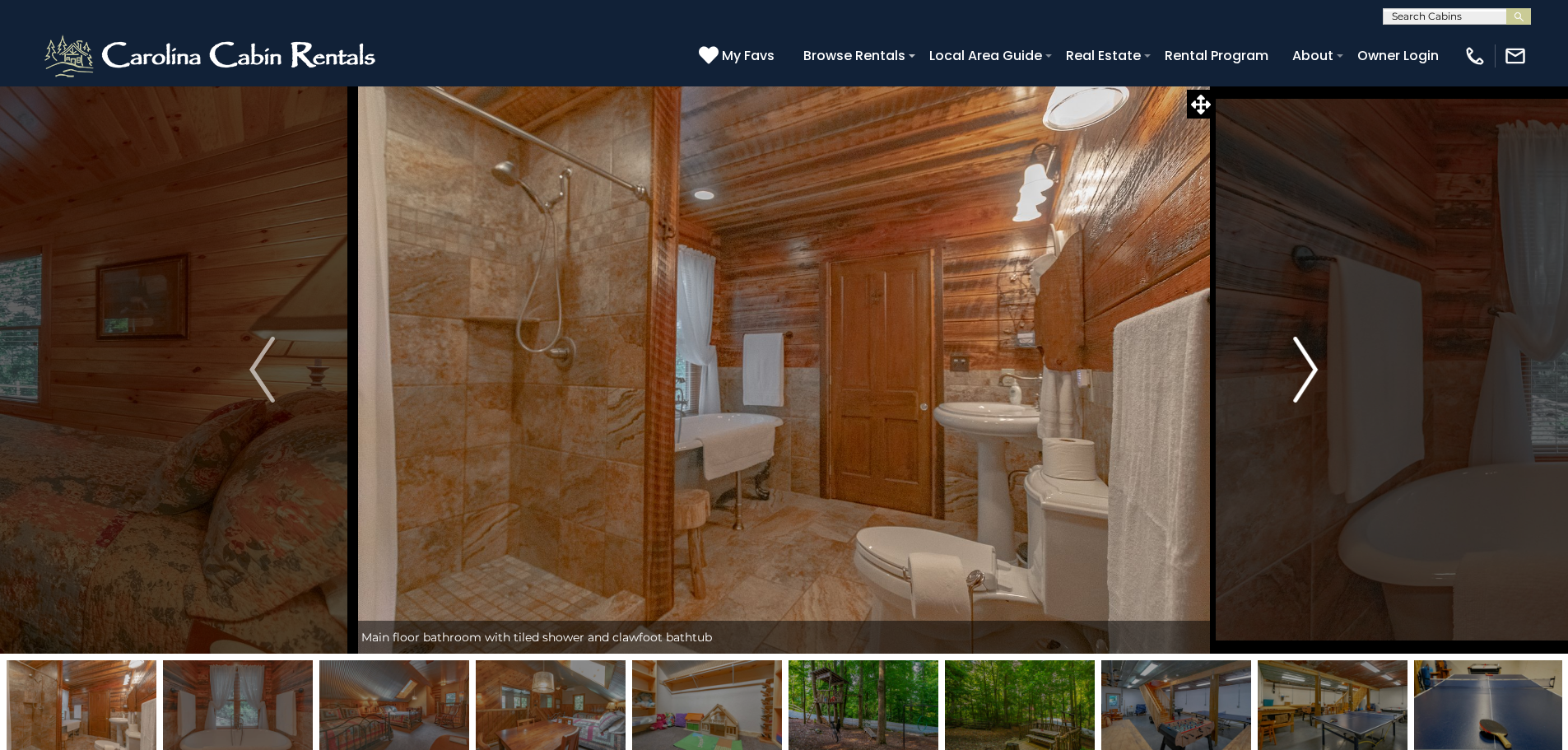
click at [1305, 377] on img "Next" at bounding box center [1305, 369] width 24 height 66
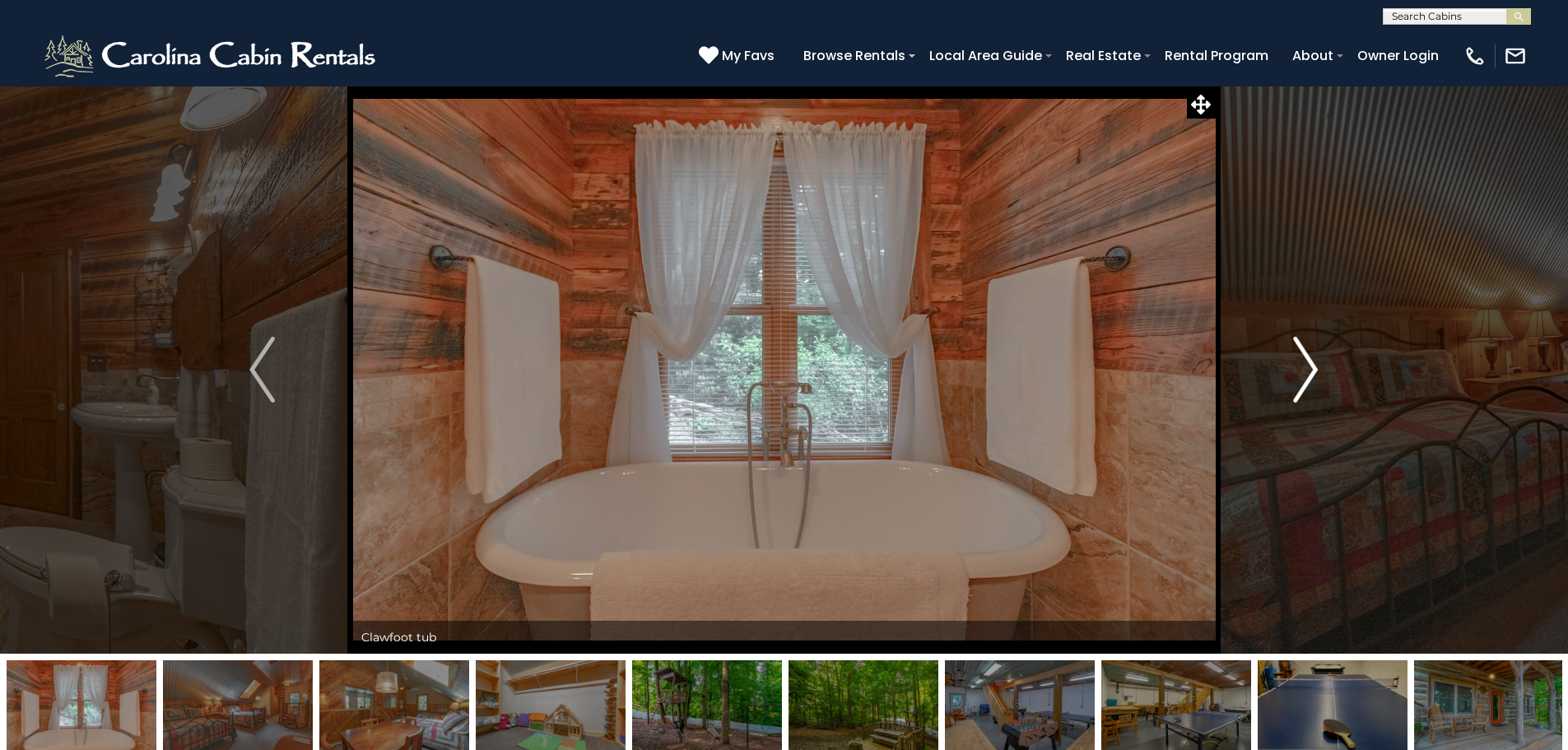
click at [1305, 377] on img "Next" at bounding box center [1305, 369] width 24 height 66
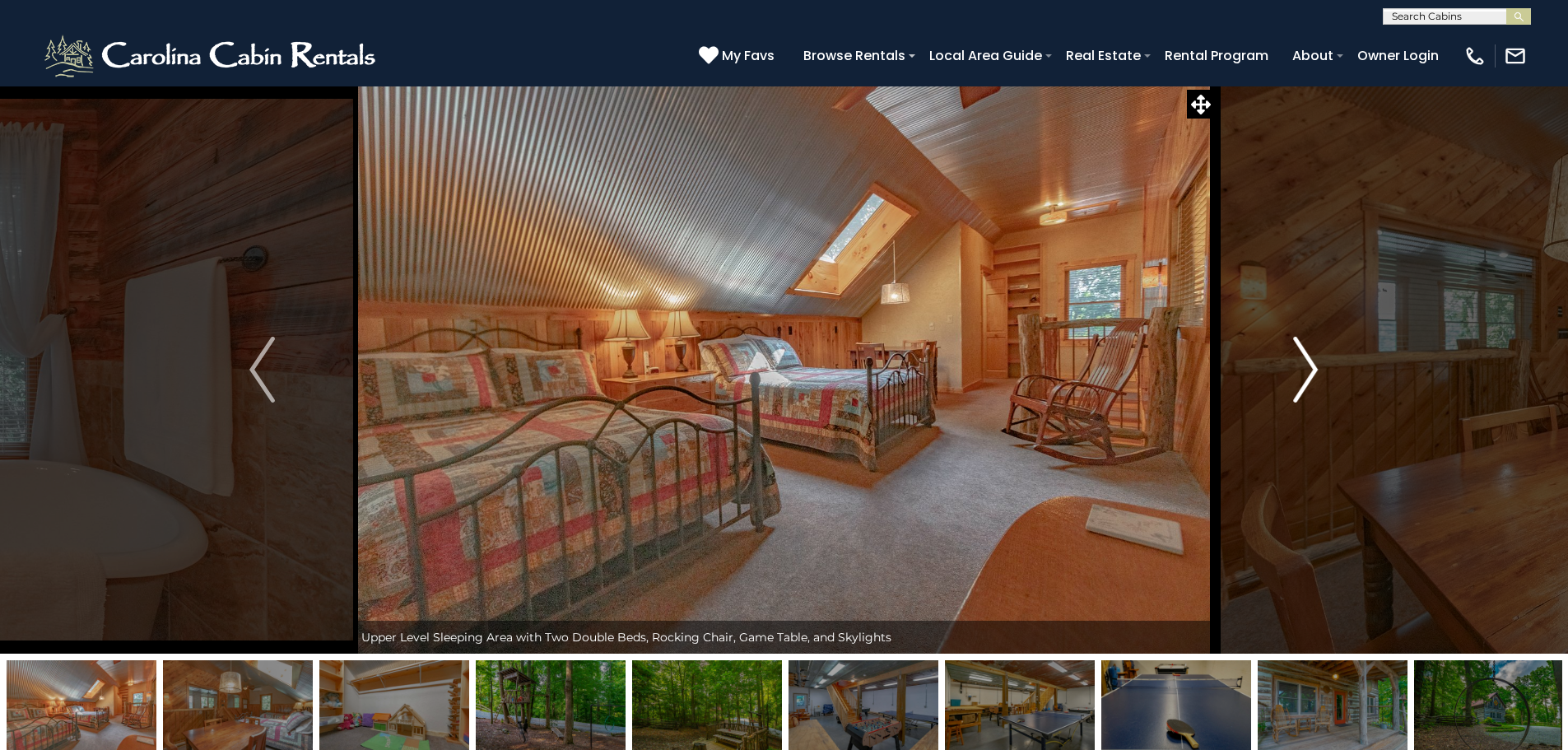
click at [1305, 377] on img "Next" at bounding box center [1305, 369] width 24 height 66
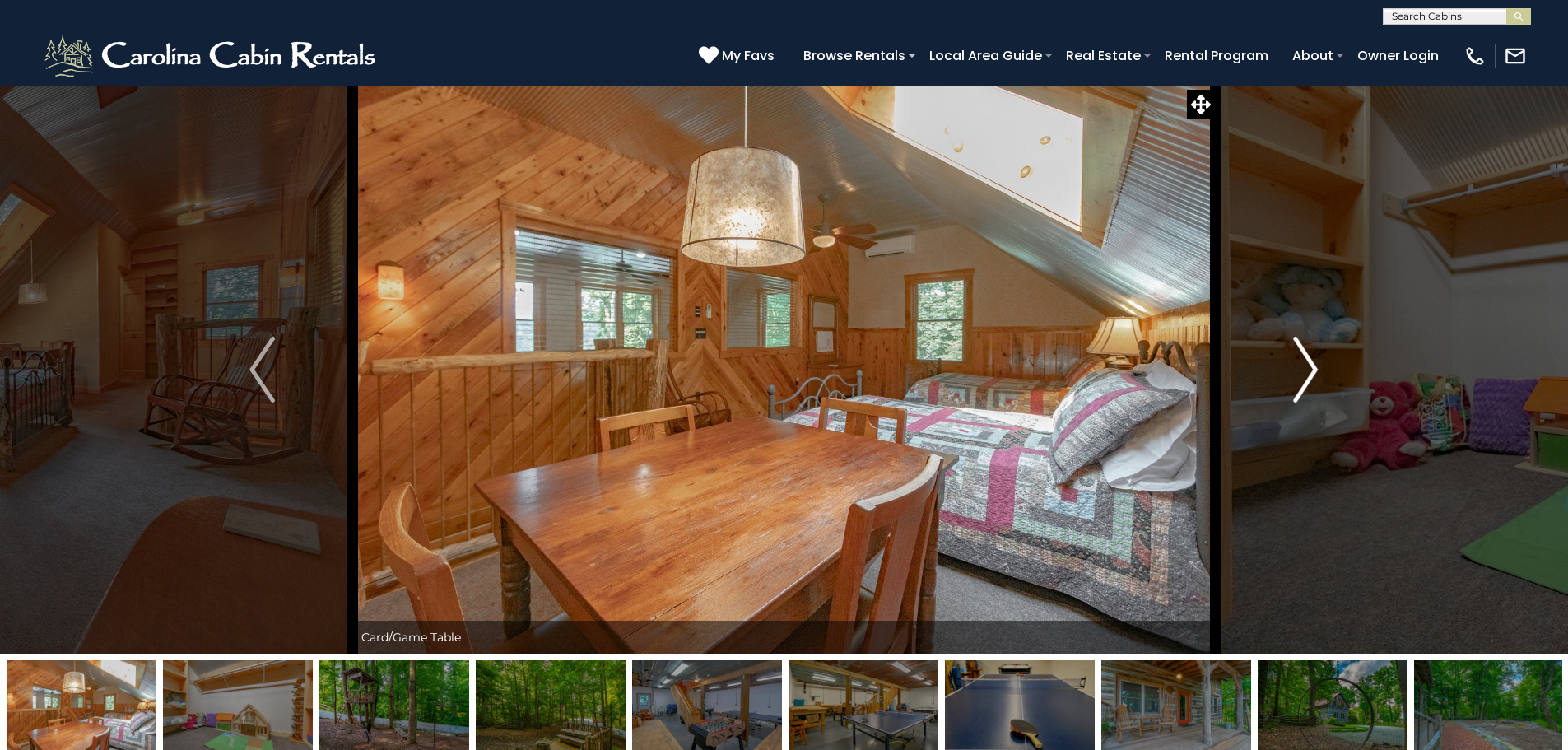
click at [1305, 377] on img "Next" at bounding box center [1305, 369] width 24 height 66
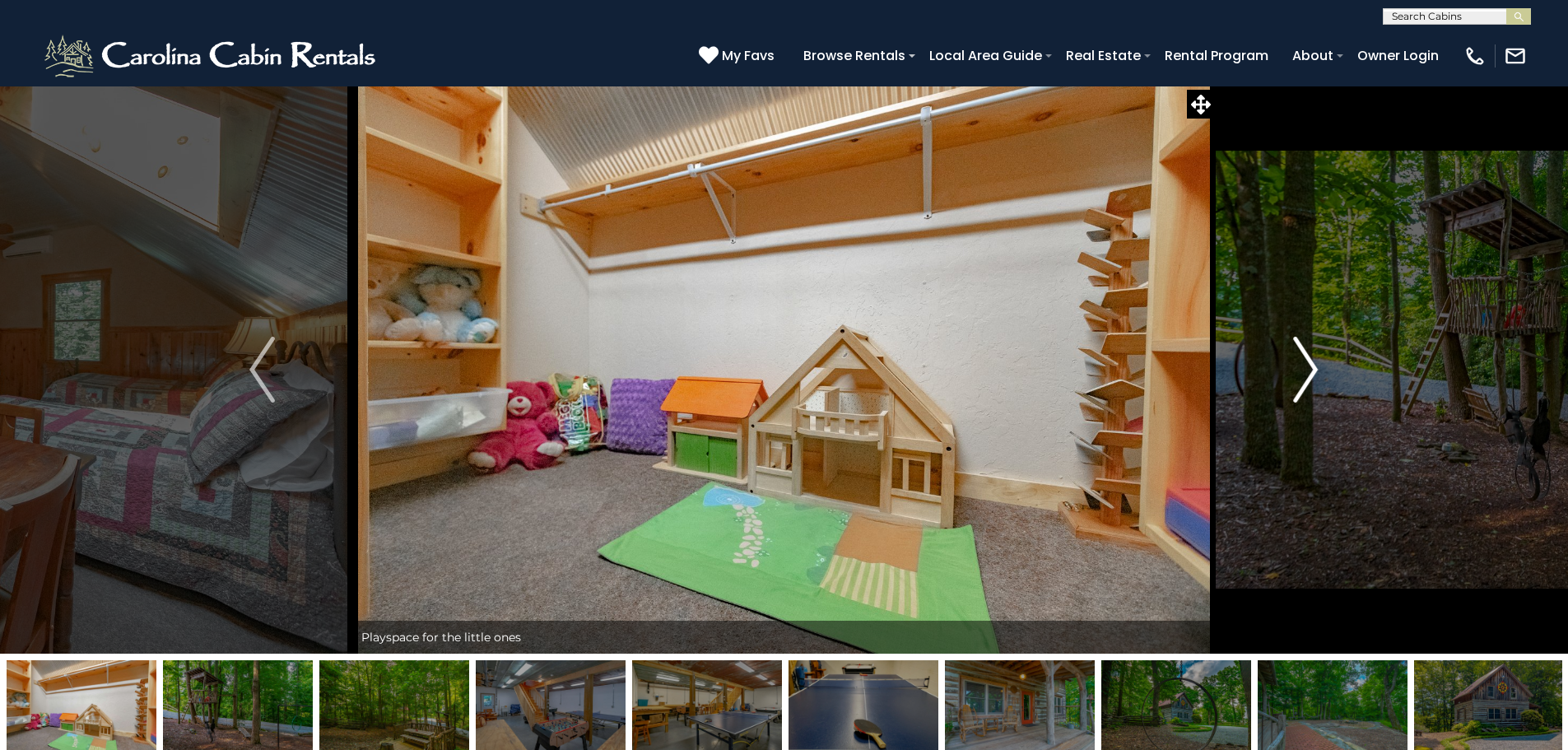
click at [1305, 377] on img "Next" at bounding box center [1305, 369] width 24 height 66
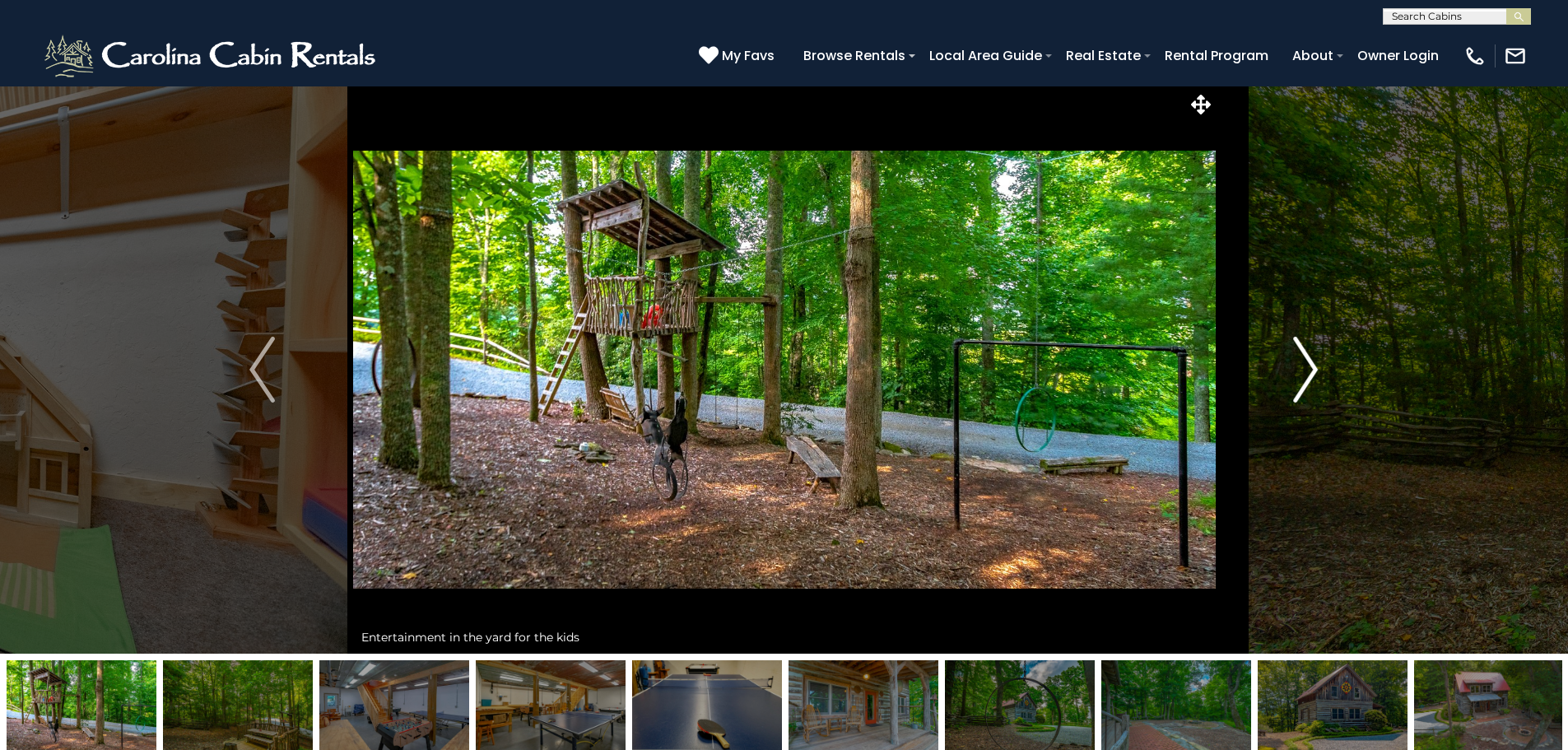
click at [1305, 377] on img "Next" at bounding box center [1305, 369] width 24 height 66
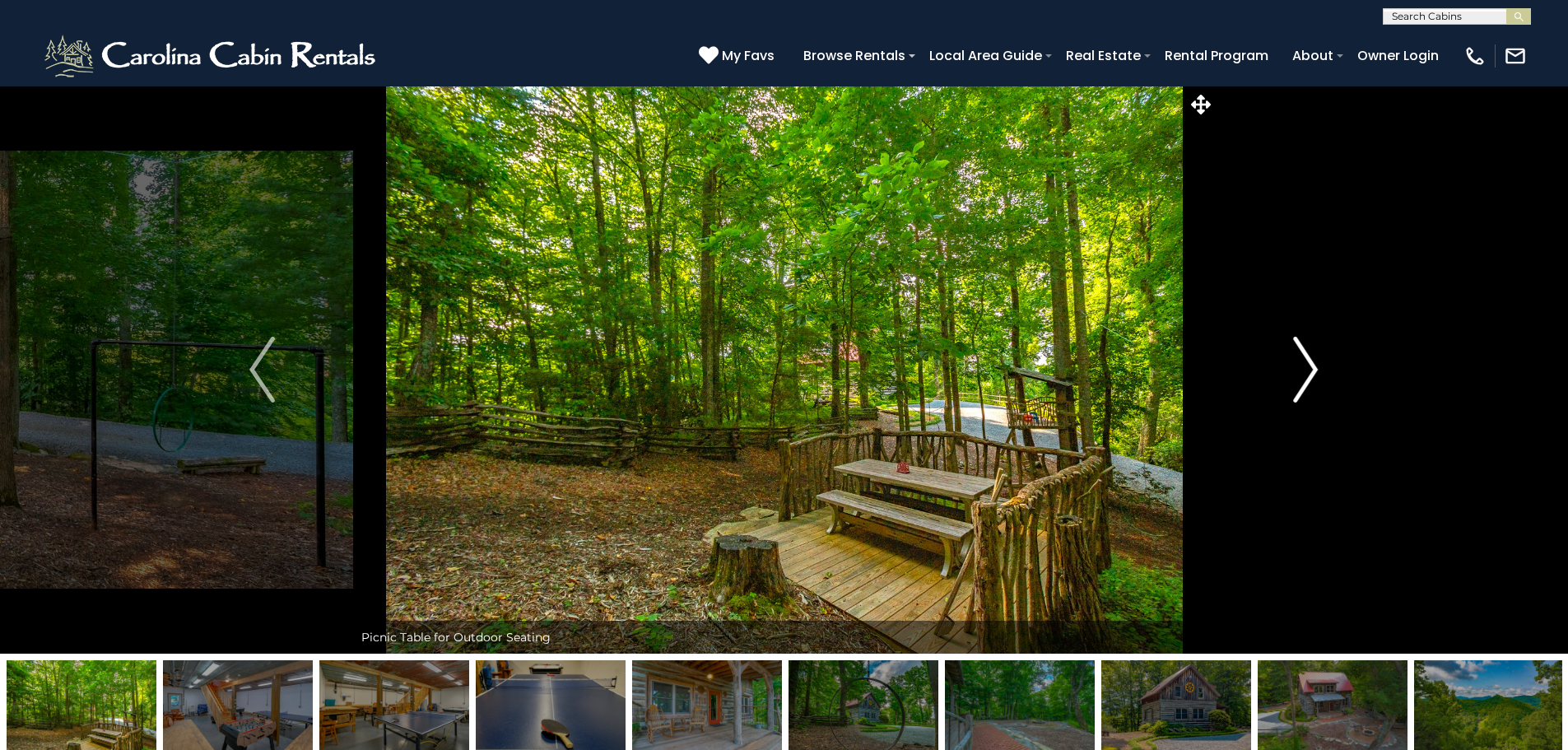
click at [1305, 377] on img "Next" at bounding box center [1305, 369] width 24 height 66
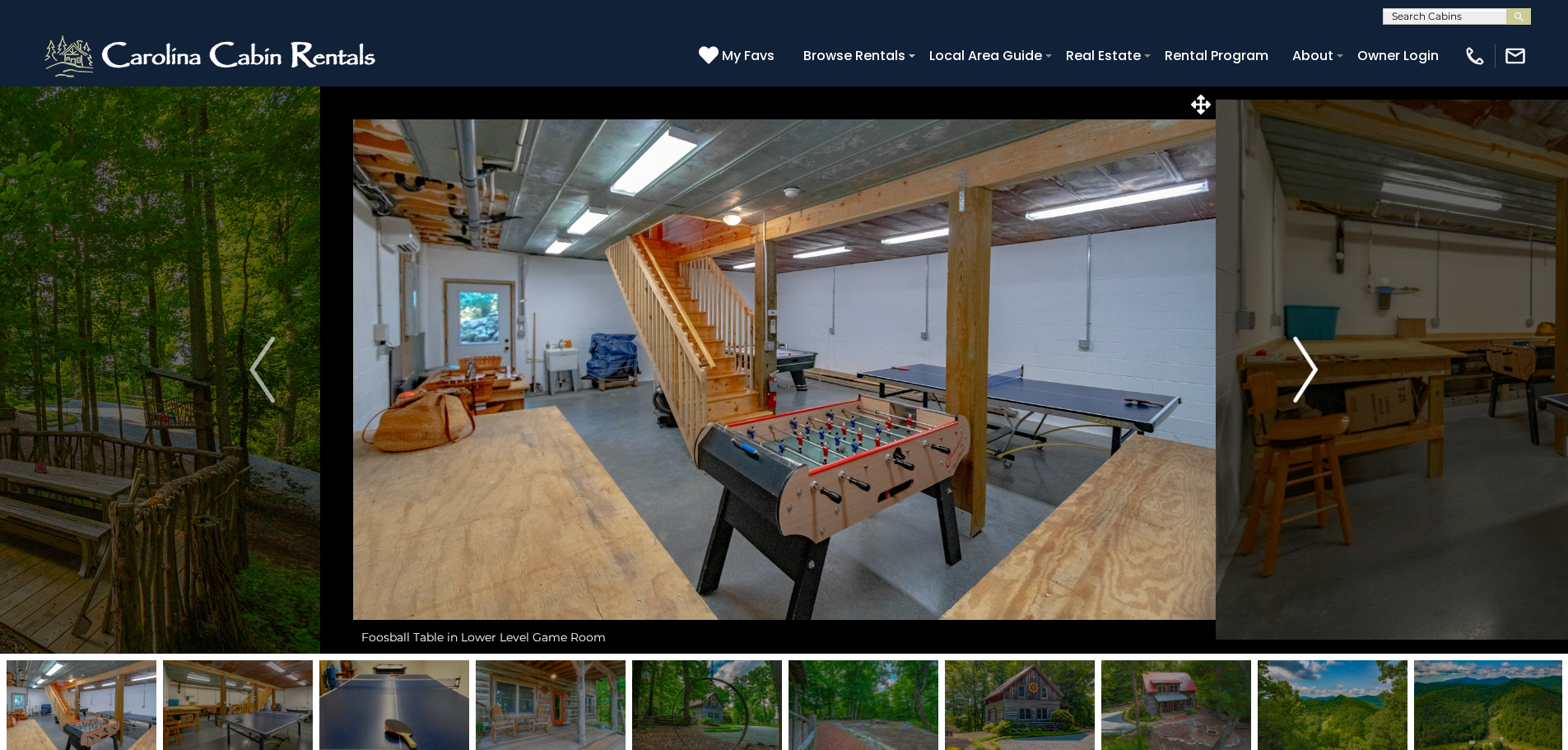
click at [1305, 377] on img "Next" at bounding box center [1305, 369] width 24 height 66
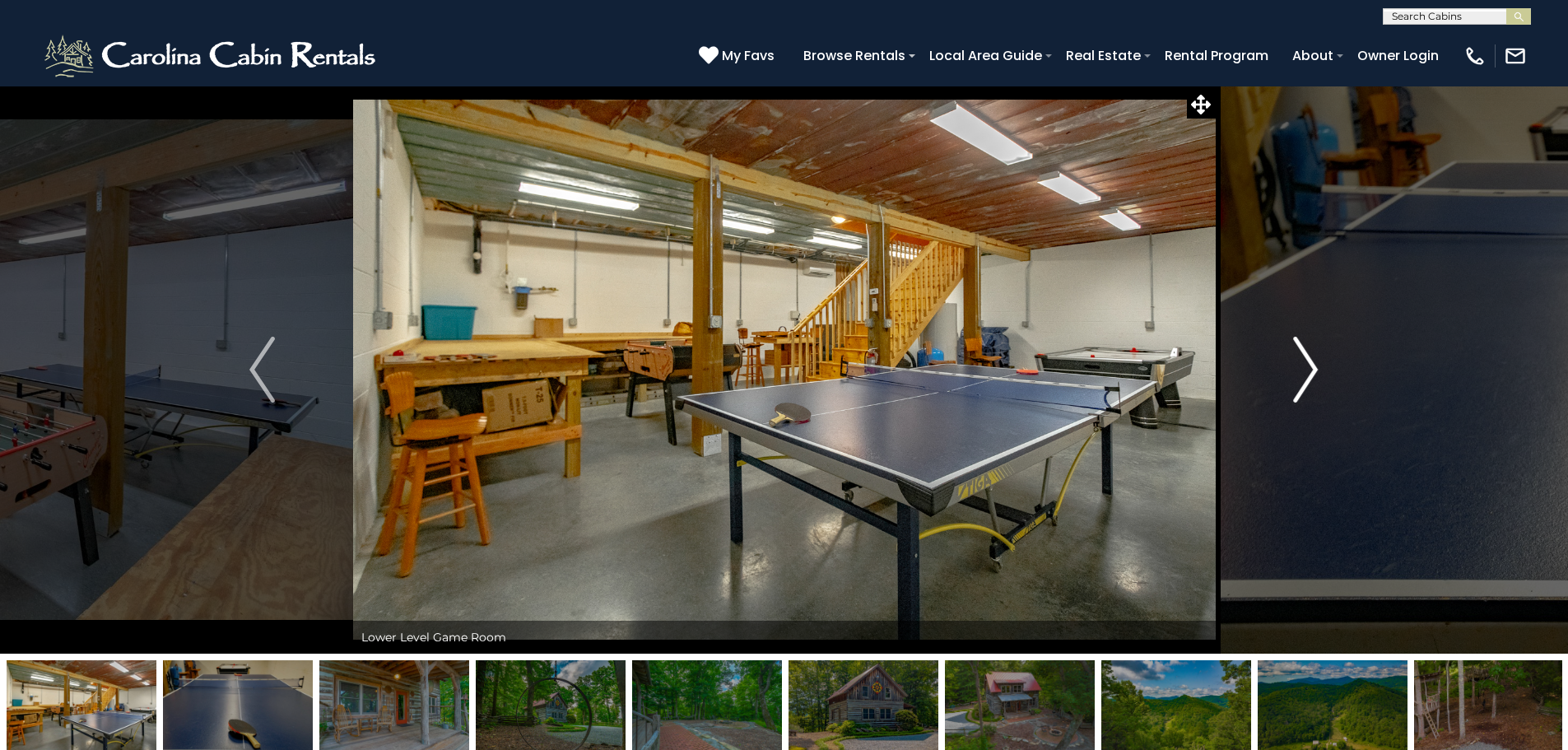
click at [1305, 377] on img "Next" at bounding box center [1305, 369] width 24 height 66
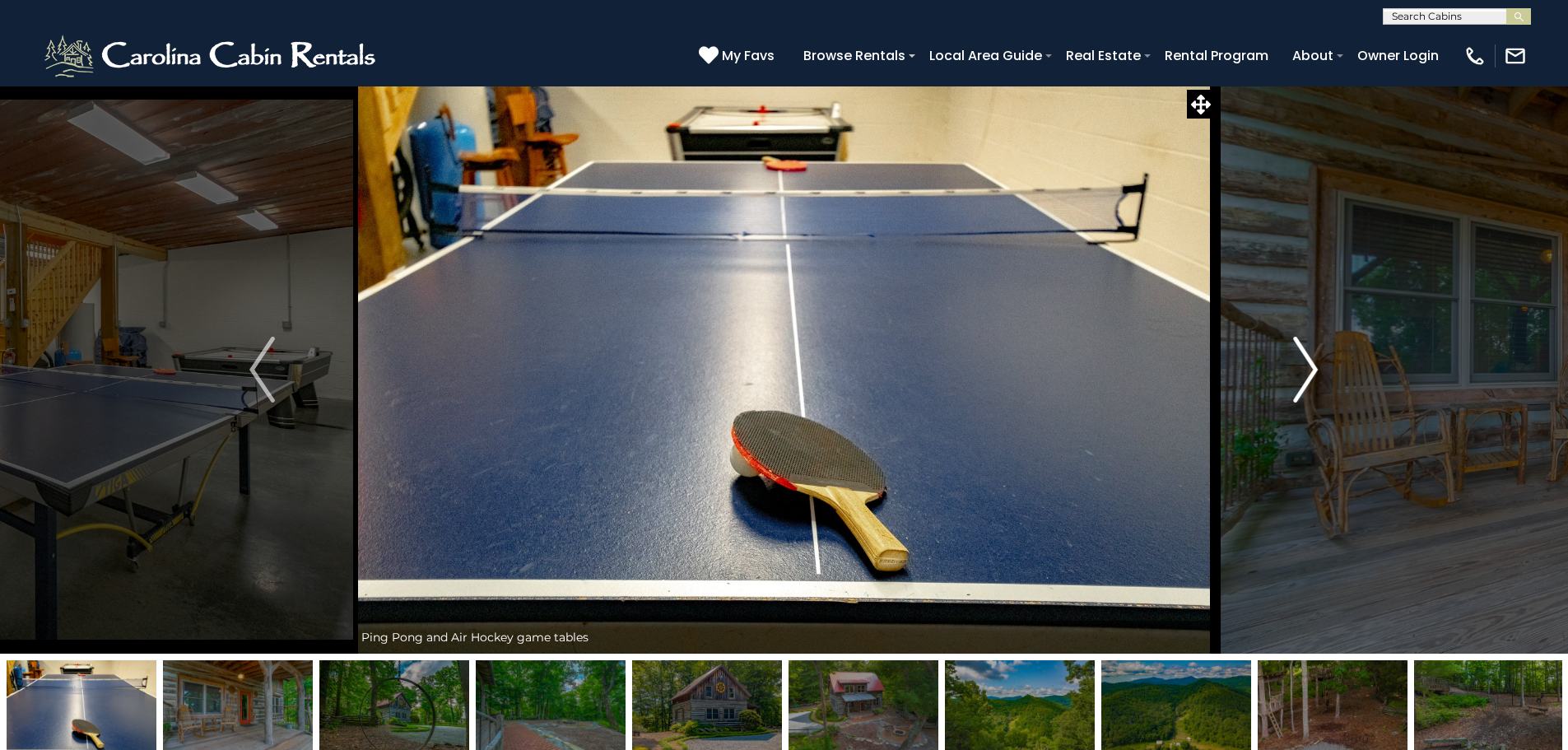
click at [1305, 377] on img "Next" at bounding box center [1305, 369] width 24 height 66
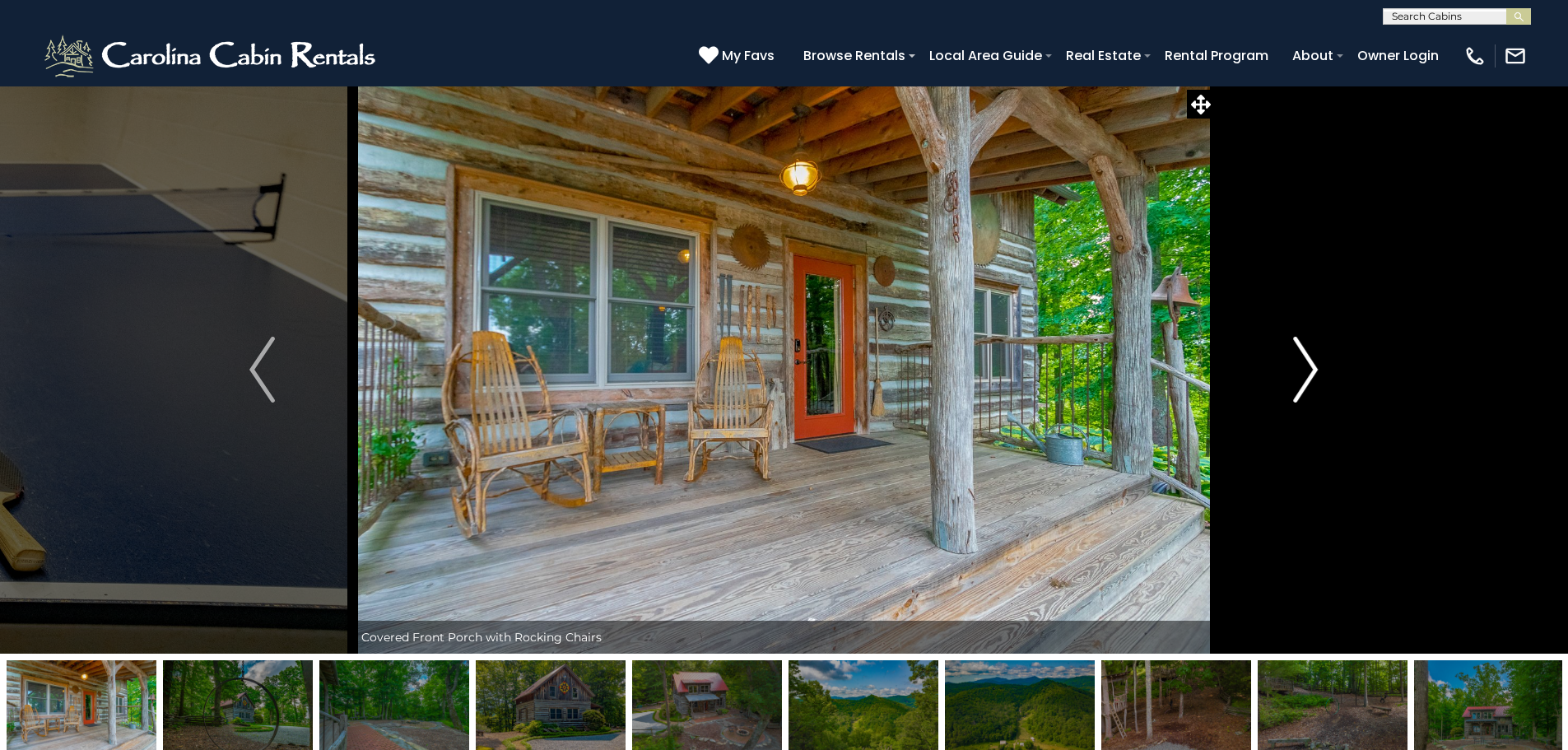
click at [1305, 377] on img "Next" at bounding box center [1305, 369] width 24 height 66
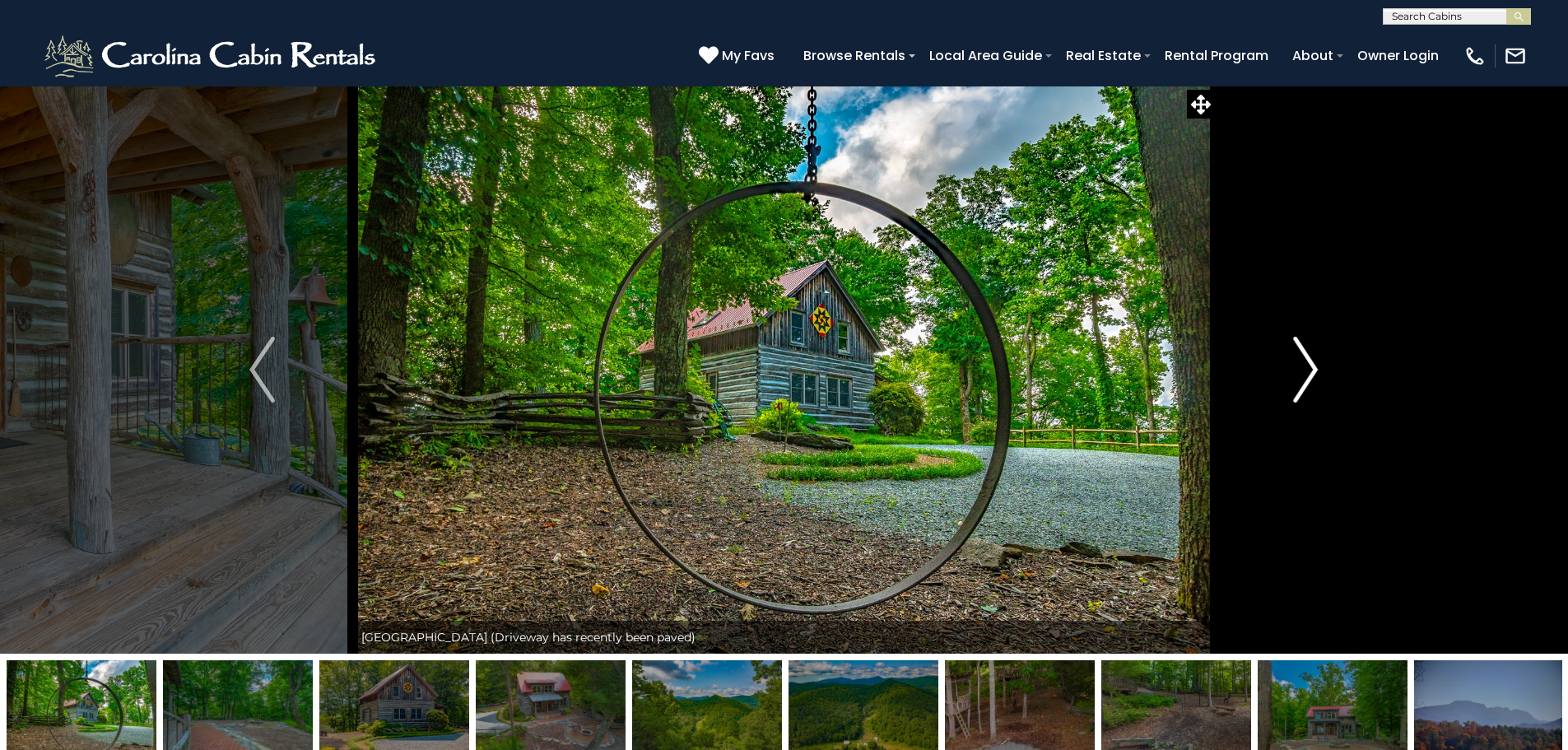
click at [1305, 377] on img "Next" at bounding box center [1305, 369] width 24 height 66
